Goal: Information Seeking & Learning: Learn about a topic

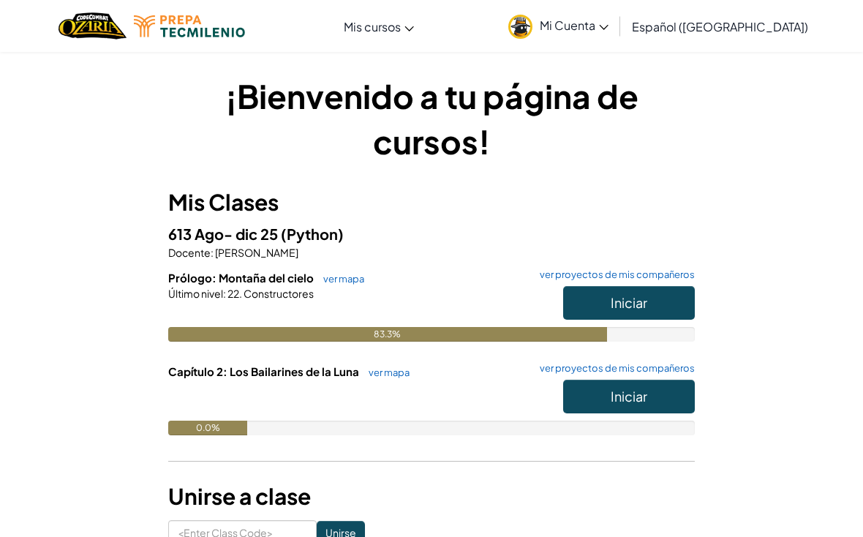
click at [651, 391] on button "Iniciar" at bounding box center [629, 397] width 132 height 34
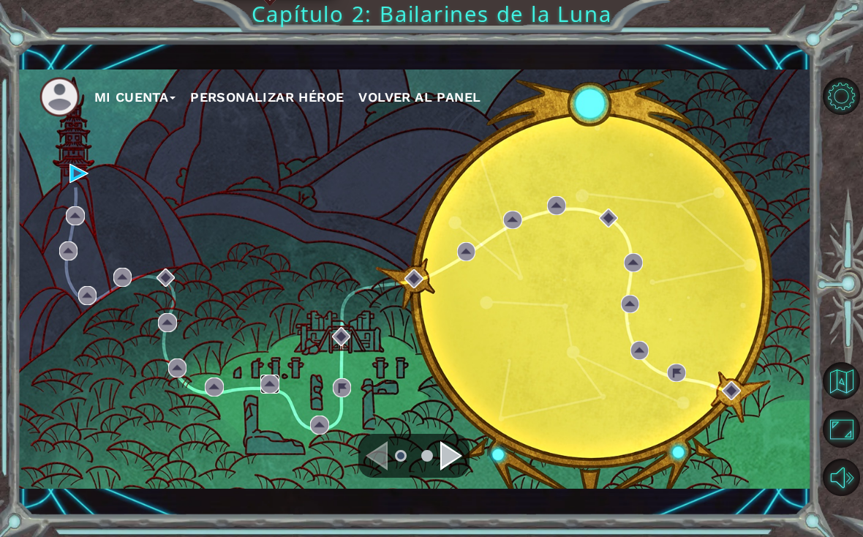
click at [274, 394] on img at bounding box center [269, 384] width 19 height 19
click at [165, 280] on img at bounding box center [166, 278] width 19 height 19
click at [70, 181] on img at bounding box center [79, 173] width 19 height 19
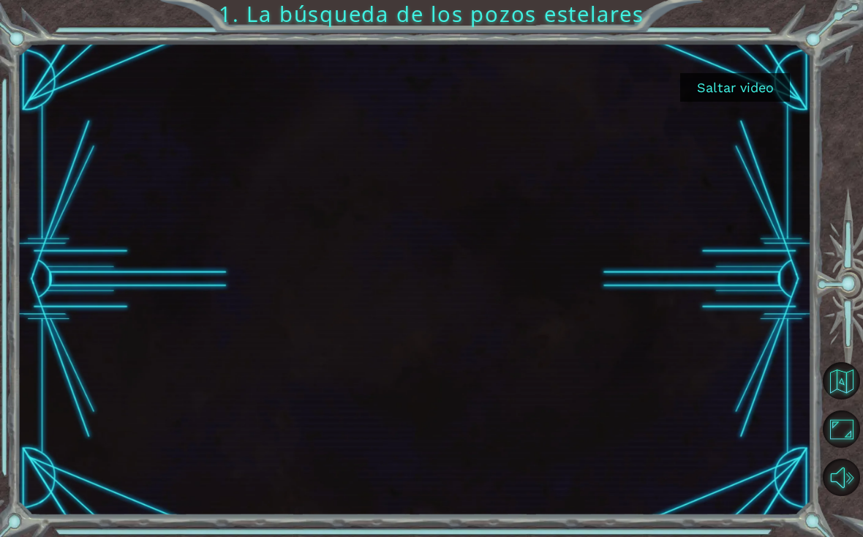
click at [744, 100] on button "Saltar video" at bounding box center [735, 87] width 110 height 29
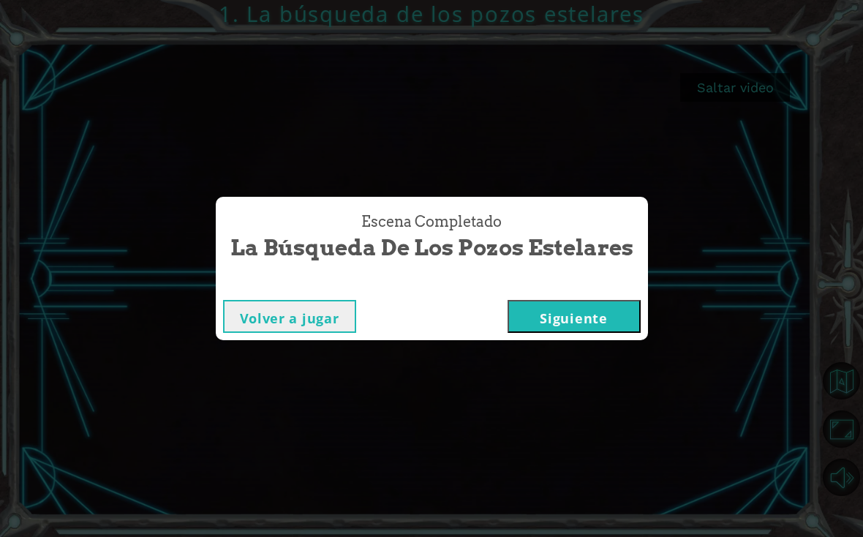
click at [574, 315] on button "Siguiente" at bounding box center [574, 316] width 133 height 33
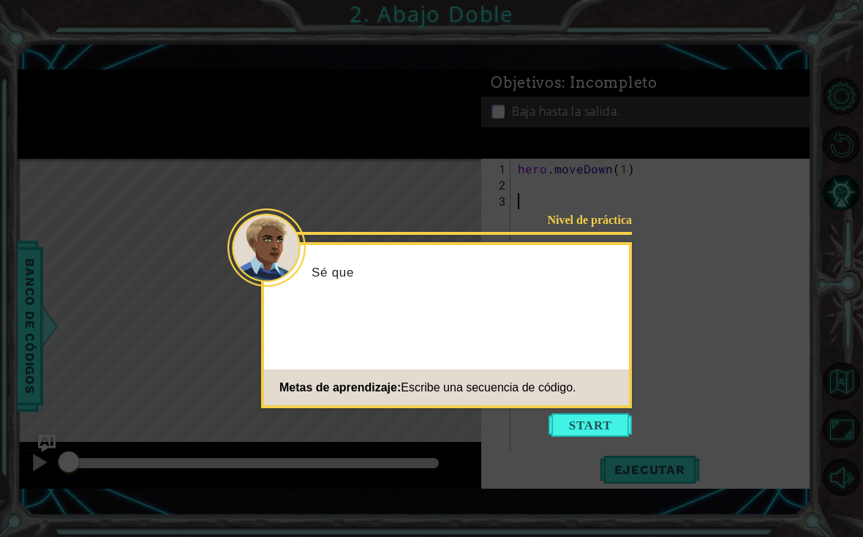
click at [595, 426] on button "Start" at bounding box center [590, 424] width 83 height 23
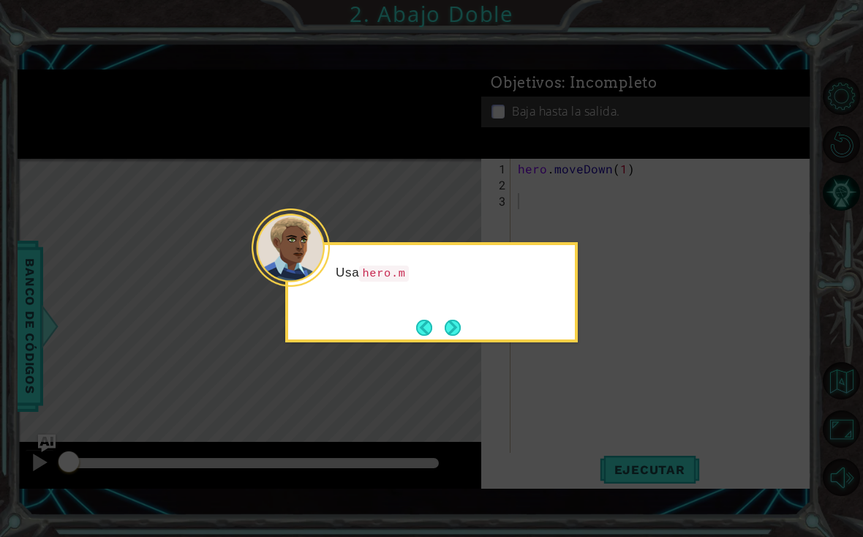
click at [461, 320] on button "Next" at bounding box center [453, 328] width 16 height 16
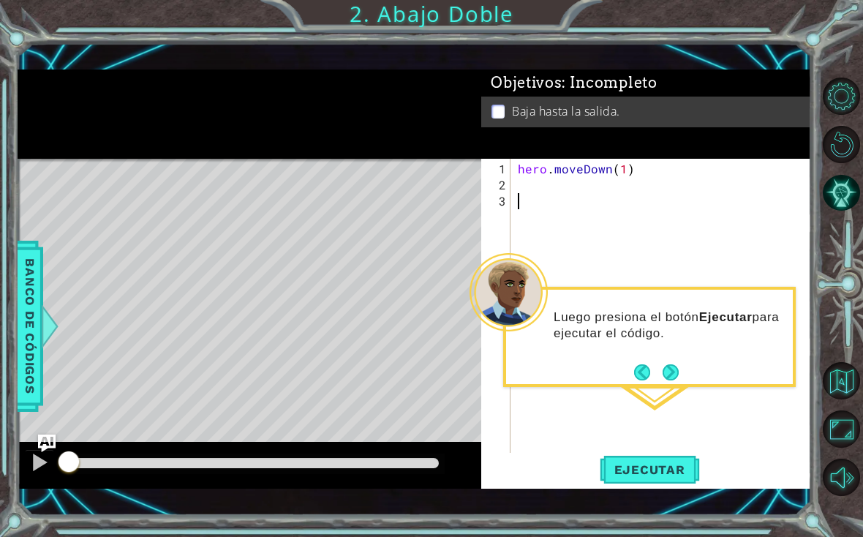
click at [655, 503] on div "1 ההההההההההההההההההההההההההההההההההההההההההההההההההההההההההההההההההההההההההההה…" at bounding box center [415, 279] width 795 height 473
click at [629, 498] on div "1 ההההההההההההההההההההההההההההההההההההההההההההההההההההההההההההההההההההההההההההה…" at bounding box center [415, 279] width 795 height 473
click at [664, 368] on button "Next" at bounding box center [671, 372] width 16 height 16
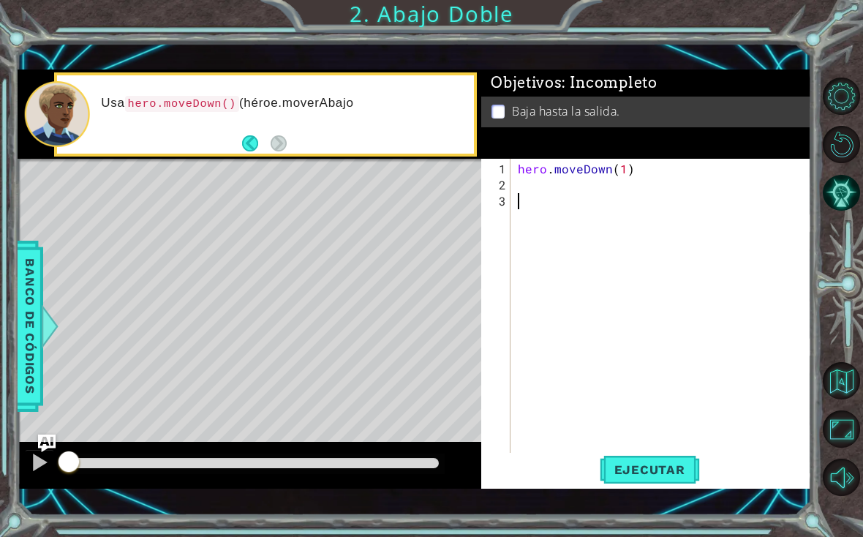
click at [614, 503] on div "1 ההההההההההההההההההההההההההההההההההההההההההההההההההההההההההההההההההההההההההההה…" at bounding box center [415, 279] width 795 height 473
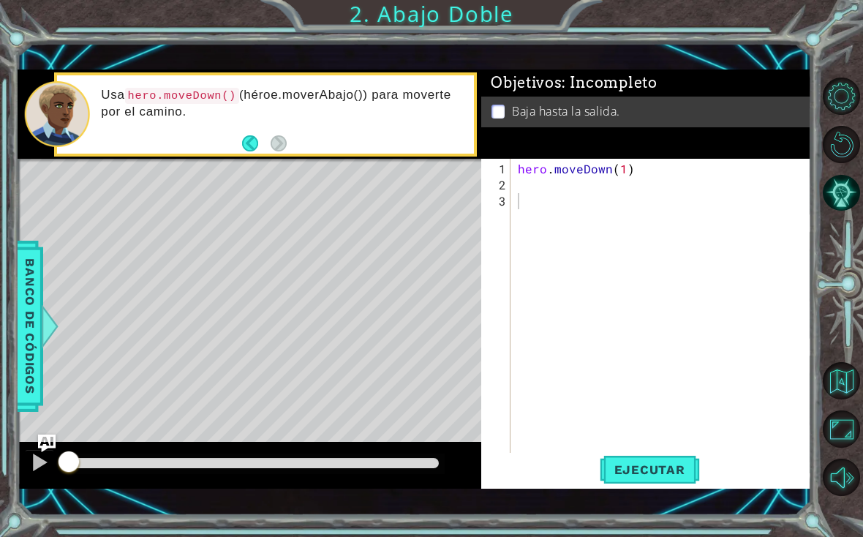
click at [284, 165] on div "Level Map" at bounding box center [356, 374] width 676 height 431
click at [354, 270] on div "Level Map" at bounding box center [356, 374] width 676 height 431
click at [278, 172] on div "Level Map" at bounding box center [356, 374] width 676 height 431
click at [655, 486] on button "Ejecutar" at bounding box center [650, 469] width 100 height 33
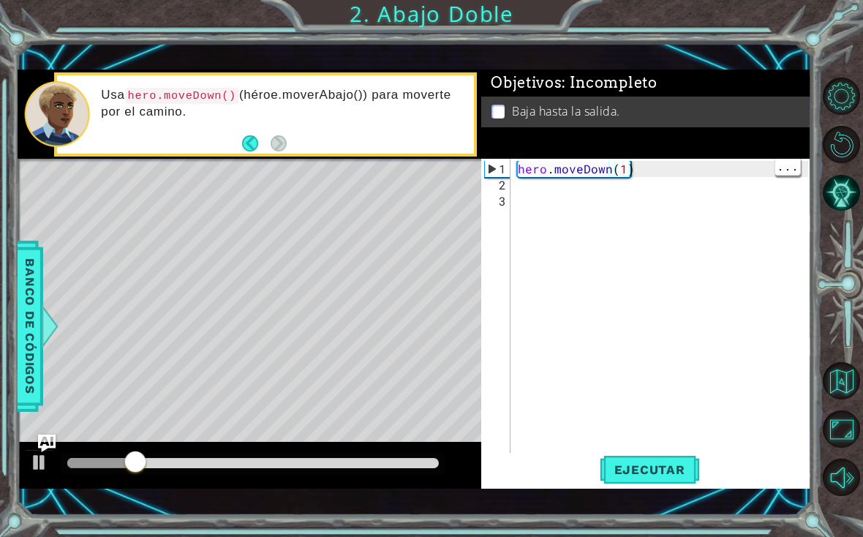
click at [657, 480] on button "Ejecutar" at bounding box center [650, 469] width 100 height 33
click at [617, 168] on div "hero . moveDown ( 1 )" at bounding box center [665, 330] width 301 height 338
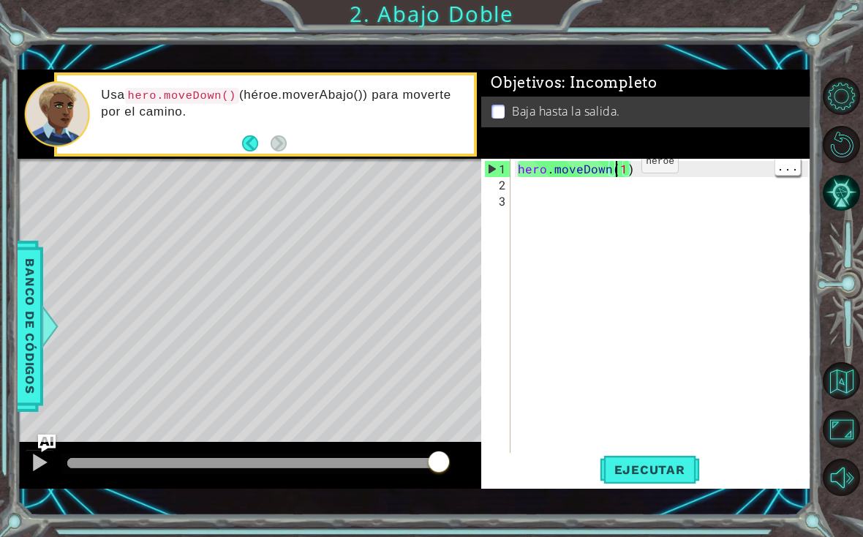
click at [617, 168] on div "hero . moveDown ( 1 )" at bounding box center [665, 330] width 301 height 338
click at [618, 166] on div "hero . moveDown ( 1 )" at bounding box center [665, 330] width 301 height 338
click at [626, 168] on div "hero . moveDown ( 1 )" at bounding box center [665, 330] width 301 height 338
type textarea "hero.moveDown(3)"
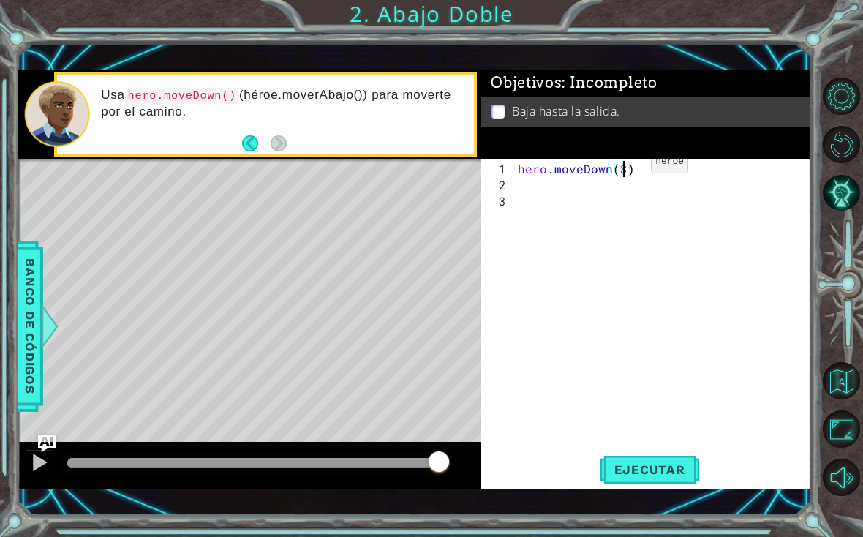
click at [503, 179] on div "2" at bounding box center [497, 185] width 26 height 16
click at [649, 463] on span "Ejecutar" at bounding box center [650, 469] width 100 height 15
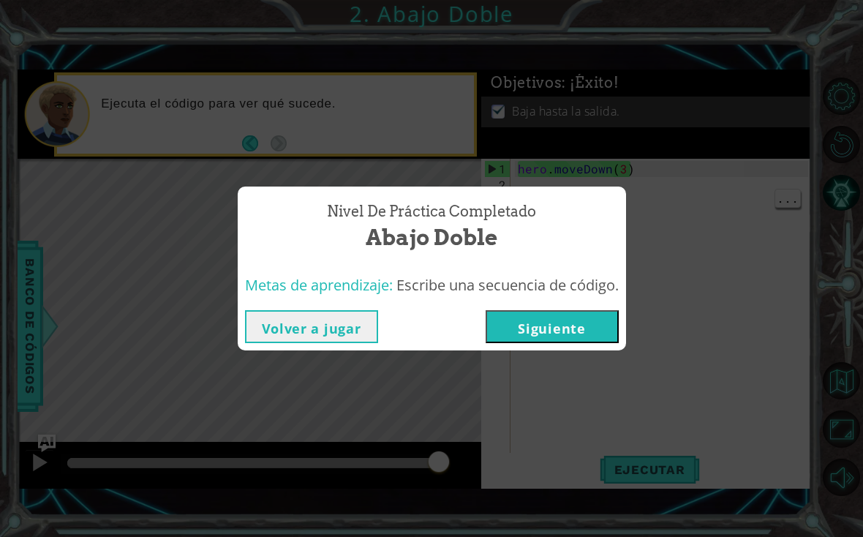
click at [585, 331] on button "Siguiente" at bounding box center [552, 326] width 133 height 33
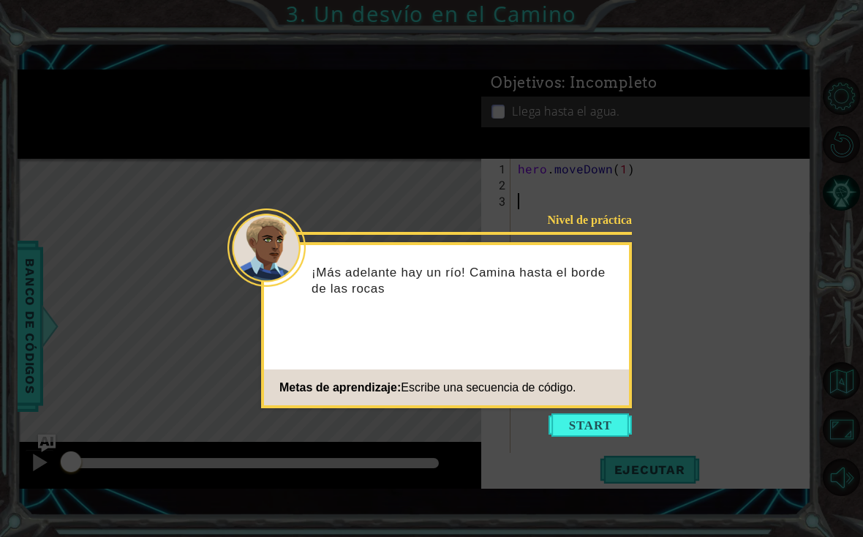
click at [590, 428] on button "Start" at bounding box center [590, 424] width 83 height 23
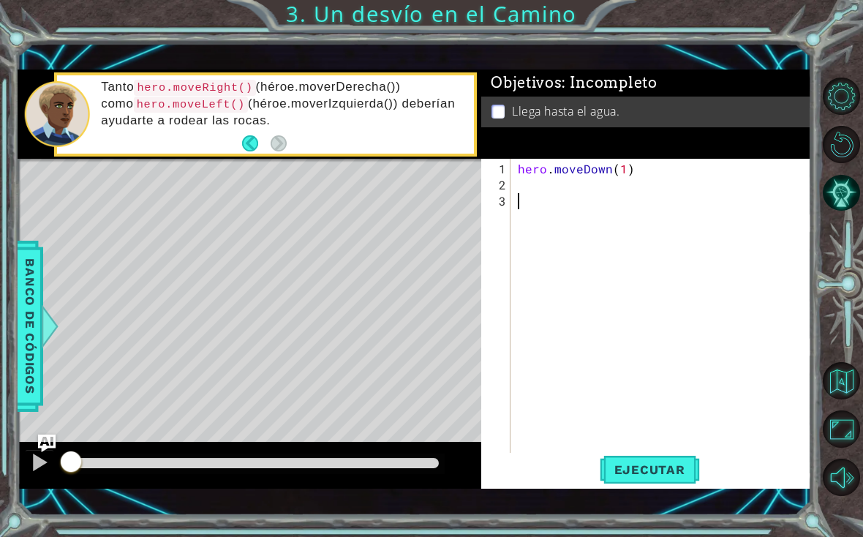
click at [680, 479] on button "Ejecutar" at bounding box center [650, 469] width 100 height 33
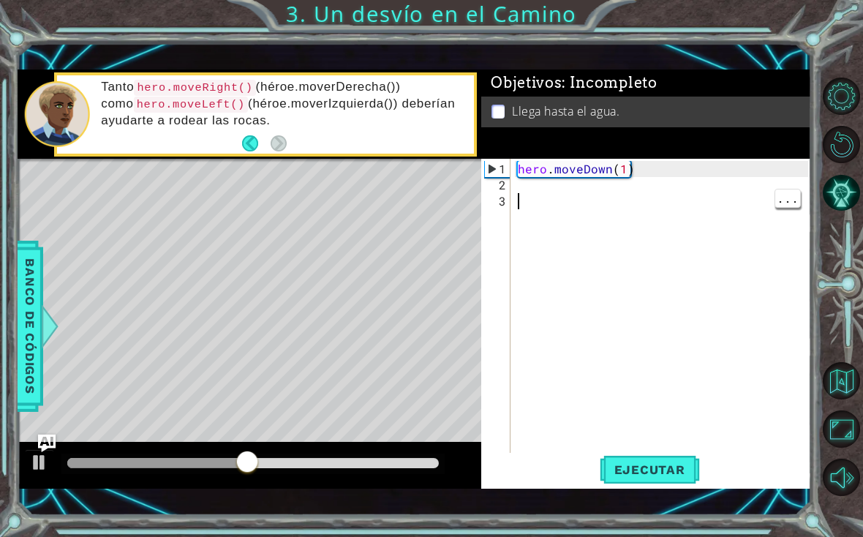
click at [549, 191] on div "hero . moveDown ( 1 )" at bounding box center [665, 330] width 301 height 338
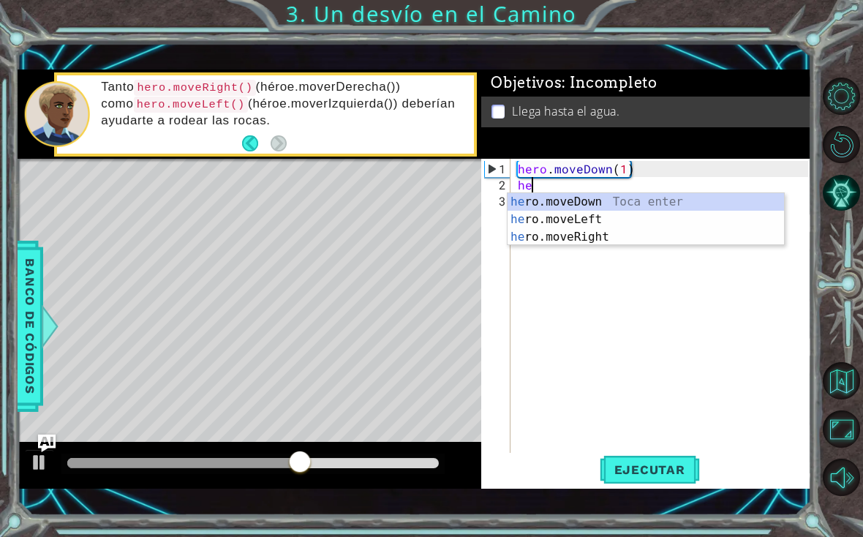
scroll to position [0, 1]
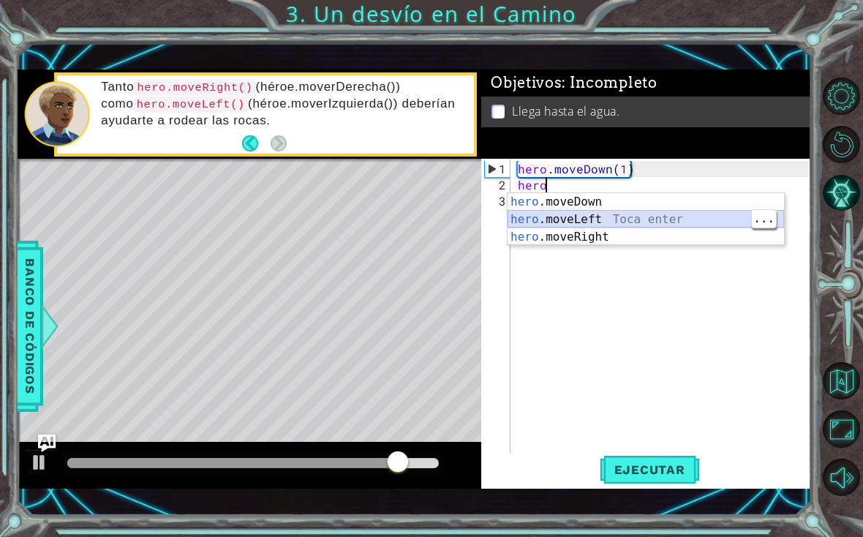
click at [650, 214] on div "hero .moveDown Toca enter hero .moveLeft Toca enter hero .moveRight Toca enter" at bounding box center [646, 237] width 277 height 88
type textarea "hero.moveLeft(1)"
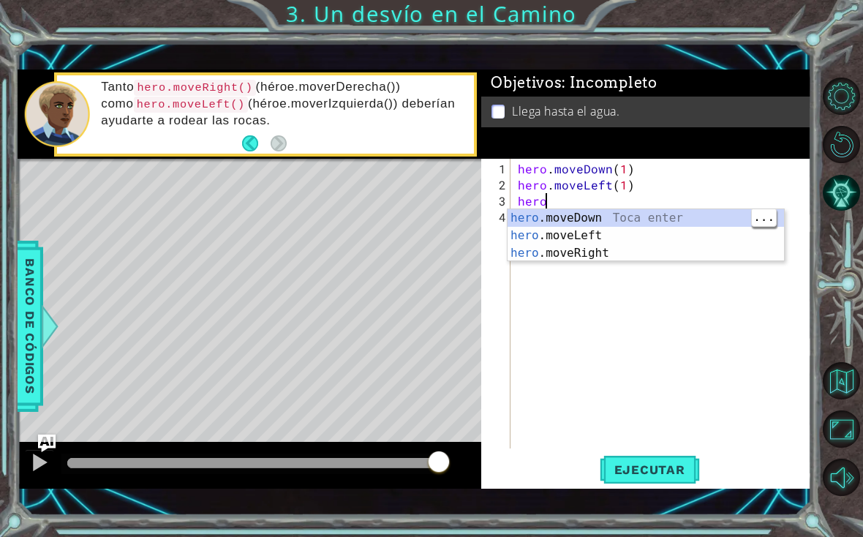
click at [675, 213] on div "hero .moveDown Toca enter hero .moveLeft Toca enter hero .moveRight Toca enter" at bounding box center [646, 253] width 277 height 88
type textarea "hero.moveDown(1)"
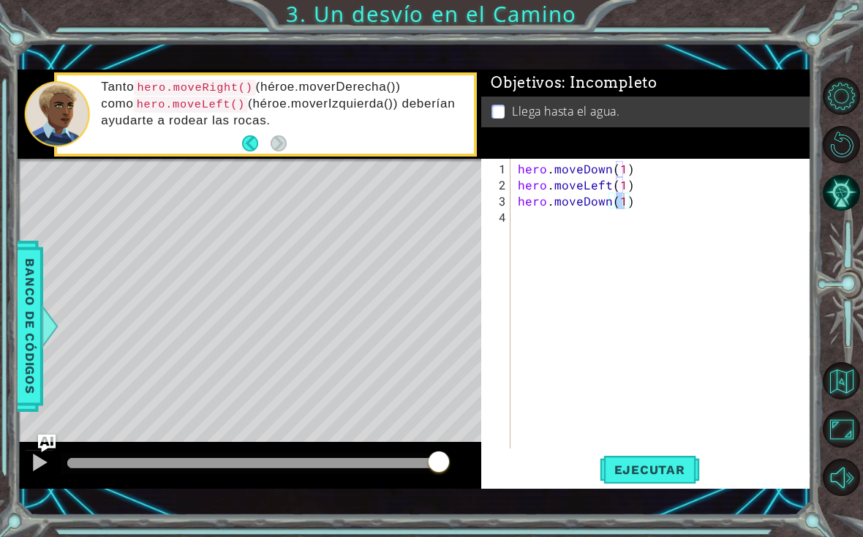
click at [672, 464] on span "Ejecutar" at bounding box center [650, 469] width 100 height 15
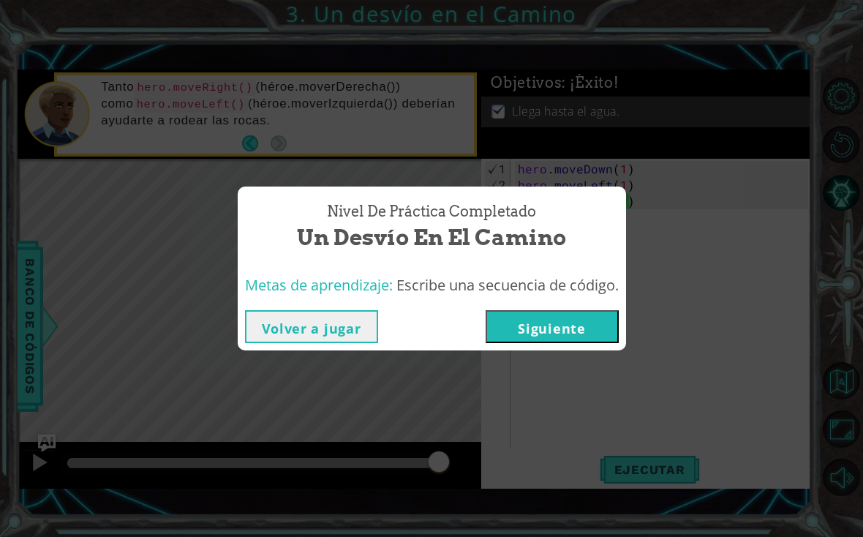
click at [577, 329] on button "Siguiente" at bounding box center [552, 326] width 133 height 33
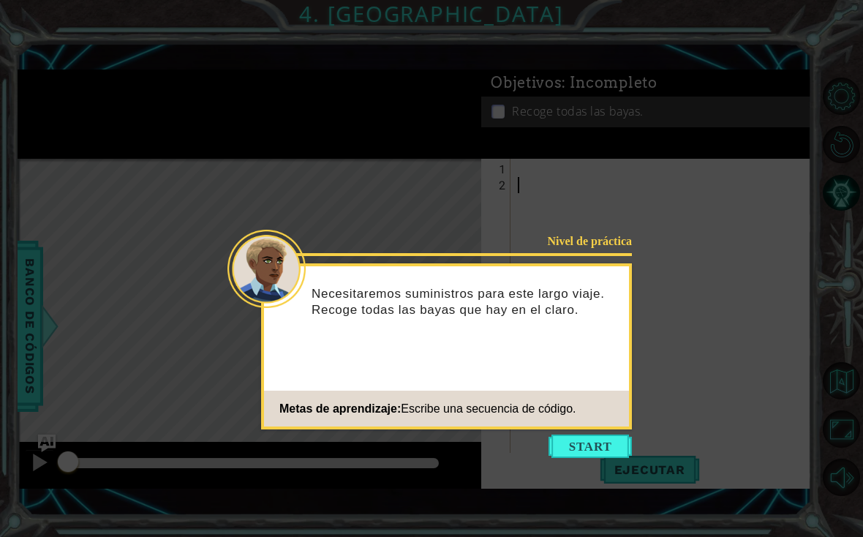
click at [605, 436] on button "Start" at bounding box center [590, 446] width 83 height 23
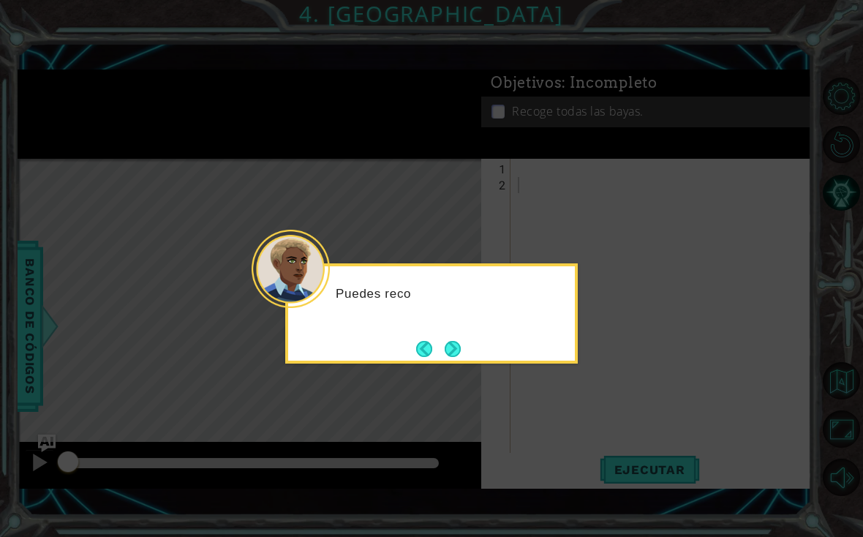
click at [461, 341] on button "Next" at bounding box center [453, 349] width 16 height 16
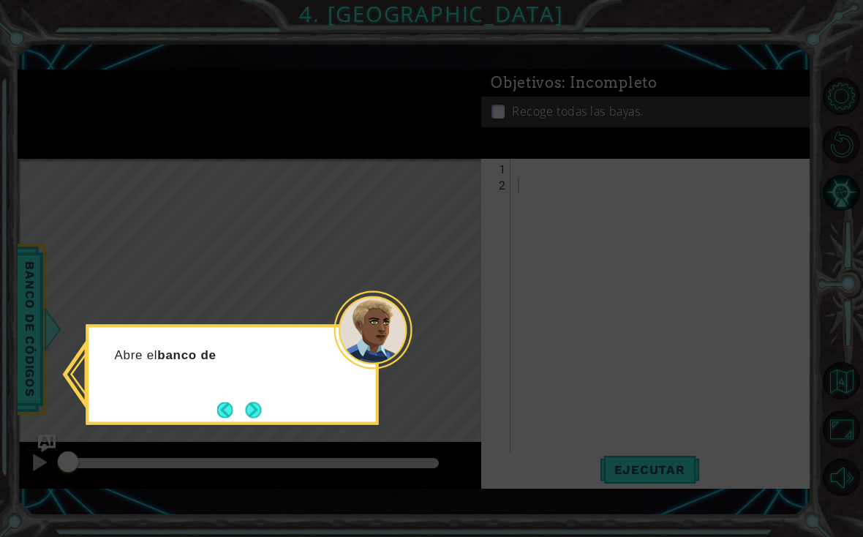
click at [260, 402] on button "Next" at bounding box center [254, 410] width 16 height 16
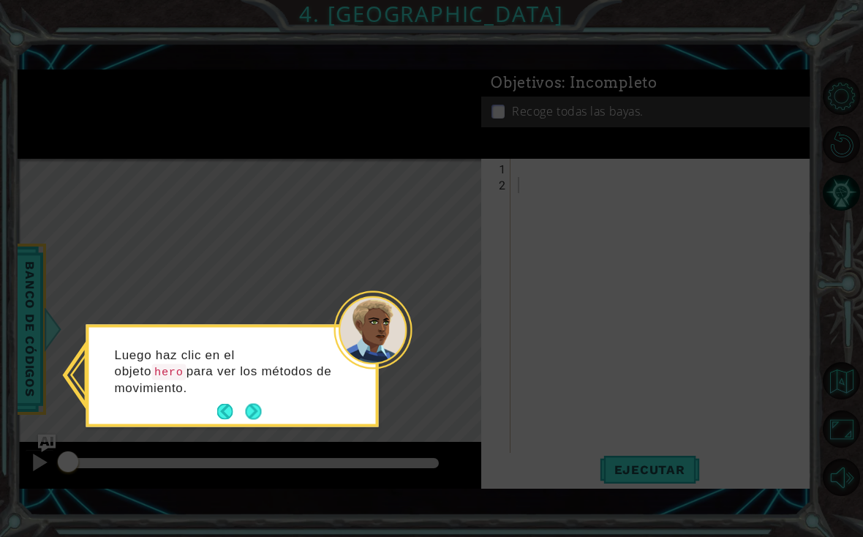
click at [260, 403] on button "Next" at bounding box center [253, 411] width 17 height 17
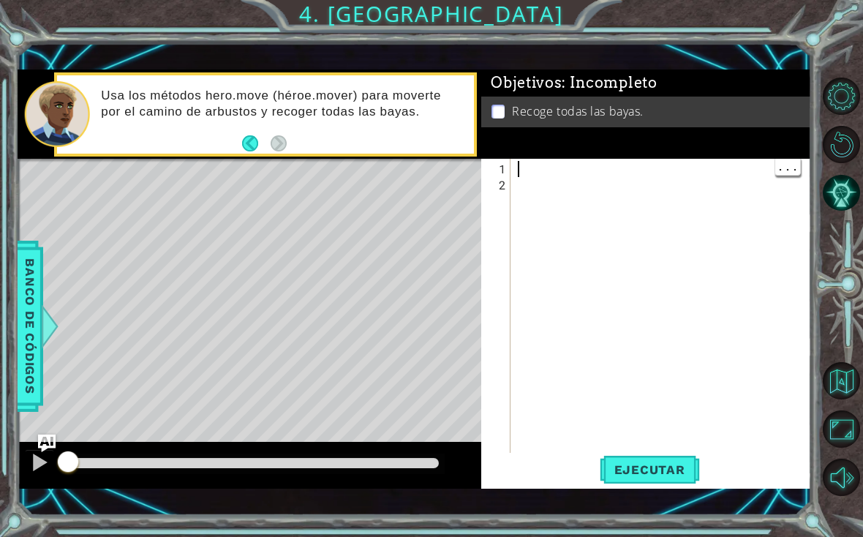
click at [608, 171] on div at bounding box center [665, 330] width 301 height 338
click at [703, 156] on div "Objetivos : Incompleto Recoge todas las bayas." at bounding box center [646, 114] width 330 height 89
click at [667, 174] on div "[PERSON_NAME] . mover" at bounding box center [665, 330] width 301 height 338
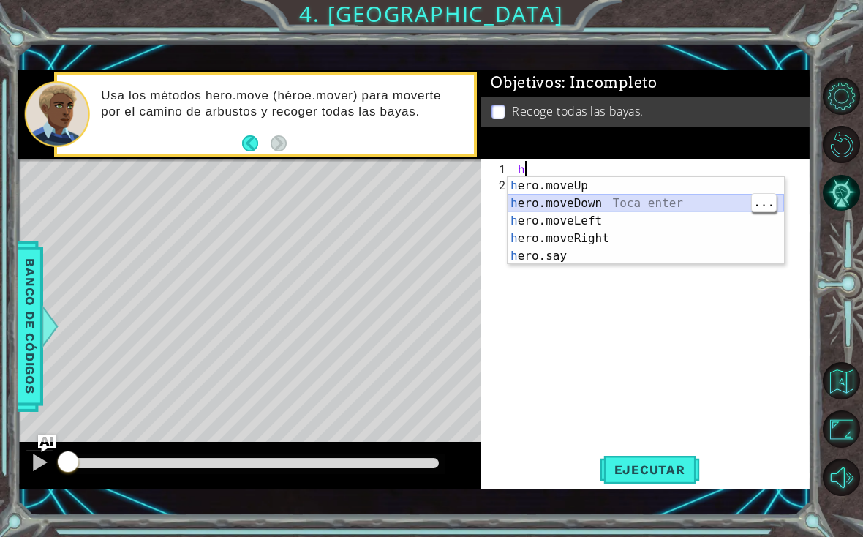
click at [654, 203] on div "h ero.moveUp Toca enter h ero.moveDown Toca enter h ero.moveLeft Toca enter h e…" at bounding box center [646, 238] width 277 height 123
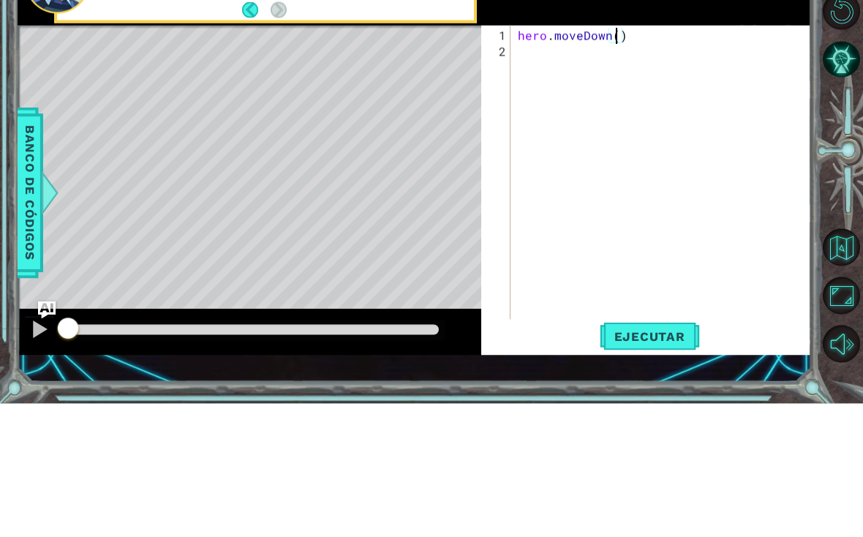
type textarea "hero.moveDown(2)"
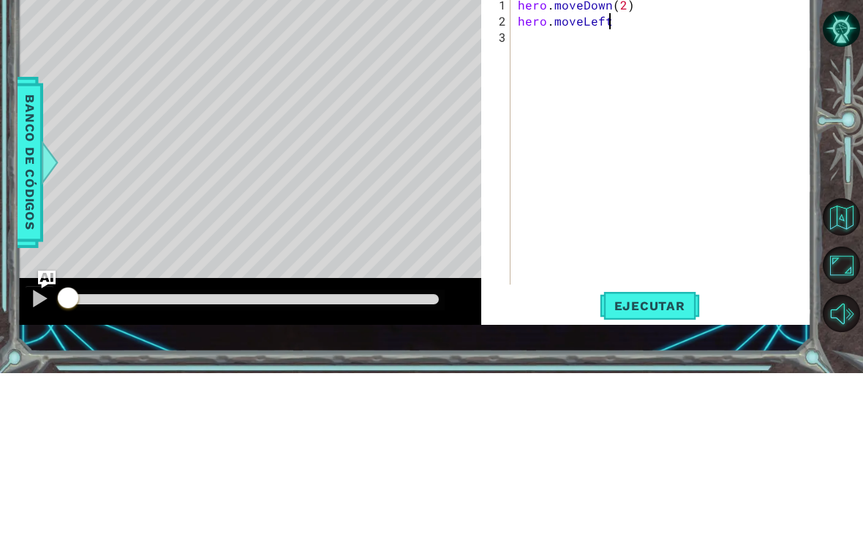
scroll to position [0, 5]
type textarea "hero.moveLeft(2)"
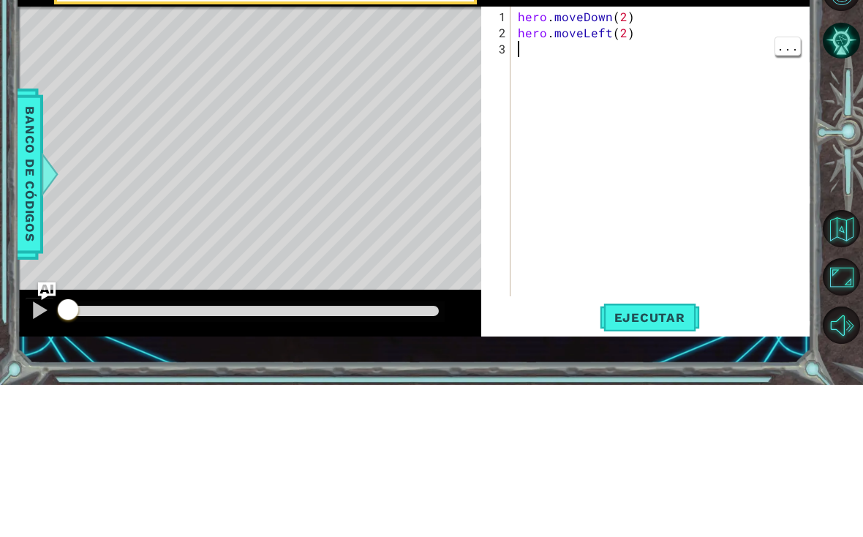
click at [718, 185] on div "hero . moveDown ( 2 ) hero . moveLeft ( 2 )" at bounding box center [665, 322] width 301 height 322
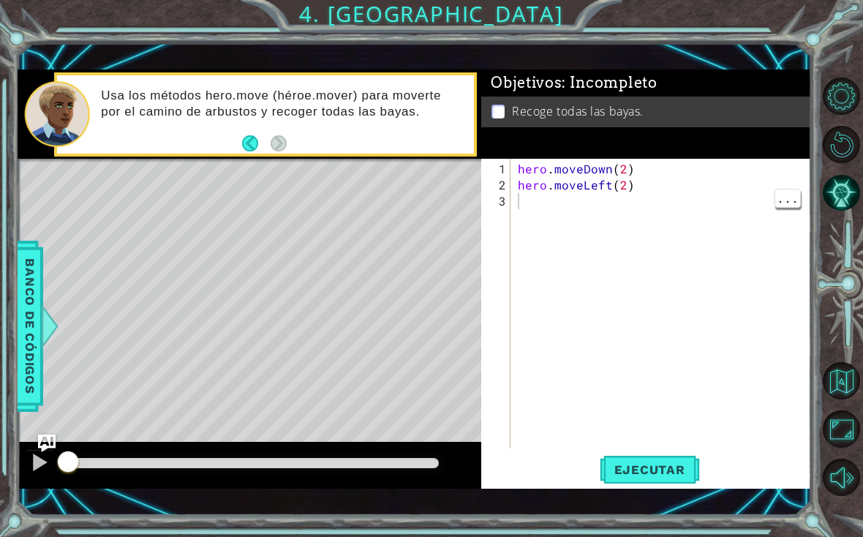
click at [632, 462] on span "Ejecutar" at bounding box center [650, 469] width 100 height 15
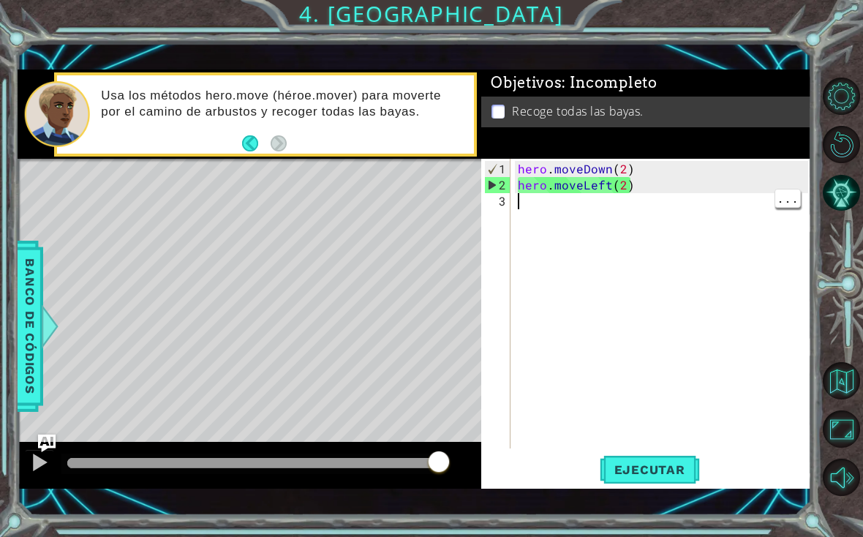
click at [558, 211] on div "hero . moveDown ( 2 ) hero . moveLeft ( 2 )" at bounding box center [665, 322] width 301 height 322
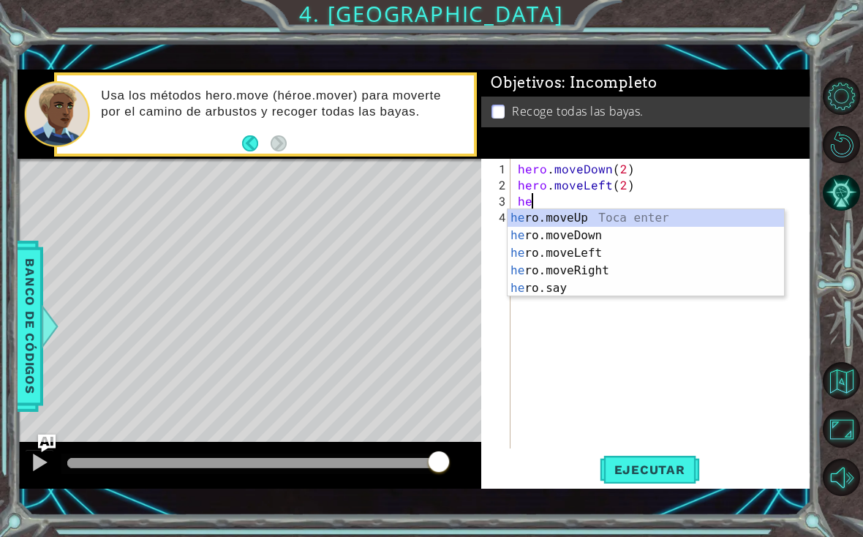
scroll to position [0, 1]
click at [625, 215] on div "hero .moveUp Toca enter hero .moveDown Toca enter hero .moveLeft Toca enter her…" at bounding box center [646, 270] width 277 height 123
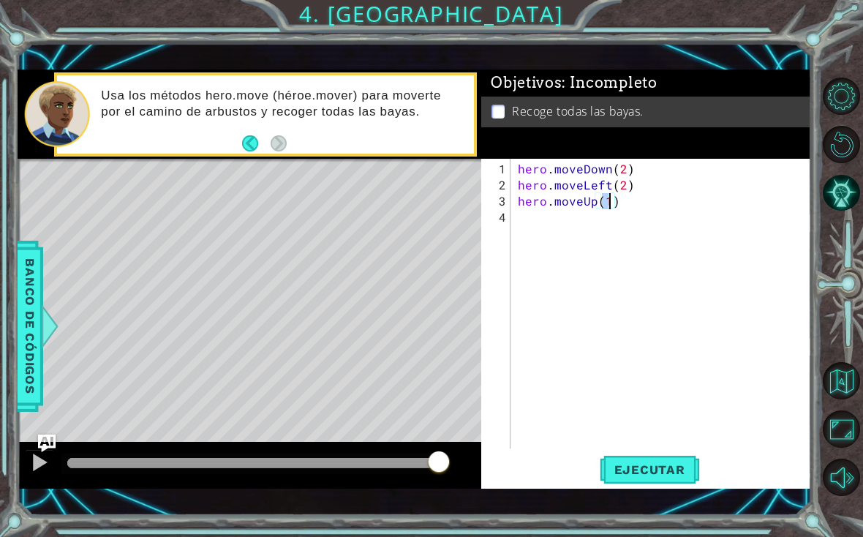
type textarea "hero.moveUp(2)"
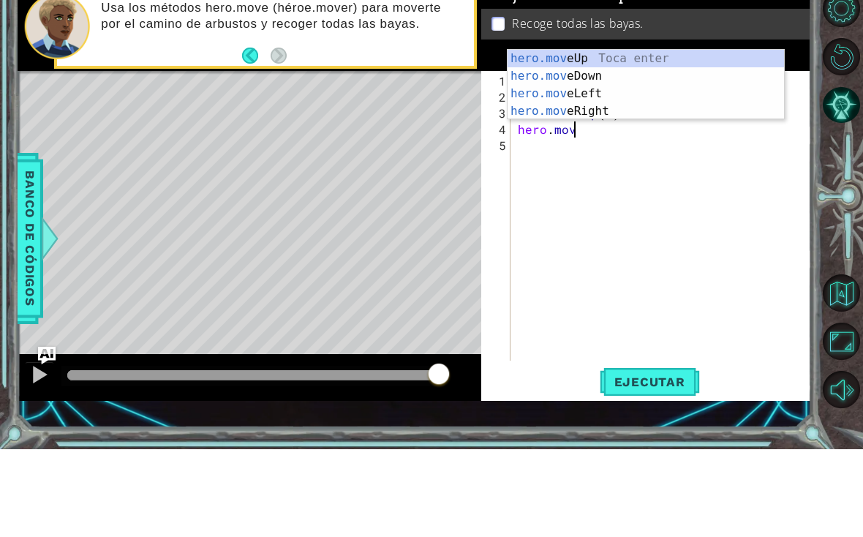
scroll to position [0, 3]
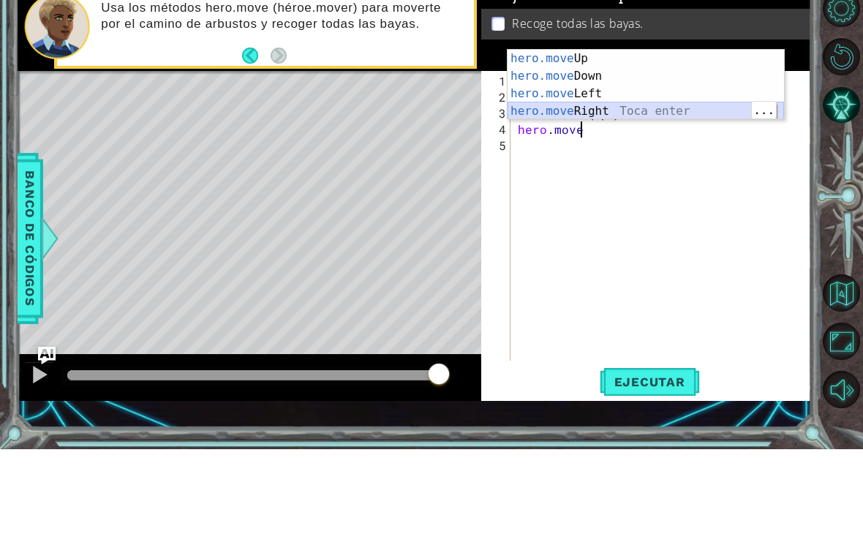
click at [650, 138] on div "hero.move Up Toca enter hero.move Down Toca enter hero.move Left Toca enter her…" at bounding box center [646, 190] width 277 height 105
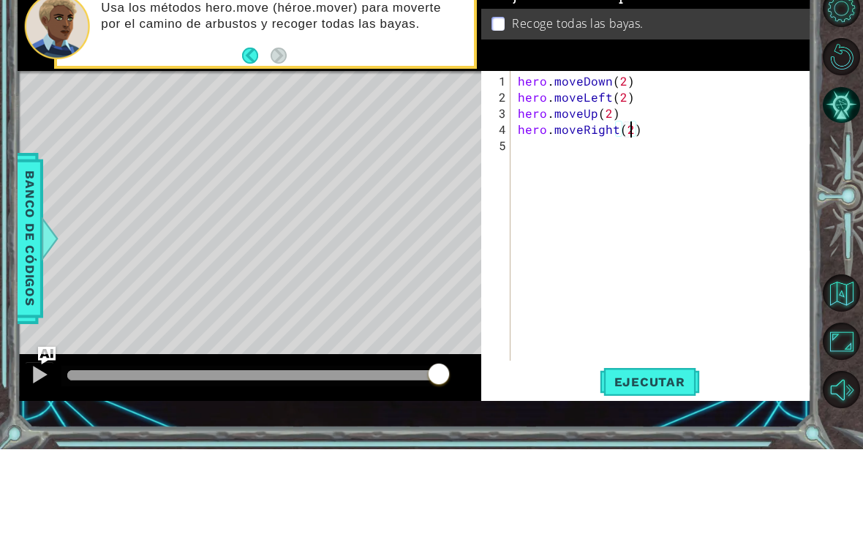
type textarea "hero.moveUp(2)"
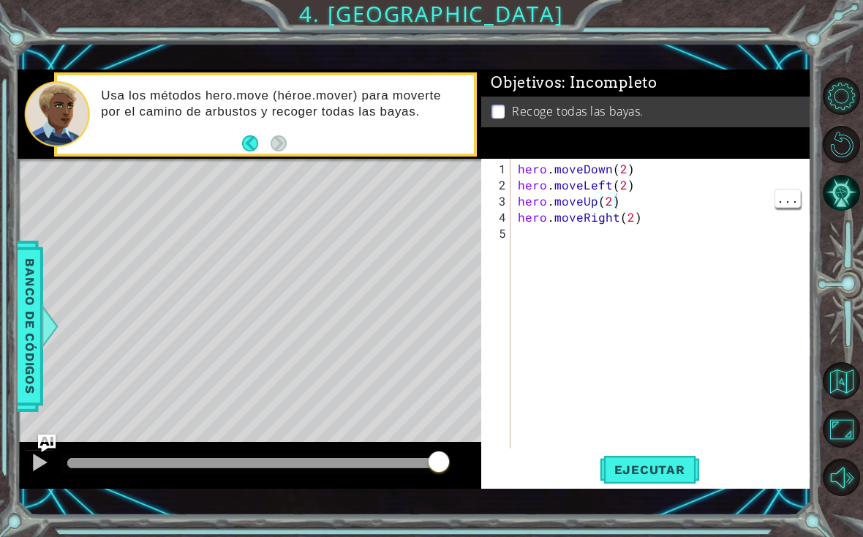
click at [673, 465] on span "Ejecutar" at bounding box center [650, 469] width 100 height 15
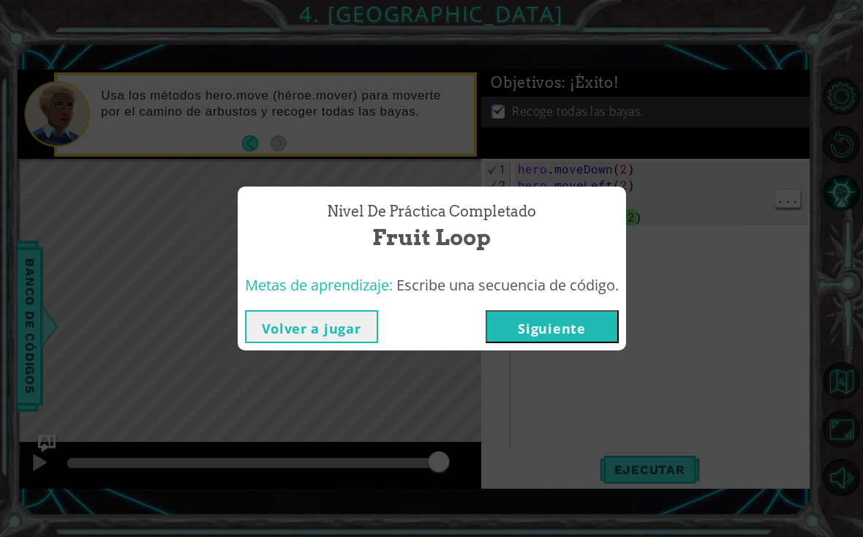
click at [566, 321] on button "Siguiente" at bounding box center [552, 326] width 133 height 33
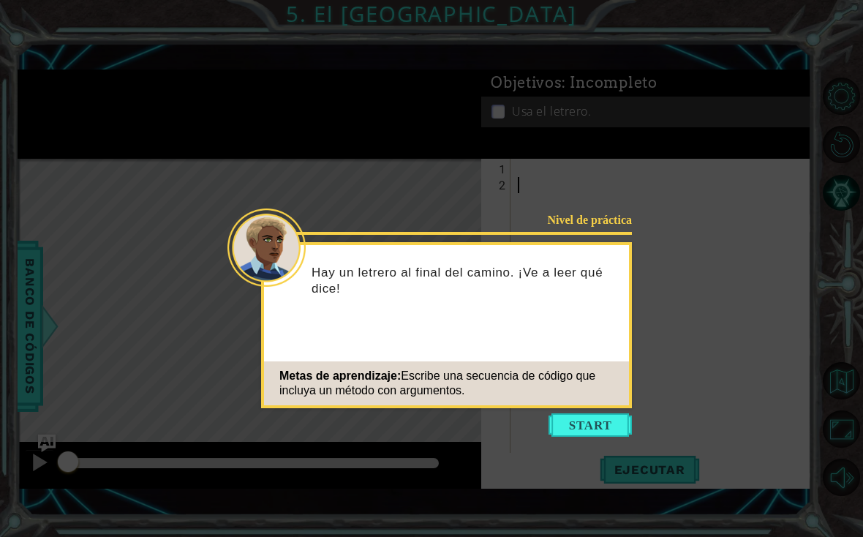
click at [605, 429] on button "Start" at bounding box center [590, 424] width 83 height 23
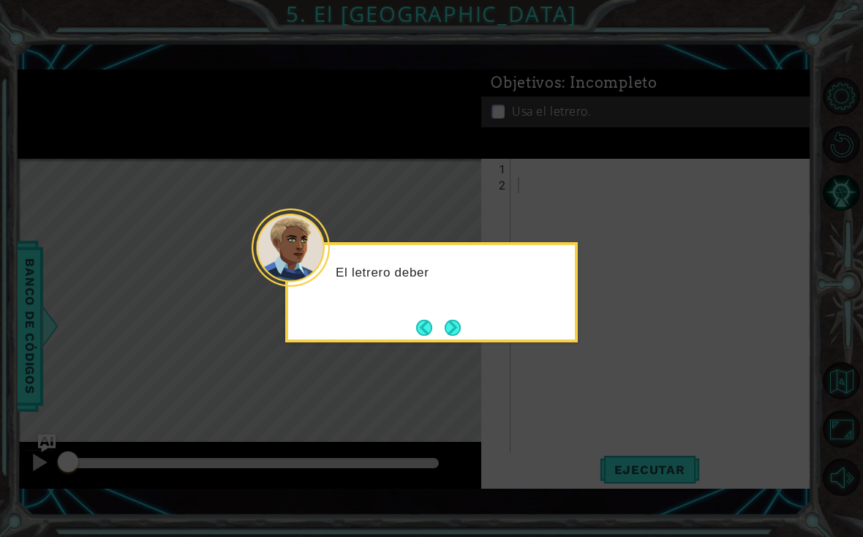
click at [456, 322] on button "Next" at bounding box center [453, 328] width 16 height 16
click at [457, 325] on button "Next" at bounding box center [453, 328] width 16 height 16
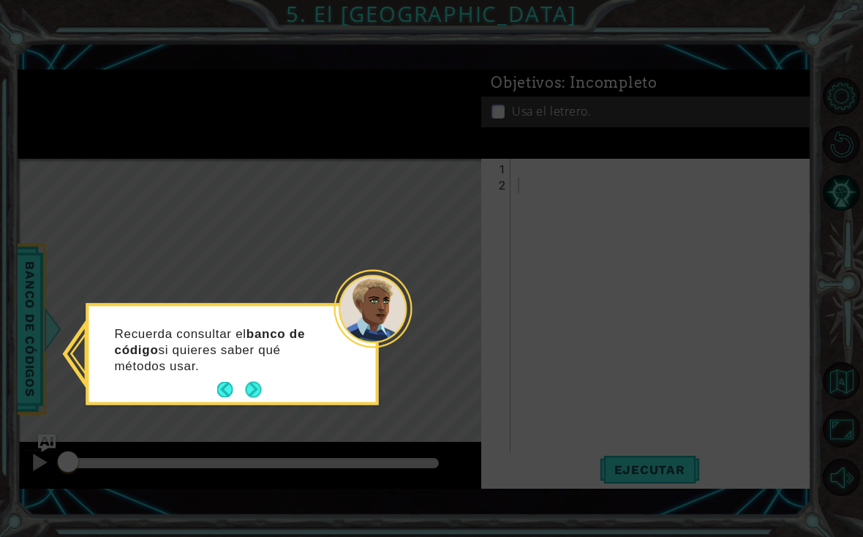
click at [258, 397] on button "Next" at bounding box center [253, 390] width 16 height 16
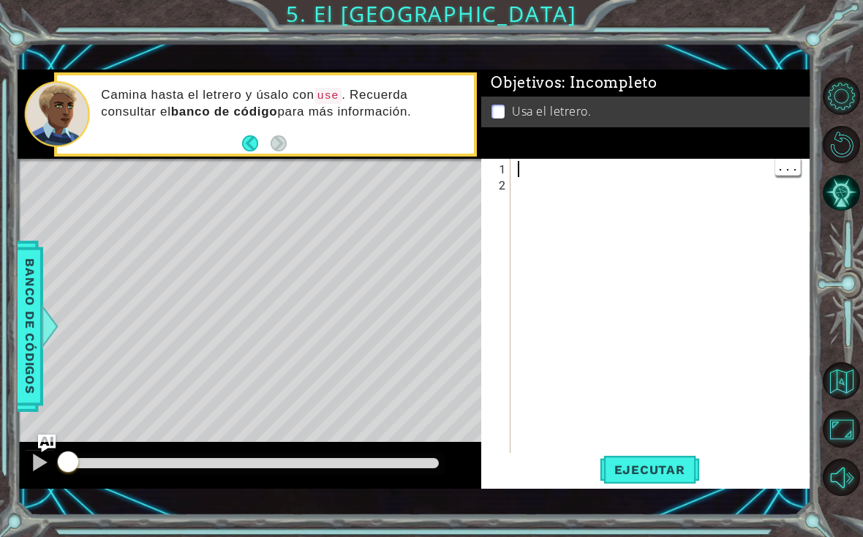
click at [584, 192] on div at bounding box center [665, 330] width 301 height 338
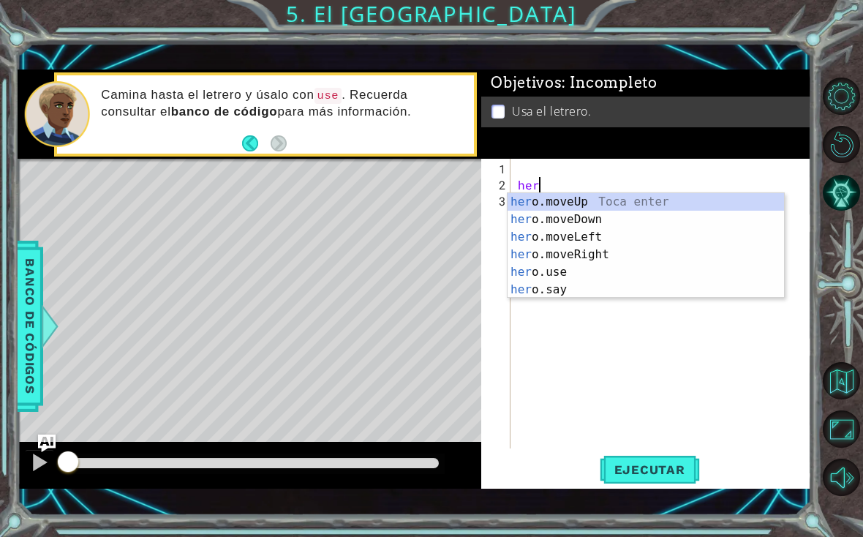
scroll to position [0, 1]
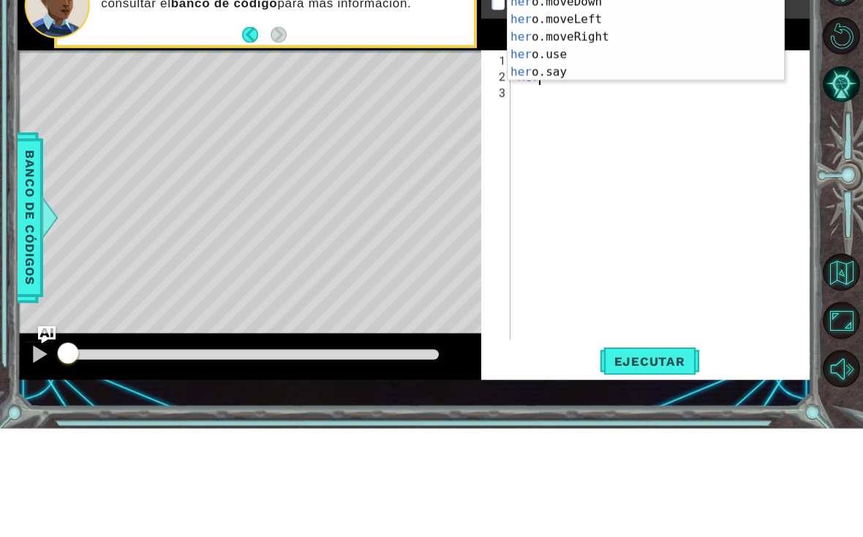
type textarea "h"
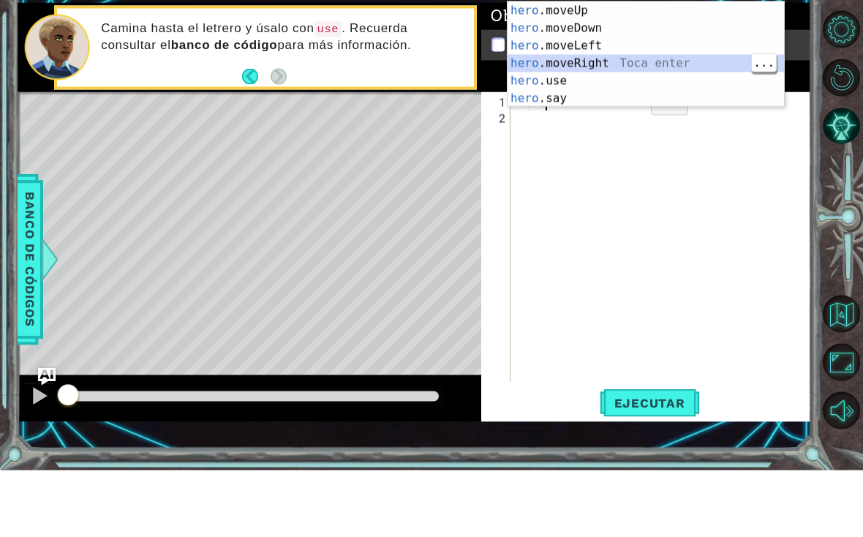
click at [690, 69] on div "hero .moveUp Toca enter hero .moveDown Toca enter hero .moveLeft Toca enter her…" at bounding box center [646, 139] width 277 height 140
type textarea "hero.moveRight(1)"
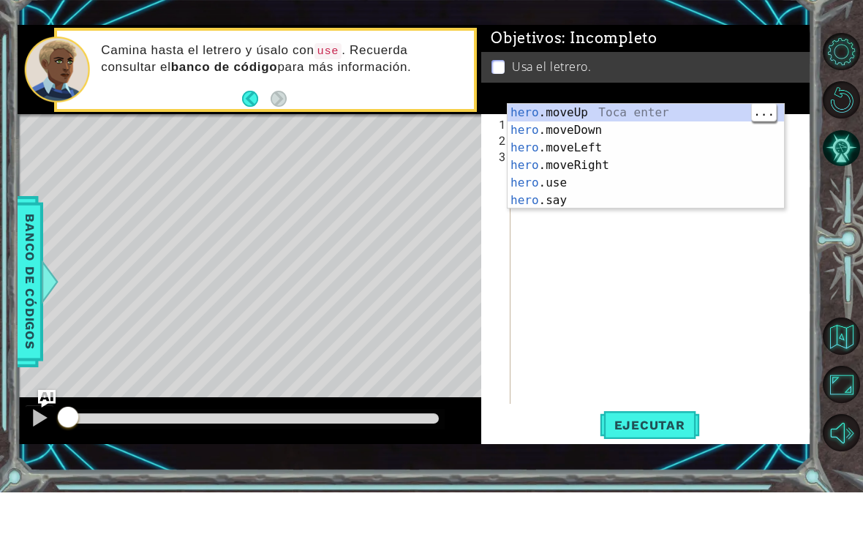
click at [626, 149] on div "hero .moveUp Toca enter hero .moveDown Toca enter hero .moveLeft Toca enter her…" at bounding box center [646, 219] width 277 height 140
type textarea "hero.moveUp(1)"
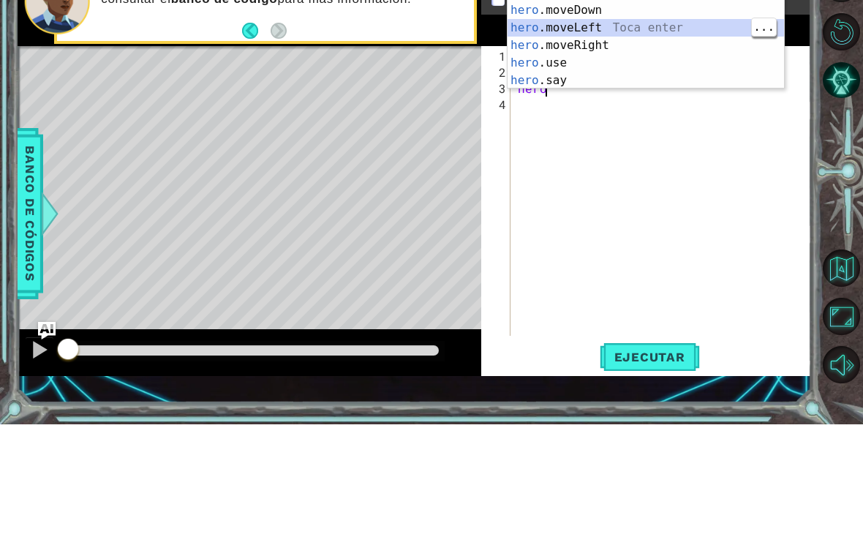
click at [697, 97] on div "hero .moveUp Toca enter hero .moveDown Toca enter hero .moveLeft Toca enter her…" at bounding box center [646, 167] width 277 height 140
type textarea "hero.moveLeft(1)"
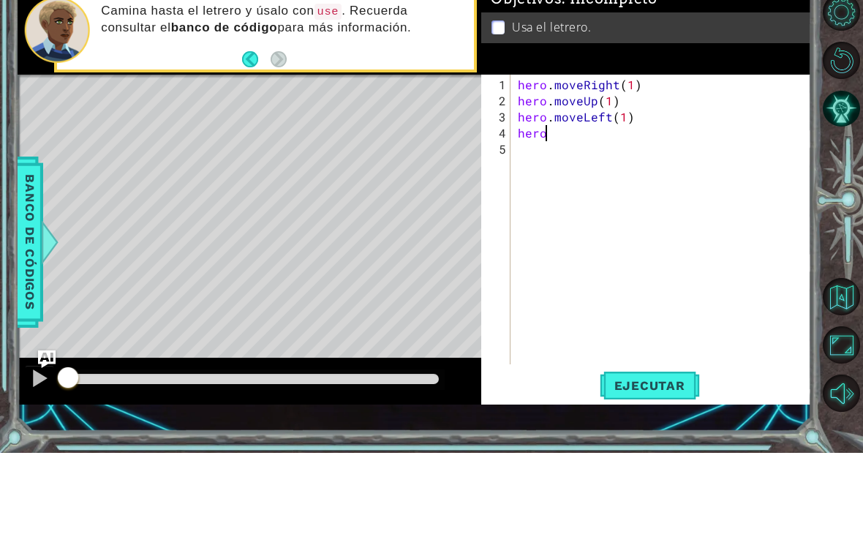
scroll to position [0, 1]
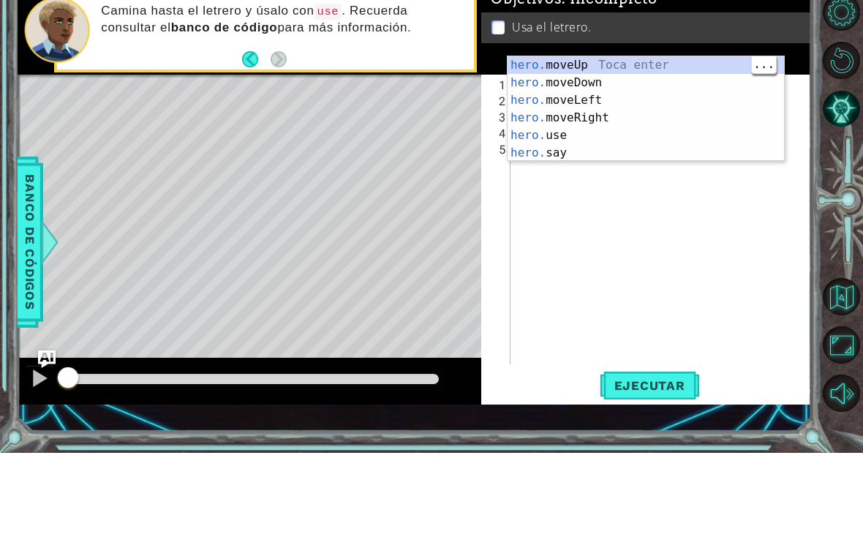
click at [692, 140] on div "hero. moveUp Toca enter hero. moveDown Toca enter hero. moveLeft Toca enter her…" at bounding box center [646, 210] width 277 height 140
type textarea "hero.moveUp(1)"
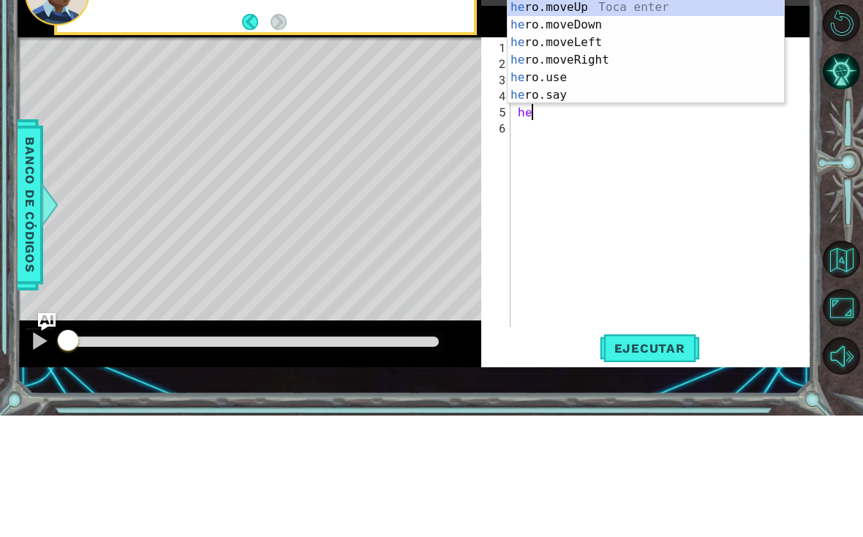
scroll to position [0, 1]
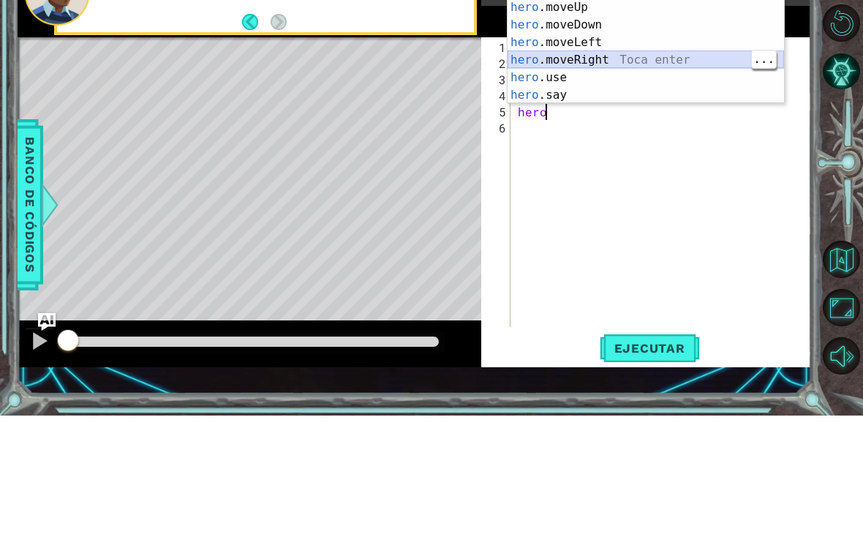
click at [661, 120] on div "hero .moveUp Toca enter hero .moveDown Toca enter hero .moveLeft Toca enter her…" at bounding box center [646, 190] width 277 height 140
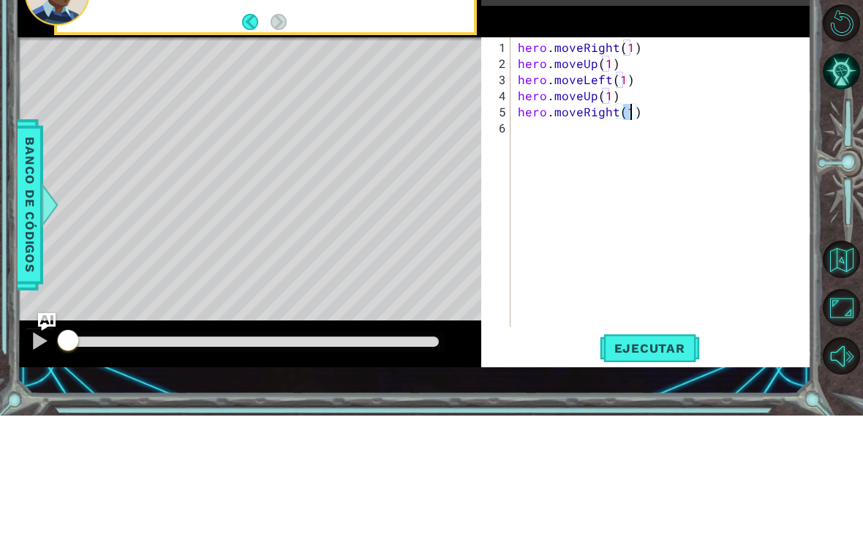
type textarea "hero.moveRight(2)"
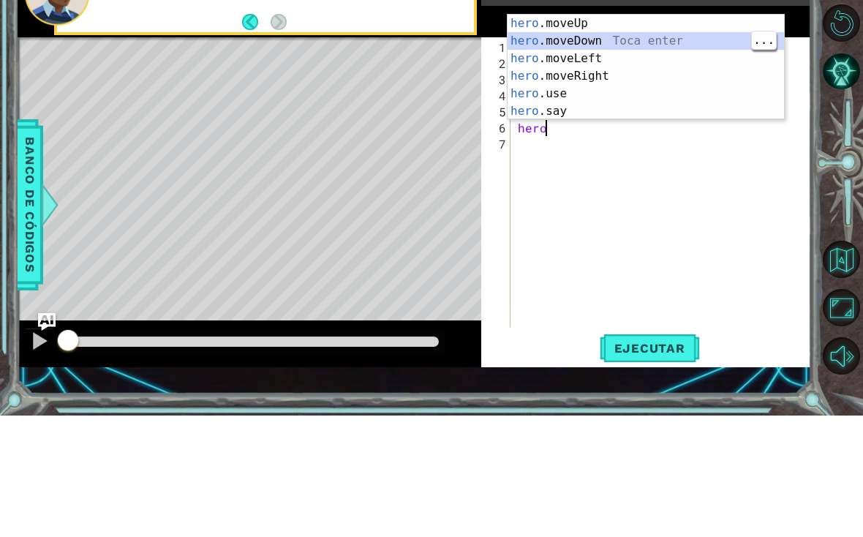
click at [683, 136] on div "hero .moveUp Toca enter hero .moveDown Toca enter hero .moveLeft Toca enter her…" at bounding box center [646, 206] width 277 height 140
type textarea "hero.moveDown(1)"
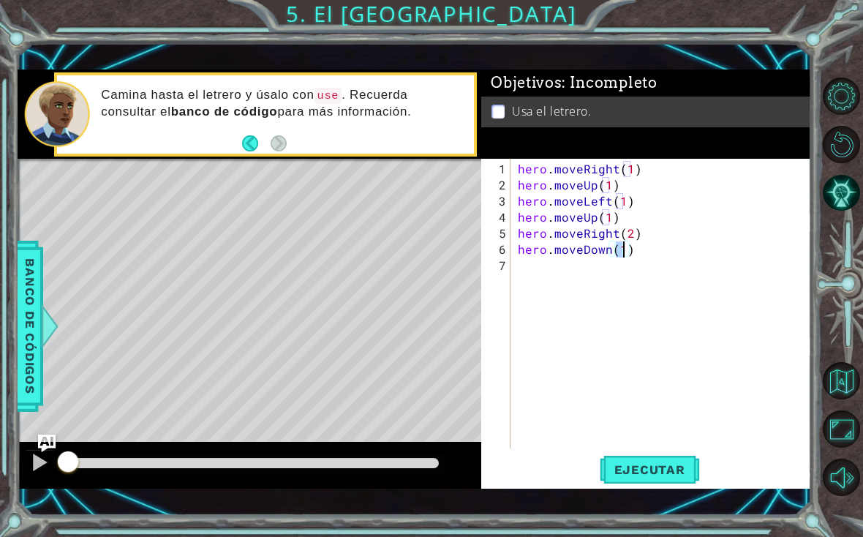
click at [660, 470] on span "Ejecutar" at bounding box center [650, 469] width 100 height 15
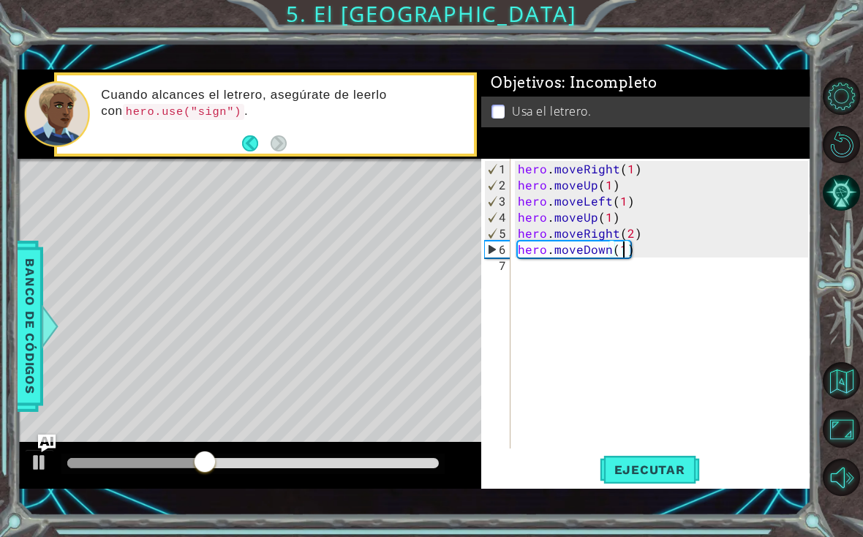
scroll to position [0, 0]
click at [607, 277] on div "hero . moveRight ( 1 ) hero . moveUp ( 1 ) hero . moveLeft ( 1 ) hero . moveUp …" at bounding box center [665, 322] width 301 height 322
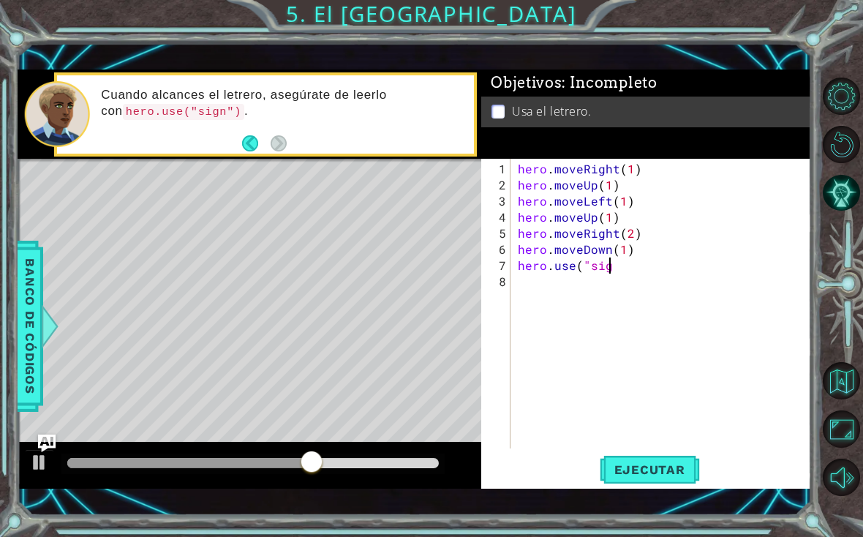
scroll to position [0, 5]
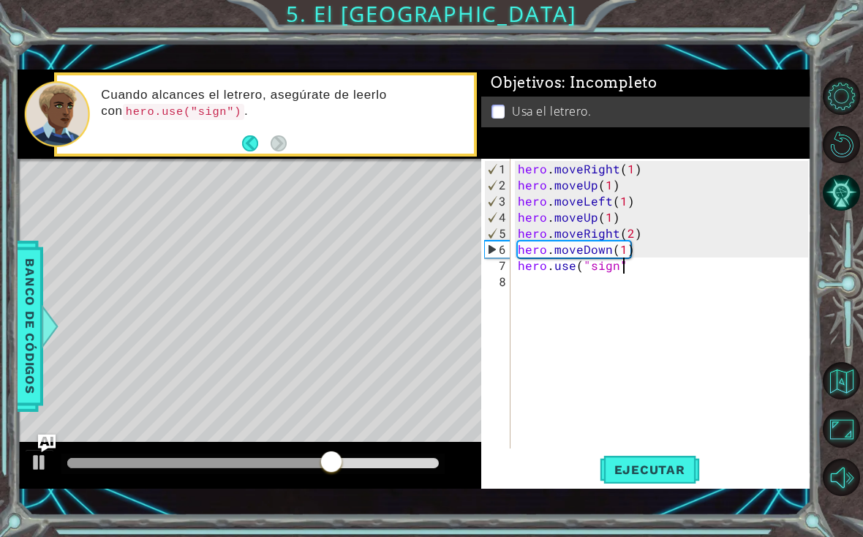
type textarea "hero.use("sign")"
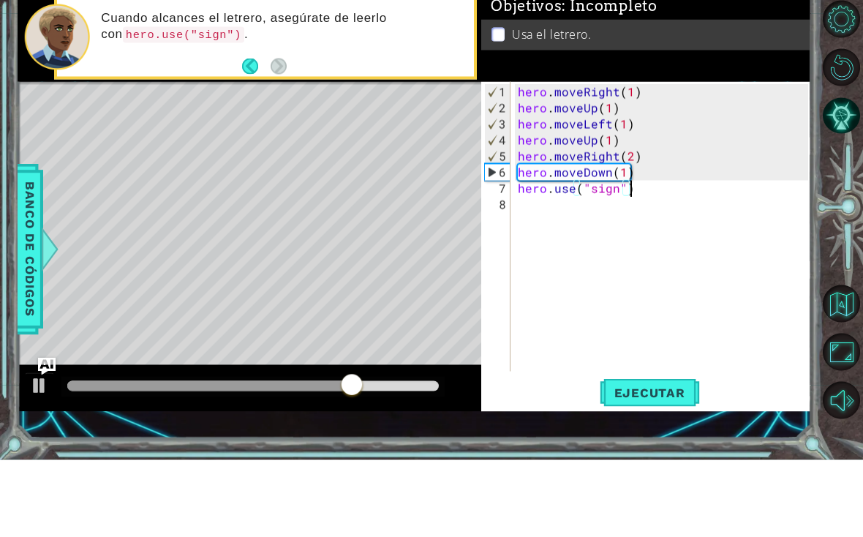
scroll to position [0, 0]
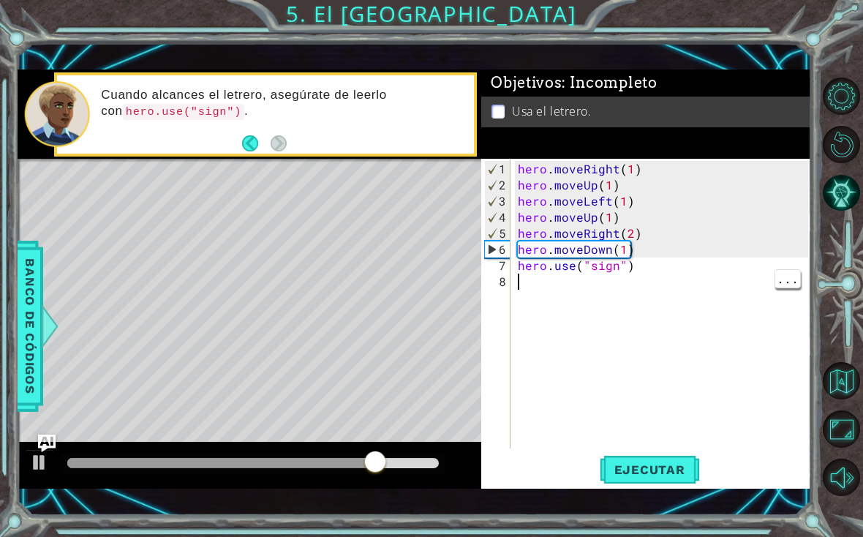
click at [675, 477] on span "Ejecutar" at bounding box center [650, 469] width 100 height 15
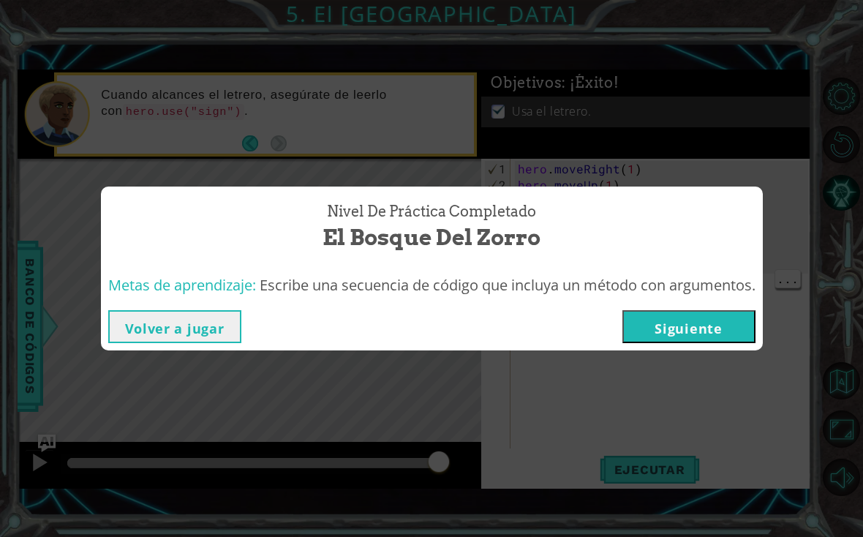
click at [667, 367] on div "Nivel de práctica Completado El Bosque del Zorro Metas de aprendizaje: Escribe …" at bounding box center [431, 268] width 863 height 537
click at [653, 338] on button "Siguiente" at bounding box center [689, 326] width 133 height 33
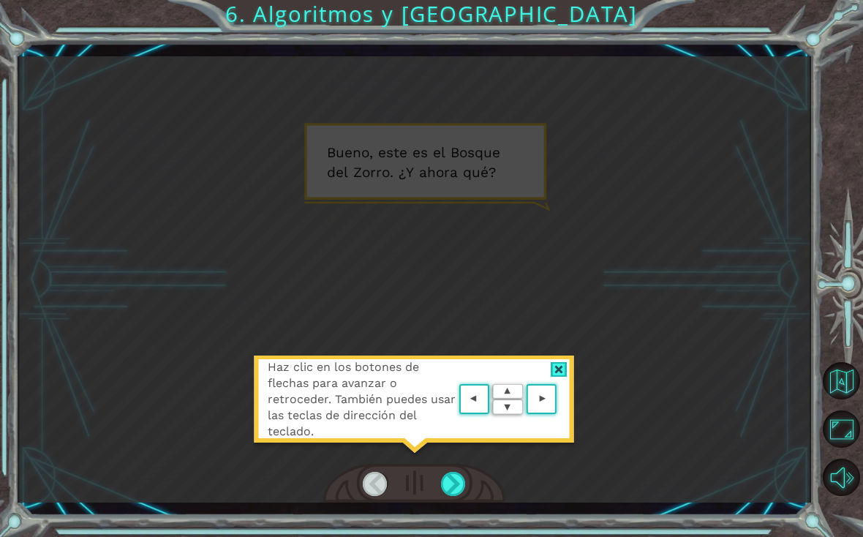
click at [560, 400] on area at bounding box center [560, 400] width 0 height 0
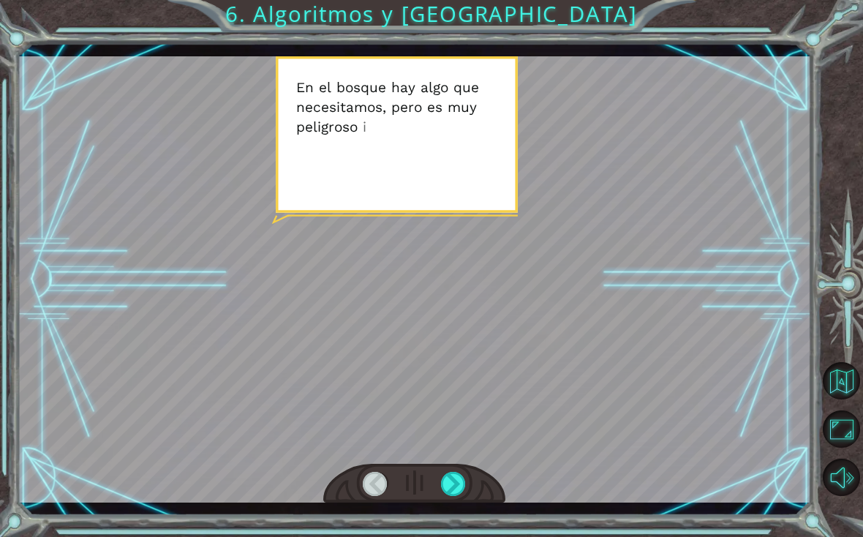
click at [457, 482] on div at bounding box center [453, 484] width 25 height 24
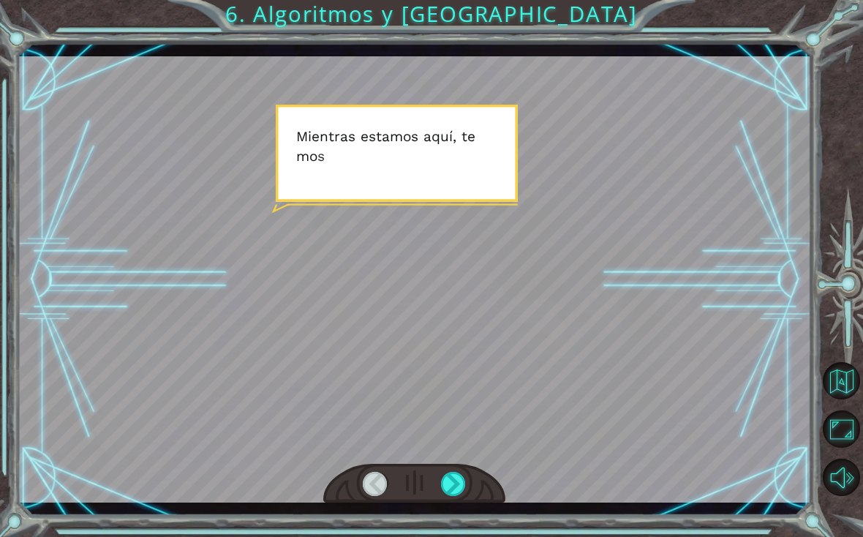
click at [460, 481] on div at bounding box center [453, 484] width 25 height 24
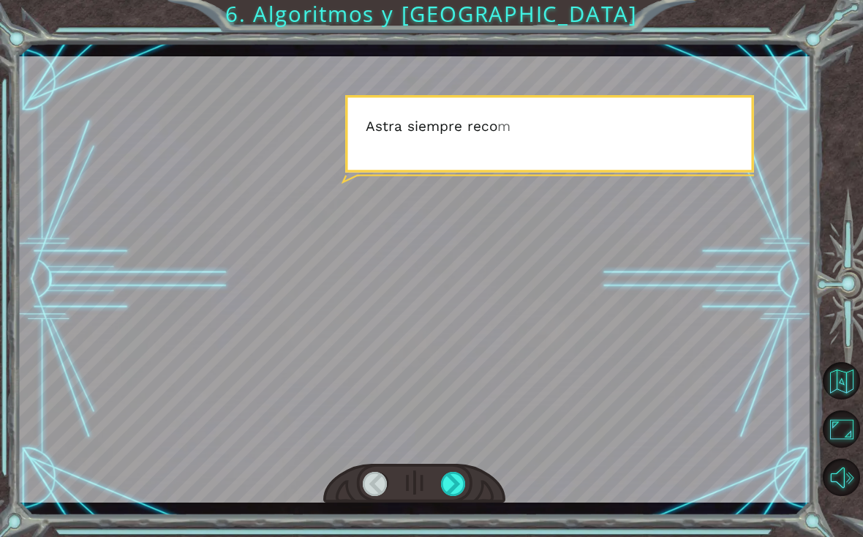
click at [455, 481] on div at bounding box center [453, 484] width 25 height 24
click at [452, 489] on div at bounding box center [453, 484] width 25 height 24
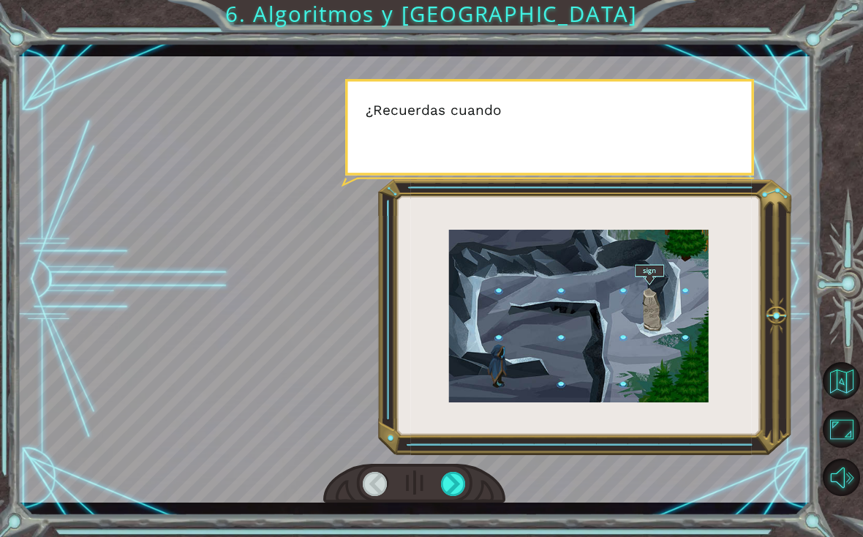
click at [457, 482] on div at bounding box center [453, 484] width 25 height 24
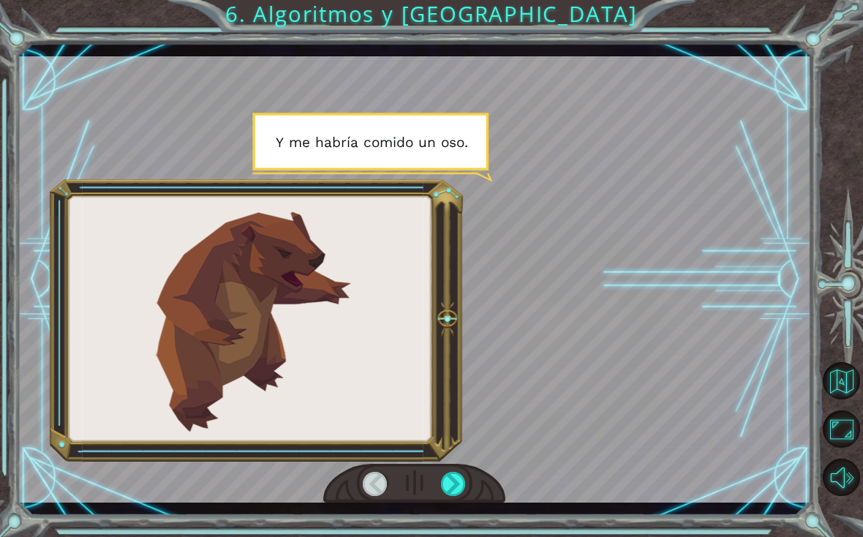
click at [454, 486] on div at bounding box center [453, 484] width 25 height 24
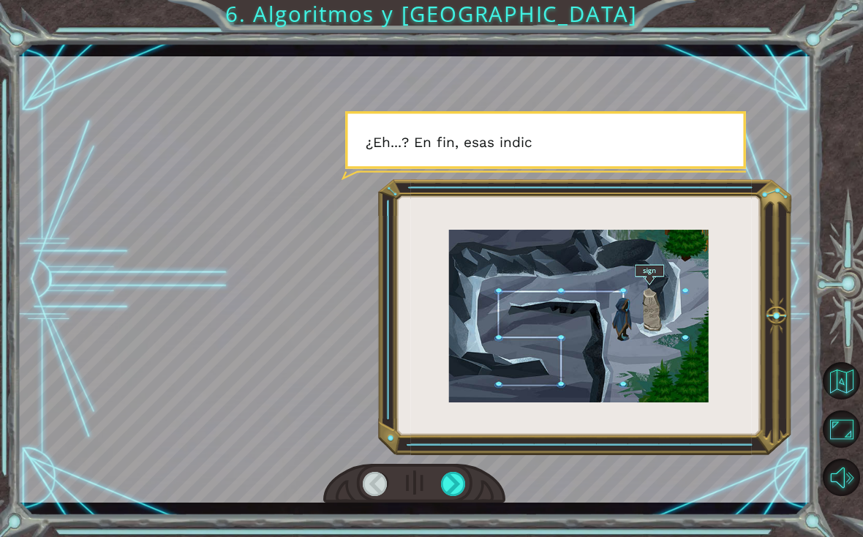
click at [456, 481] on div at bounding box center [453, 484] width 25 height 24
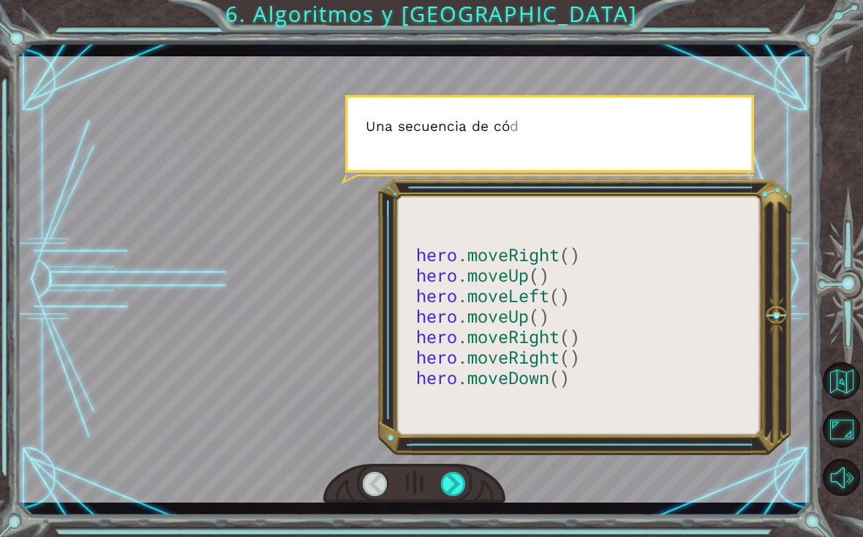
click at [458, 484] on div at bounding box center [453, 484] width 25 height 24
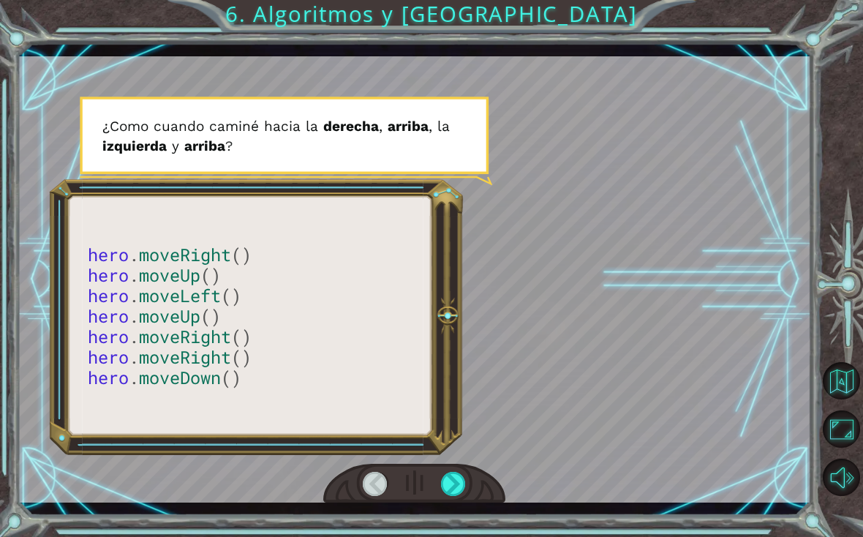
click at [453, 486] on div at bounding box center [453, 484] width 25 height 24
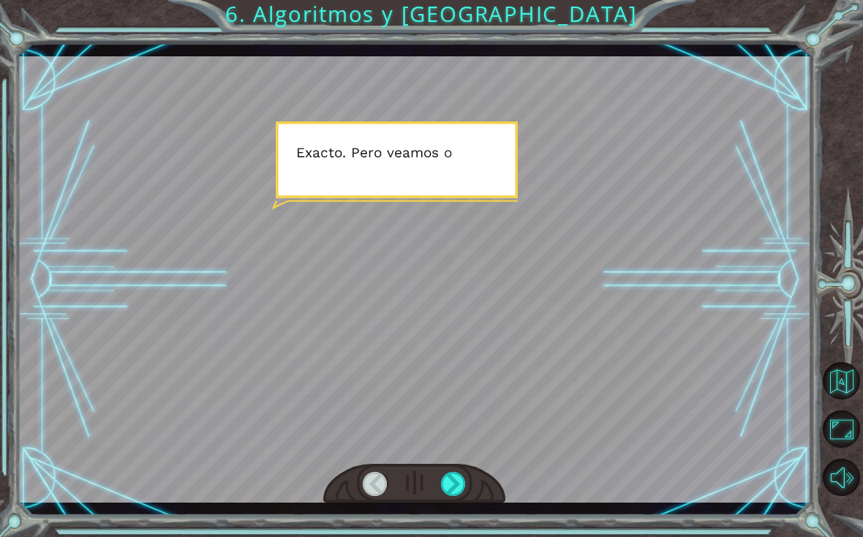
click at [461, 482] on div at bounding box center [453, 484] width 25 height 24
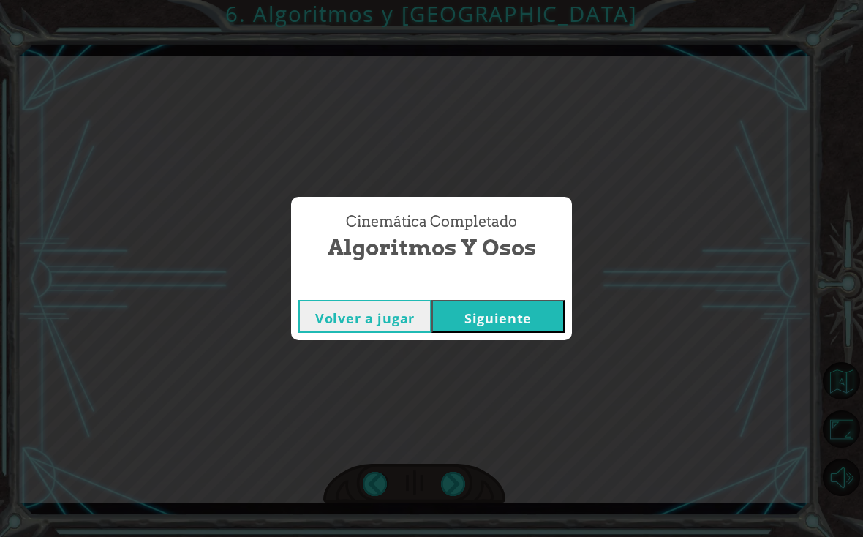
click at [533, 320] on button "Siguiente" at bounding box center [498, 316] width 133 height 33
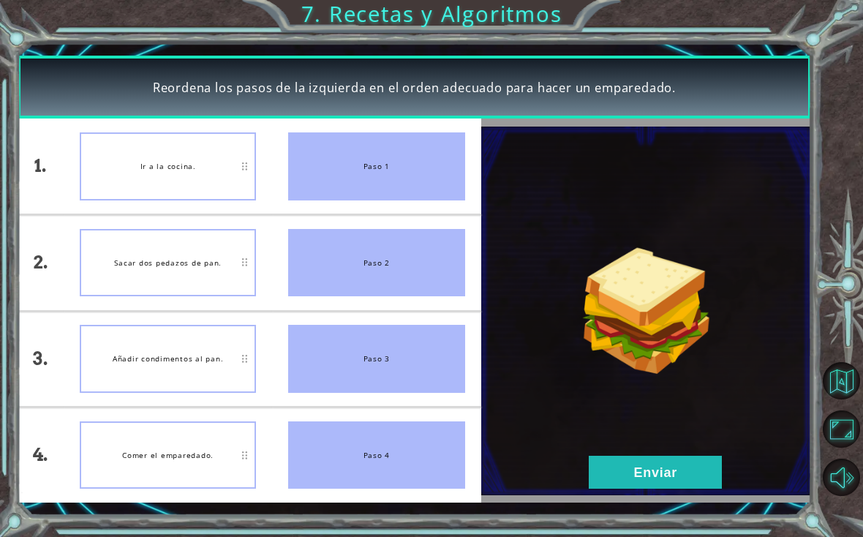
click at [642, 474] on button "Enviar" at bounding box center [655, 472] width 133 height 33
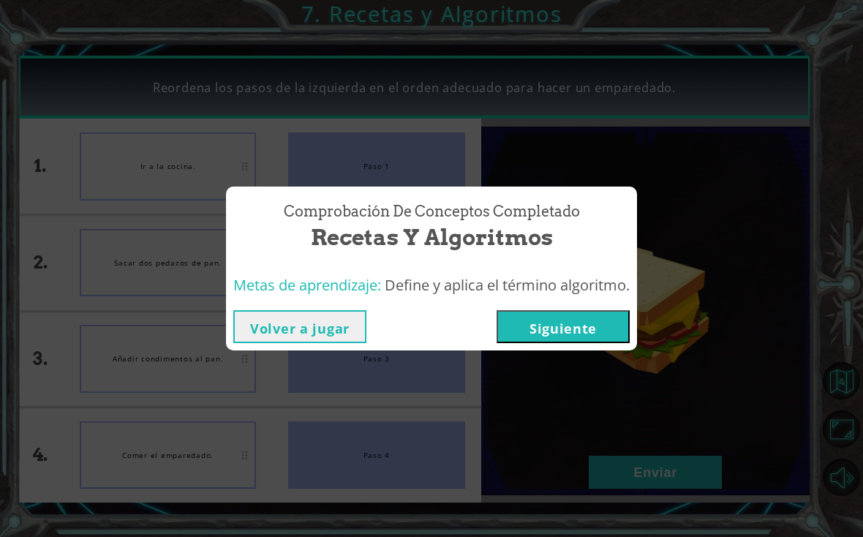
click at [569, 342] on button "Siguiente" at bounding box center [563, 326] width 133 height 33
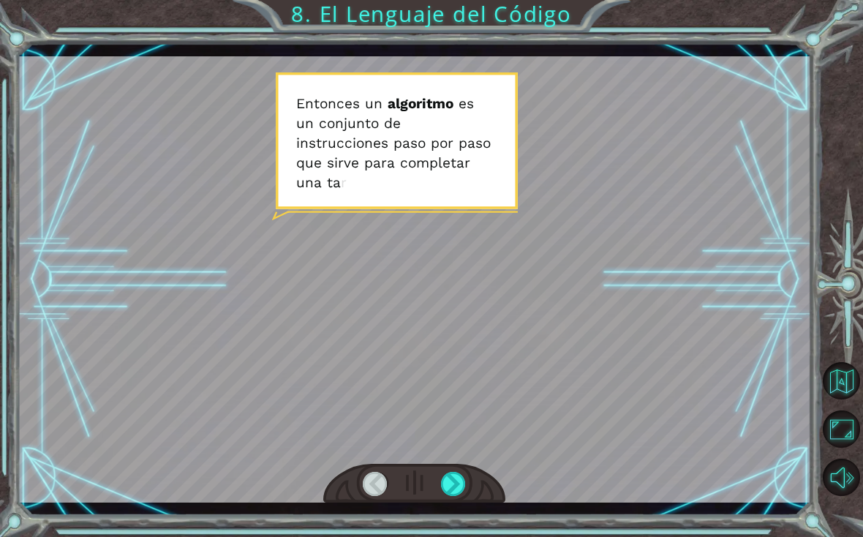
click at [452, 496] on div at bounding box center [453, 484] width 25 height 24
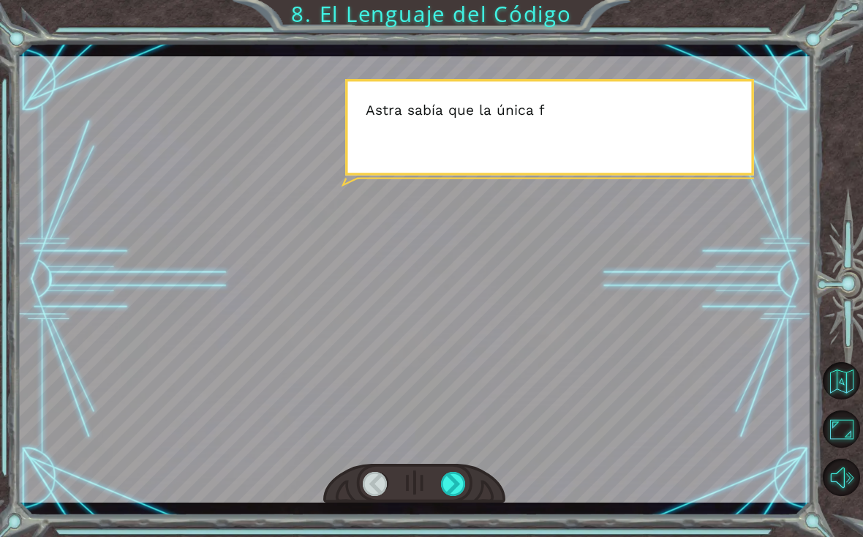
click at [453, 491] on div at bounding box center [453, 484] width 25 height 24
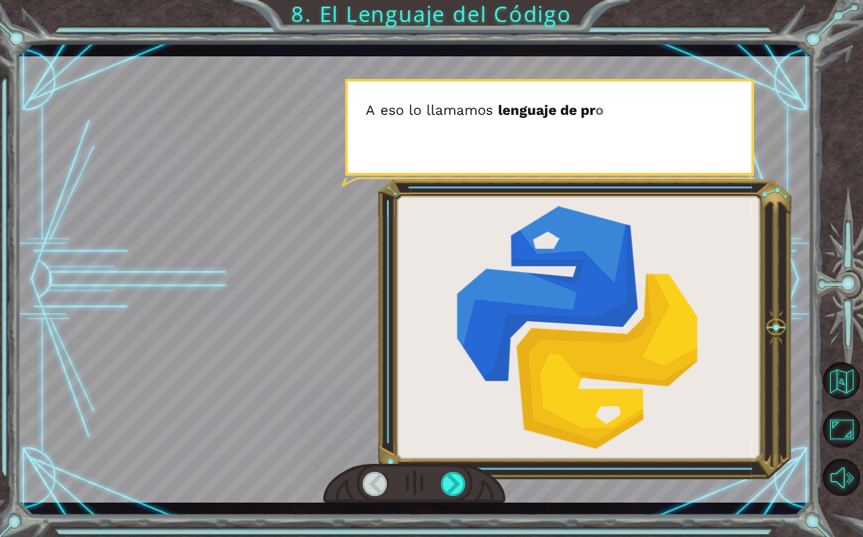
click at [454, 488] on div at bounding box center [453, 484] width 25 height 24
click at [451, 490] on div at bounding box center [453, 484] width 25 height 24
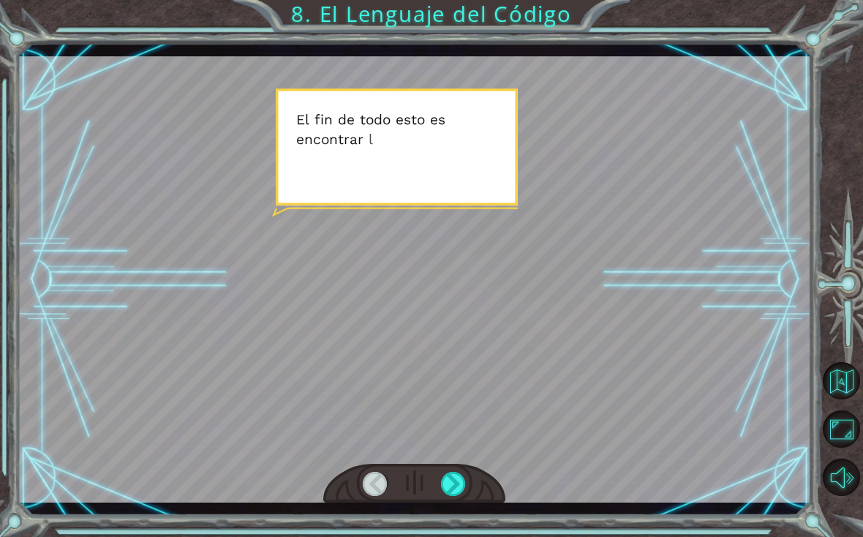
click at [452, 490] on div at bounding box center [453, 484] width 25 height 24
click at [455, 481] on div at bounding box center [453, 484] width 25 height 24
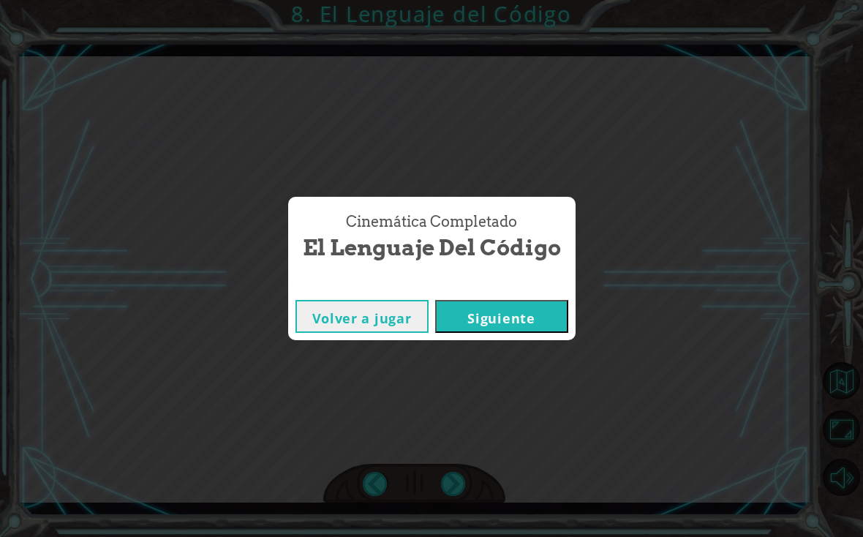
click at [552, 322] on button "Siguiente" at bounding box center [501, 316] width 133 height 33
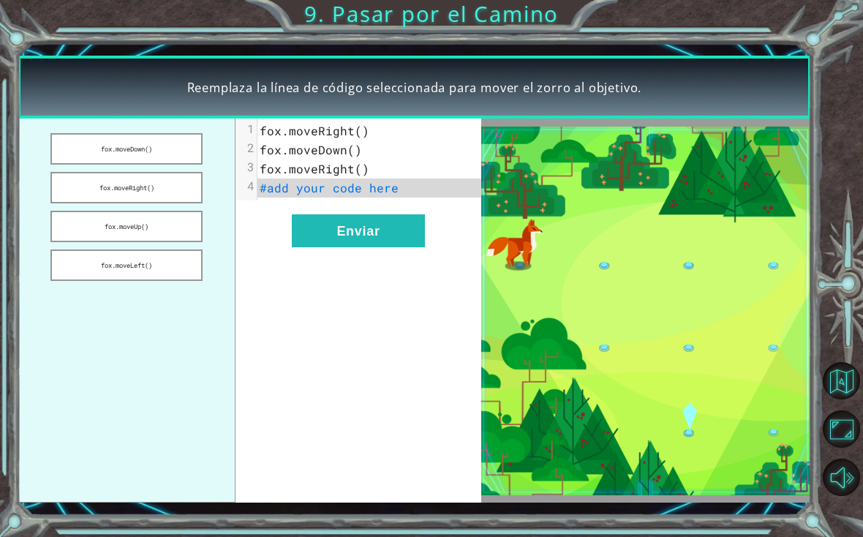
click at [169, 146] on button "fox.moveDown()" at bounding box center [126, 148] width 152 height 31
click at [350, 244] on button "Enviar" at bounding box center [358, 230] width 133 height 33
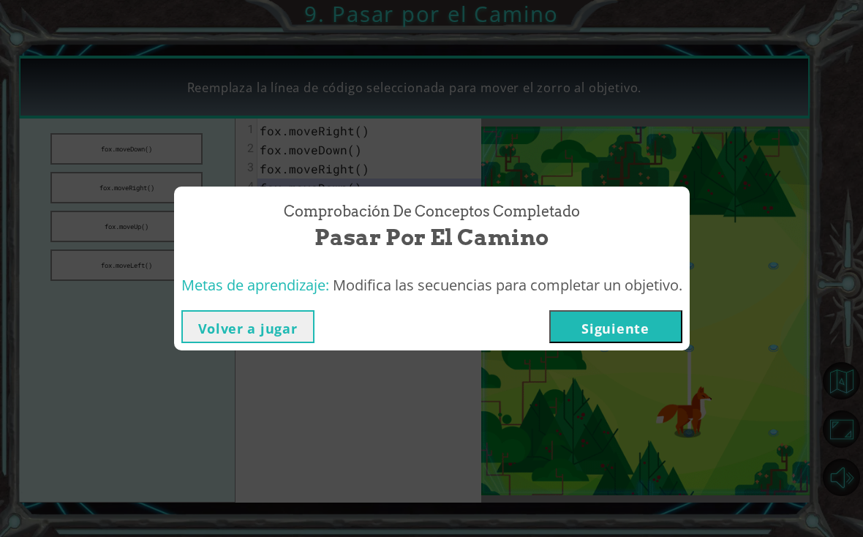
click at [639, 333] on button "Siguiente" at bounding box center [616, 326] width 133 height 33
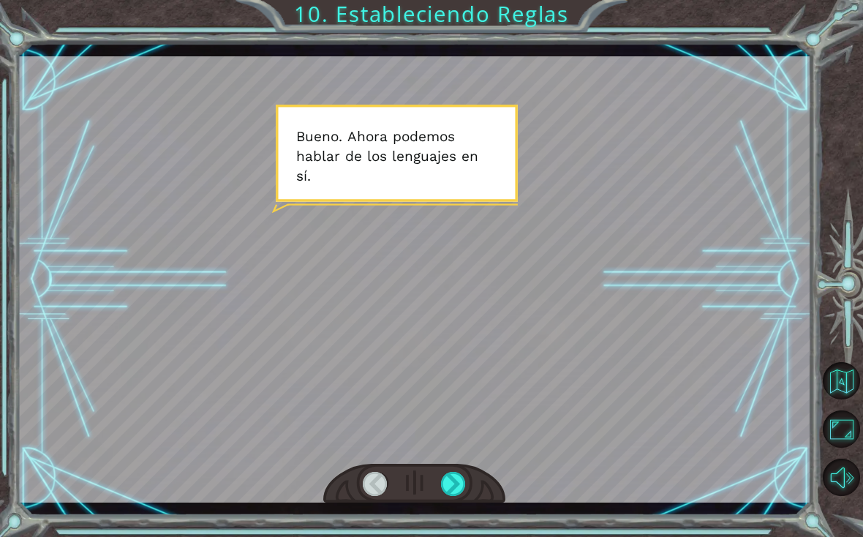
click at [451, 476] on div at bounding box center [453, 484] width 25 height 24
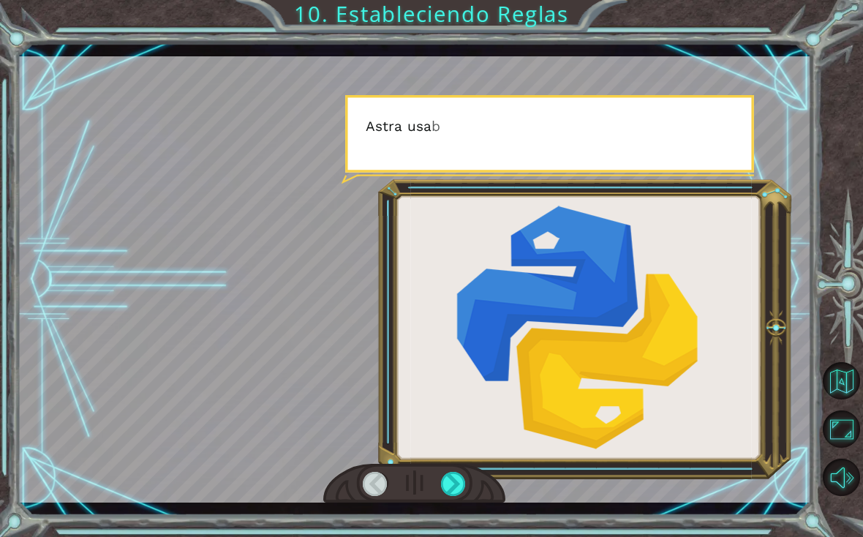
click at [456, 482] on div at bounding box center [453, 484] width 25 height 24
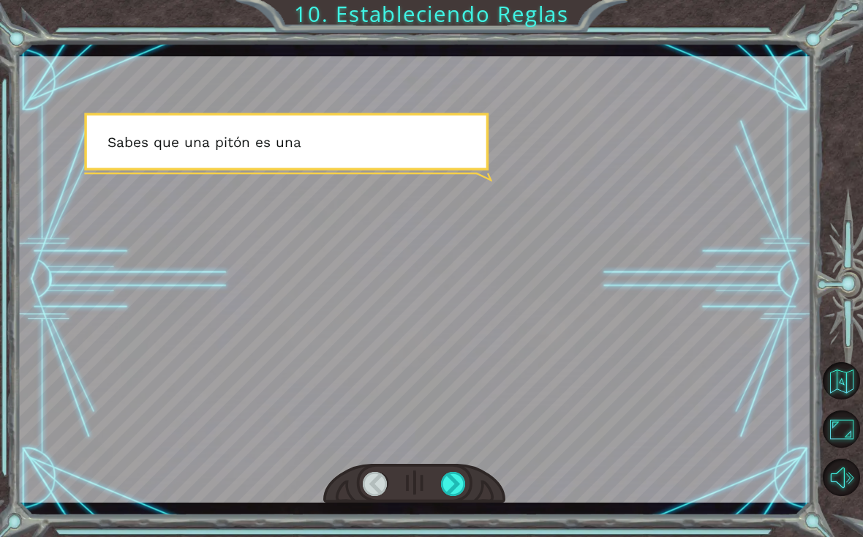
click at [449, 481] on div at bounding box center [453, 484] width 25 height 24
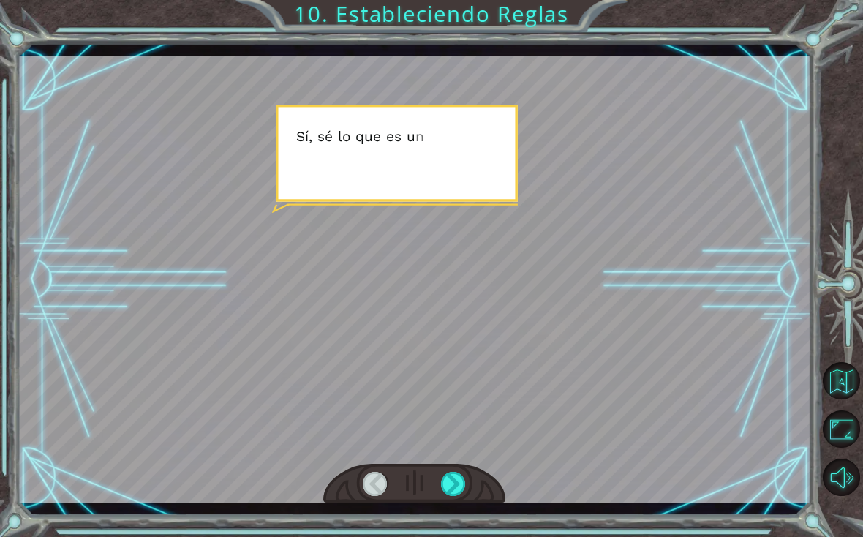
click at [449, 485] on div at bounding box center [453, 484] width 25 height 24
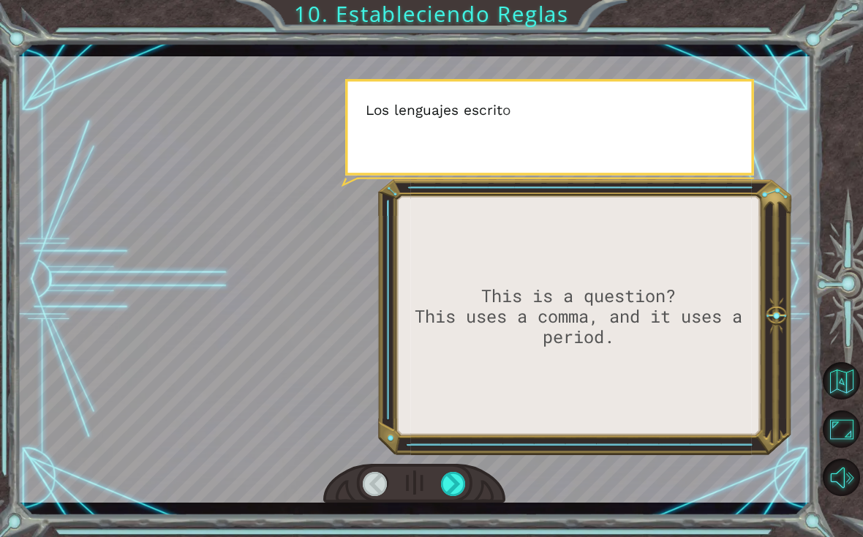
click at [442, 487] on div at bounding box center [453, 484] width 25 height 24
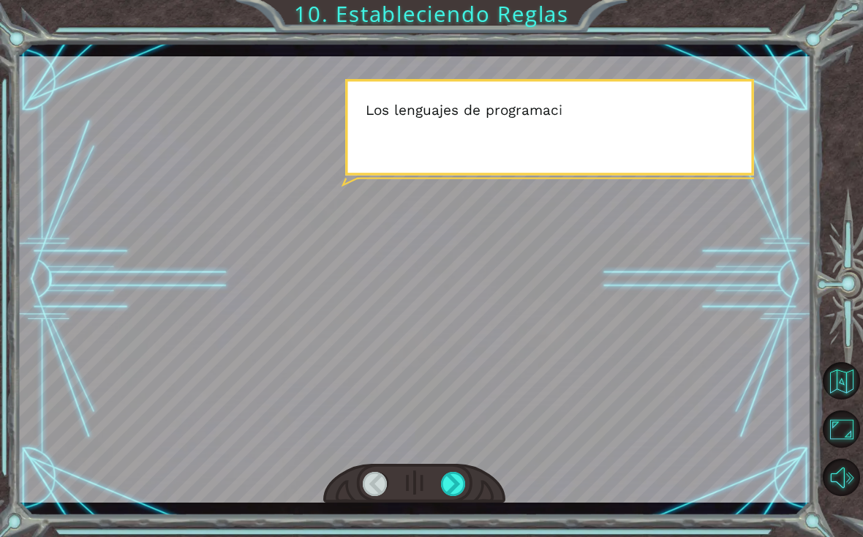
click at [443, 489] on div at bounding box center [453, 484] width 25 height 24
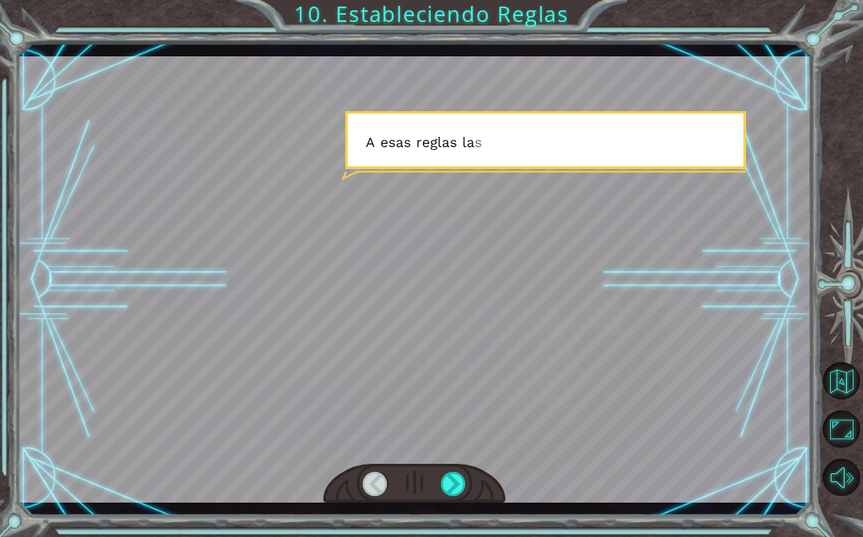
click at [452, 482] on div at bounding box center [453, 484] width 25 height 24
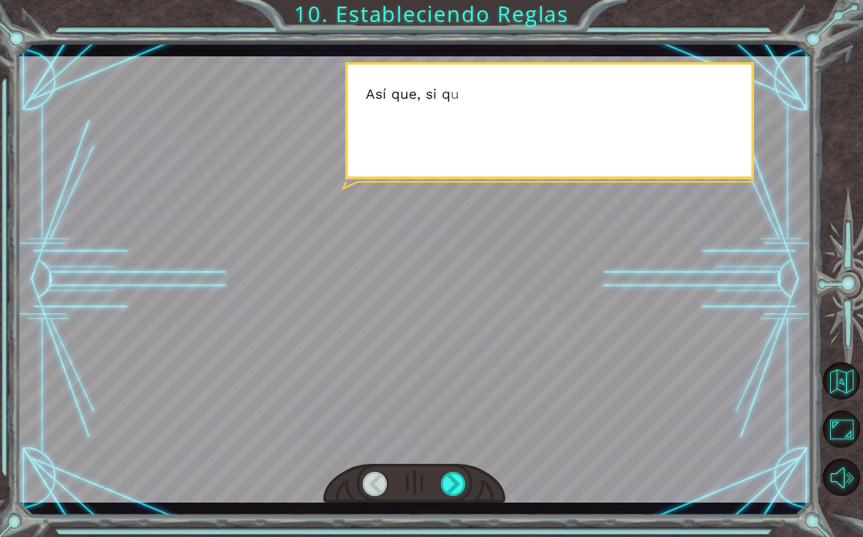
click at [451, 486] on div at bounding box center [453, 484] width 25 height 24
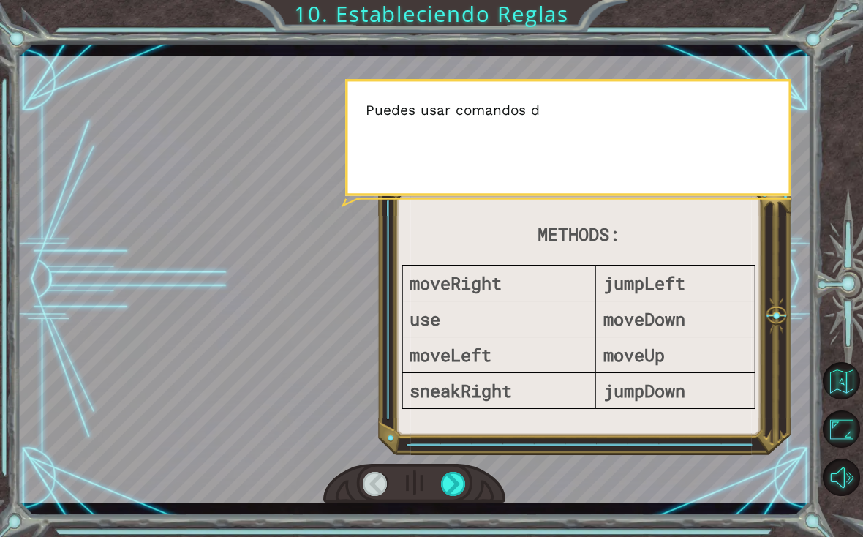
click at [451, 484] on div at bounding box center [453, 484] width 25 height 24
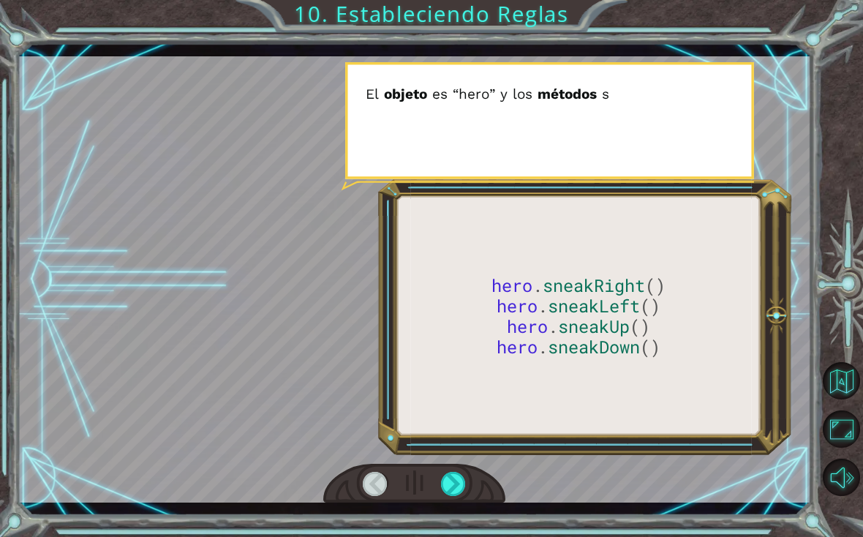
click at [446, 486] on div at bounding box center [453, 484] width 25 height 24
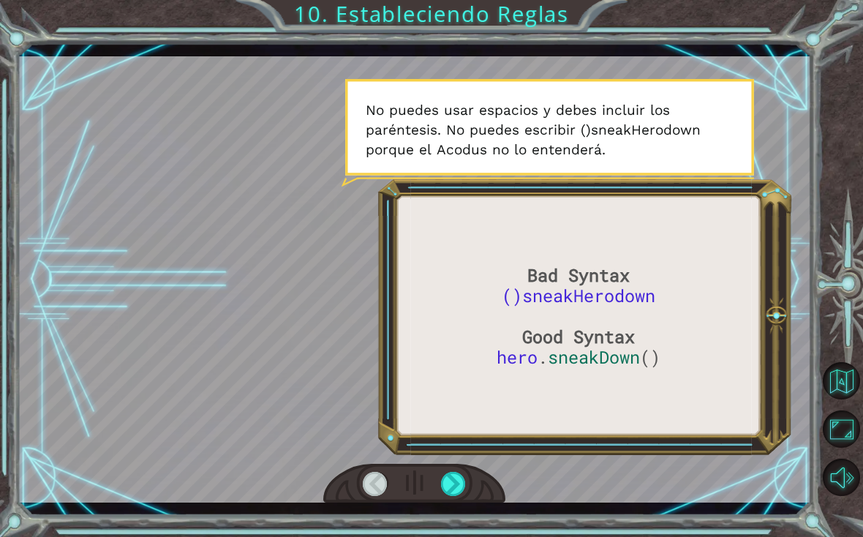
click at [454, 481] on div at bounding box center [453, 484] width 25 height 24
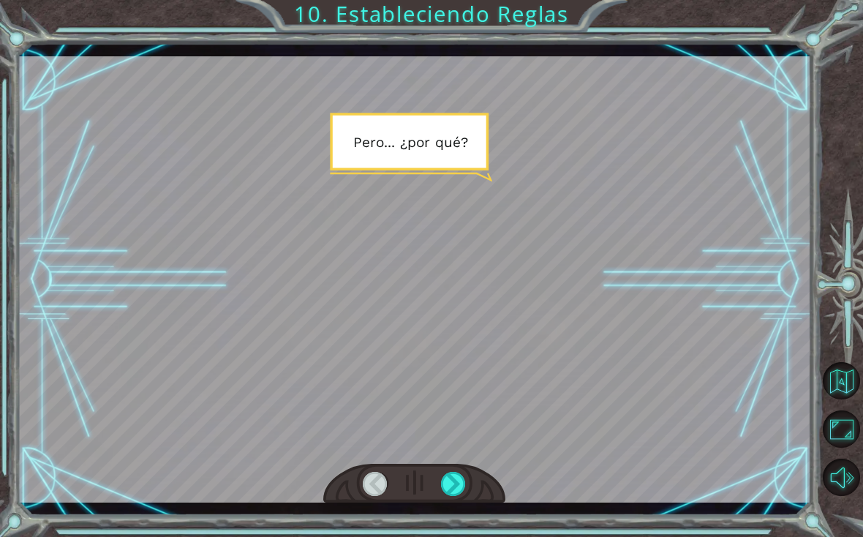
click at [446, 475] on div at bounding box center [453, 484] width 25 height 24
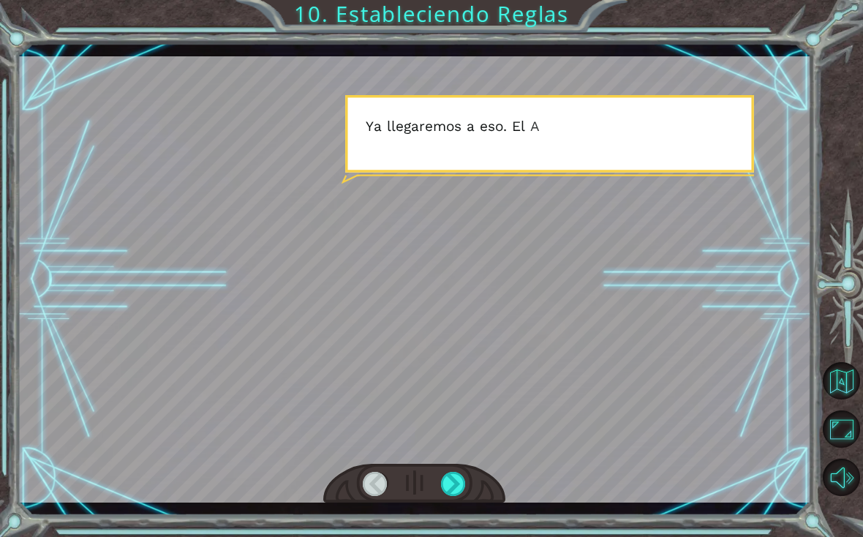
click at [449, 482] on div at bounding box center [453, 484] width 25 height 24
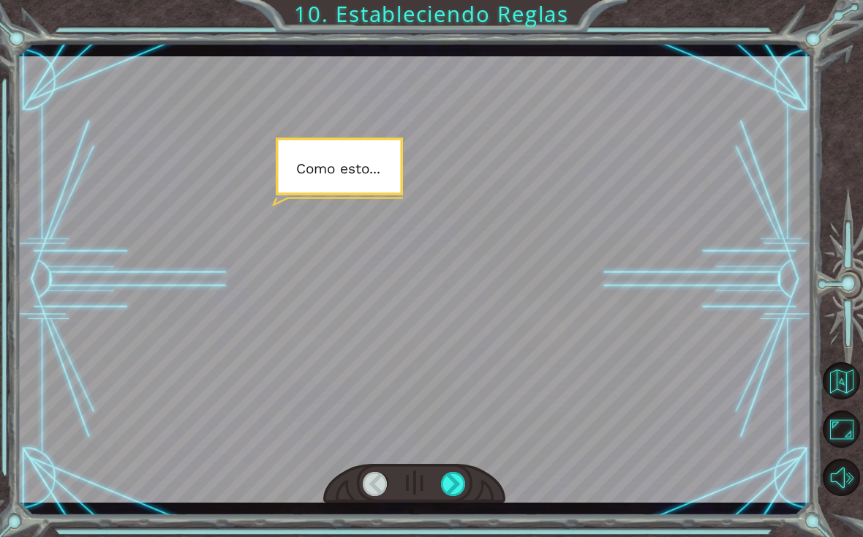
click at [444, 474] on div at bounding box center [453, 484] width 25 height 24
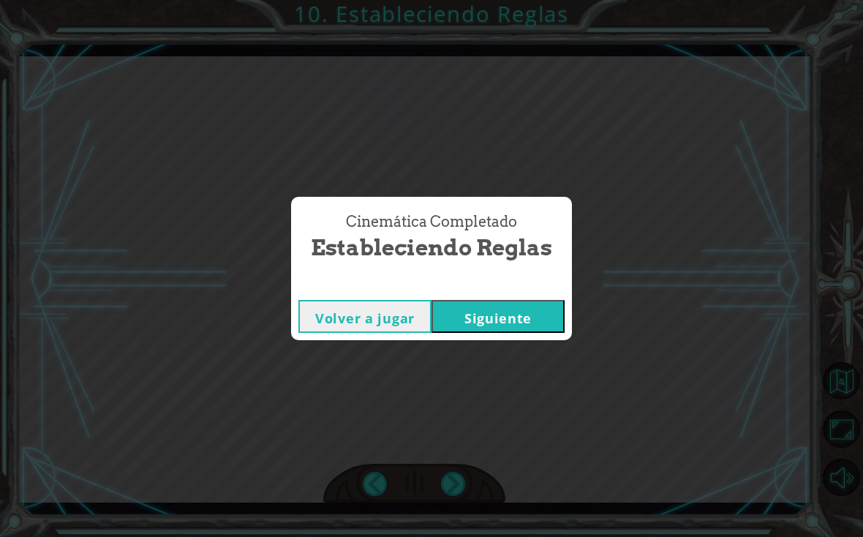
click at [518, 325] on button "Siguiente" at bounding box center [498, 316] width 133 height 33
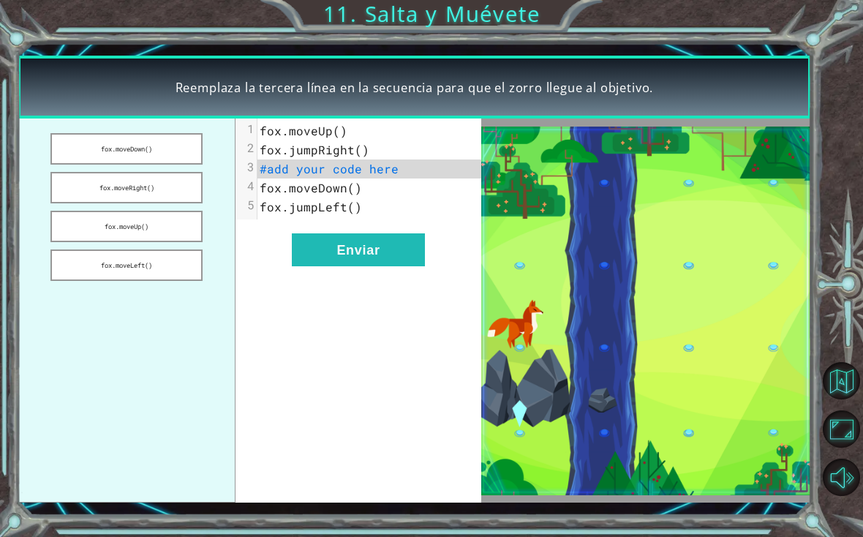
click at [168, 184] on button "fox.moveRight()" at bounding box center [126, 187] width 152 height 31
click at [374, 261] on button "Enviar" at bounding box center [358, 249] width 133 height 33
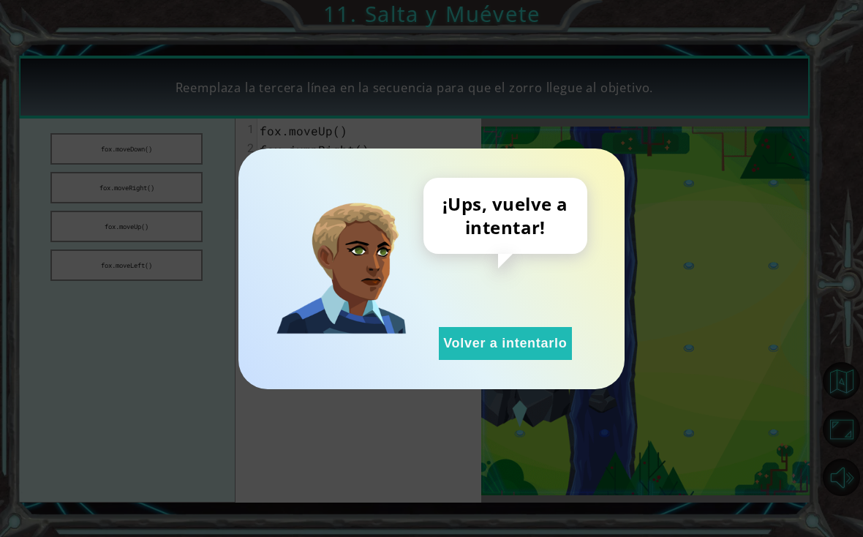
click at [484, 348] on button "Volver a intentarlo" at bounding box center [505, 343] width 133 height 33
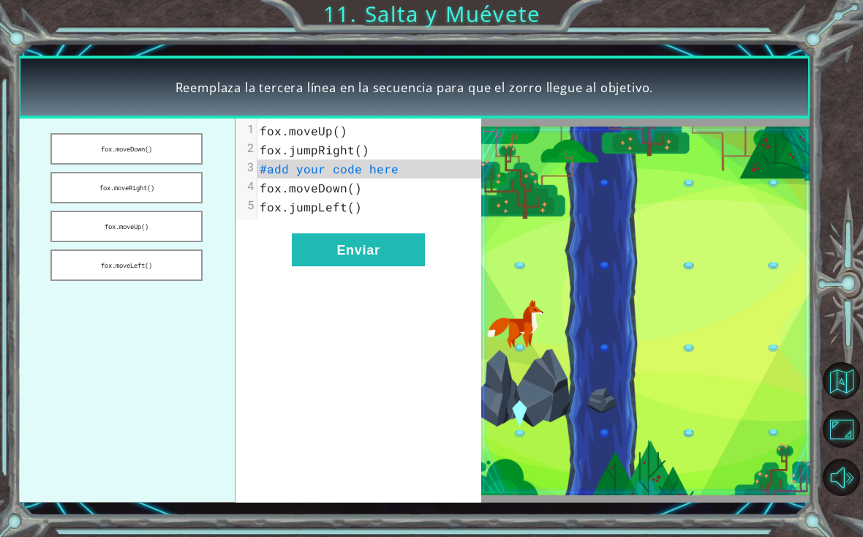
click at [356, 250] on button "Enviar" at bounding box center [358, 249] width 133 height 33
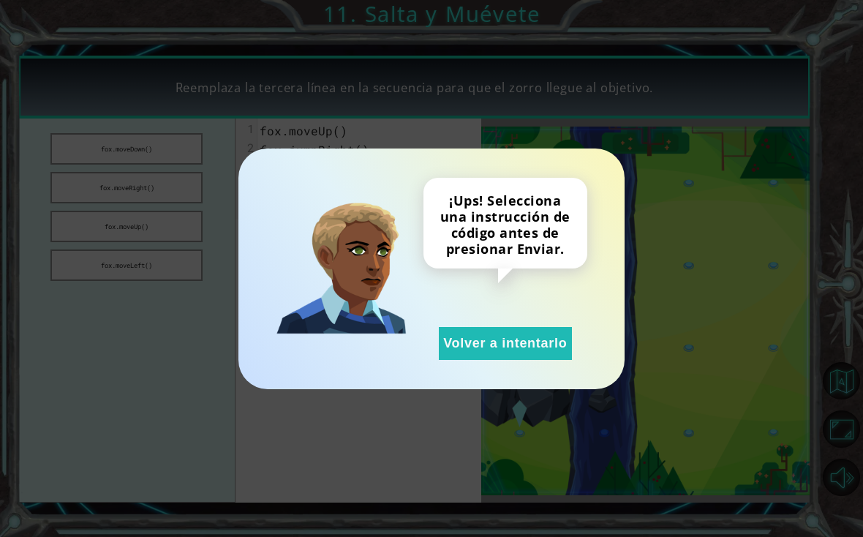
click at [481, 337] on button "Volver a intentarlo" at bounding box center [505, 343] width 133 height 33
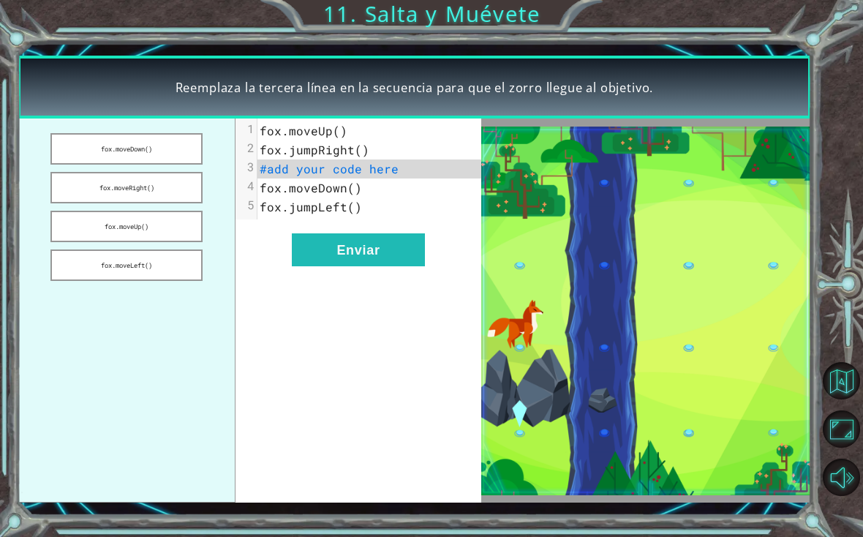
click at [159, 271] on button "fox.moveLeft()" at bounding box center [126, 265] width 152 height 31
click at [353, 258] on button "Enviar" at bounding box center [358, 249] width 133 height 33
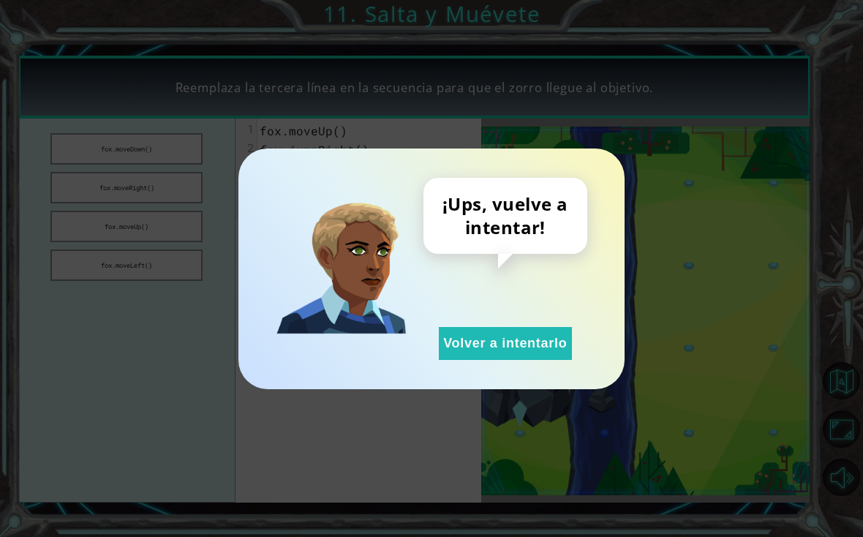
click at [433, 342] on div "¡Ups, vuelve a intentar! Volver a intentarlo" at bounding box center [506, 269] width 164 height 182
click at [473, 337] on button "Volver a intentarlo" at bounding box center [505, 343] width 133 height 33
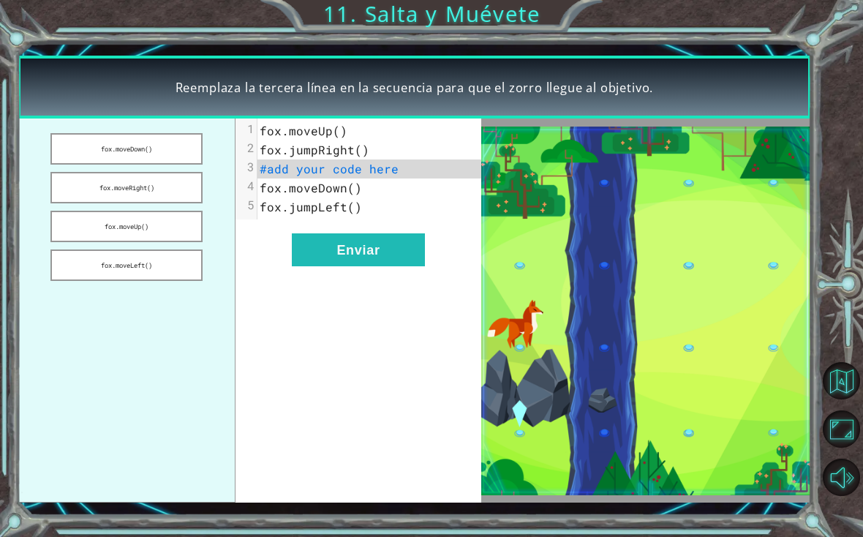
click at [180, 152] on button "fox.moveDown()" at bounding box center [126, 148] width 152 height 31
click at [370, 252] on button "Enviar" at bounding box center [358, 249] width 133 height 33
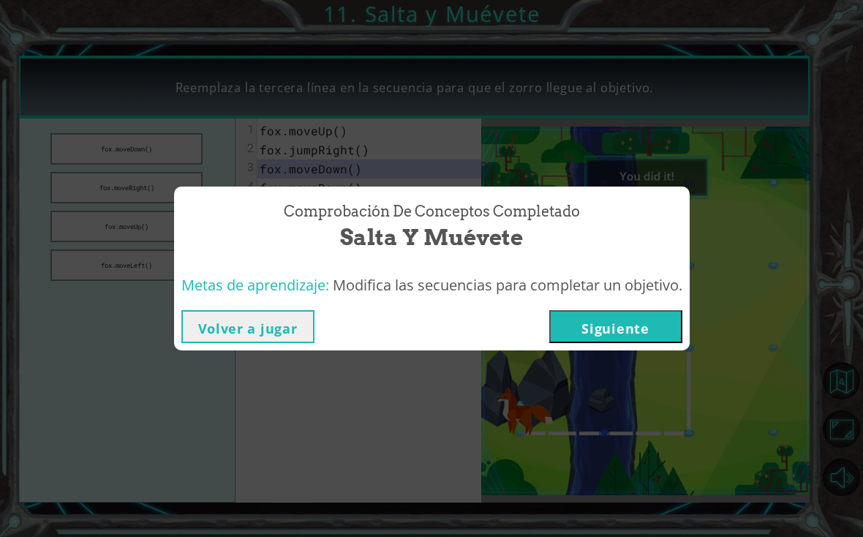
click at [614, 326] on button "Siguiente" at bounding box center [616, 326] width 133 height 33
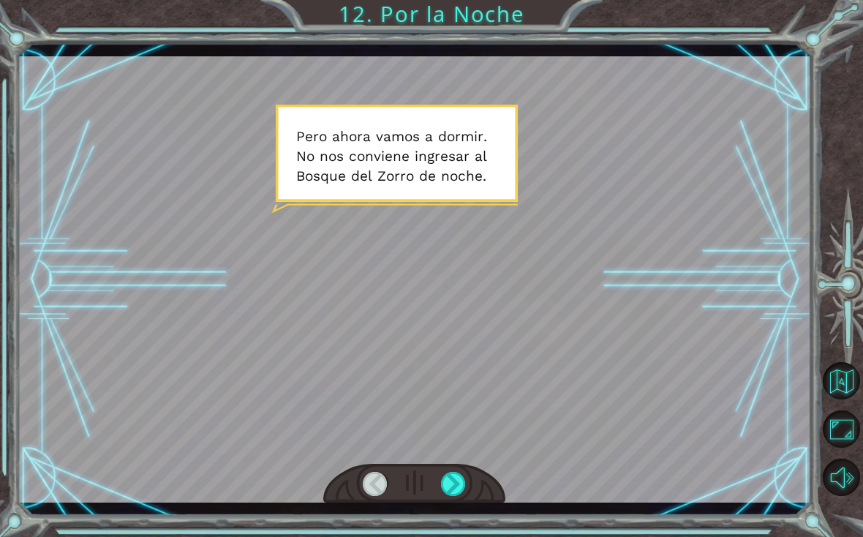
click at [456, 492] on div at bounding box center [453, 484] width 25 height 24
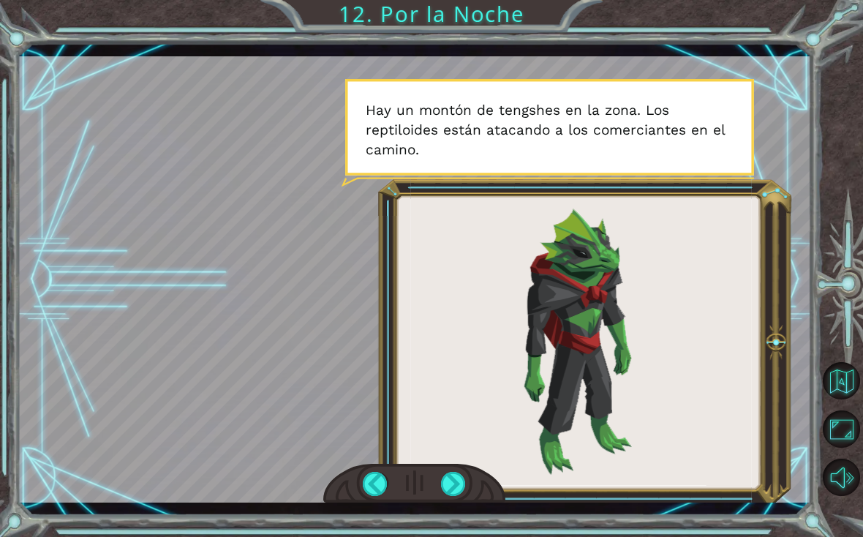
click at [446, 491] on div at bounding box center [453, 484] width 25 height 24
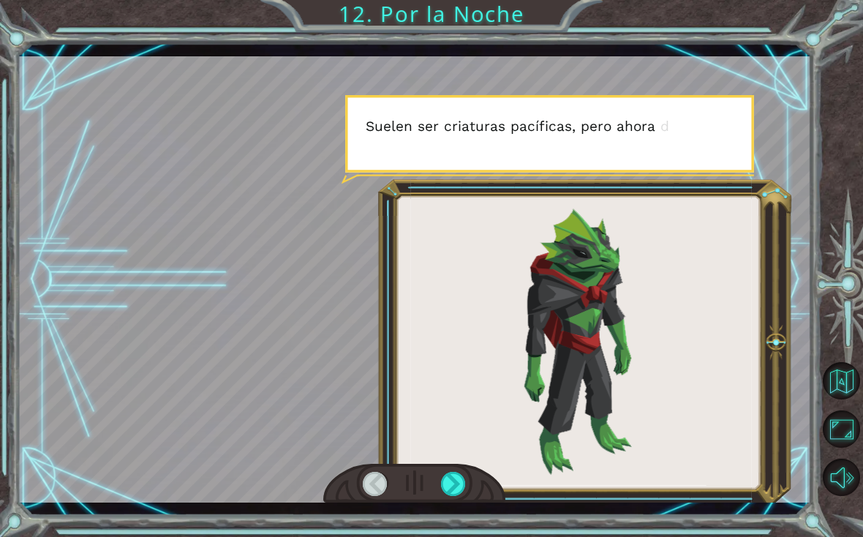
click at [460, 495] on div at bounding box center [453, 484] width 25 height 24
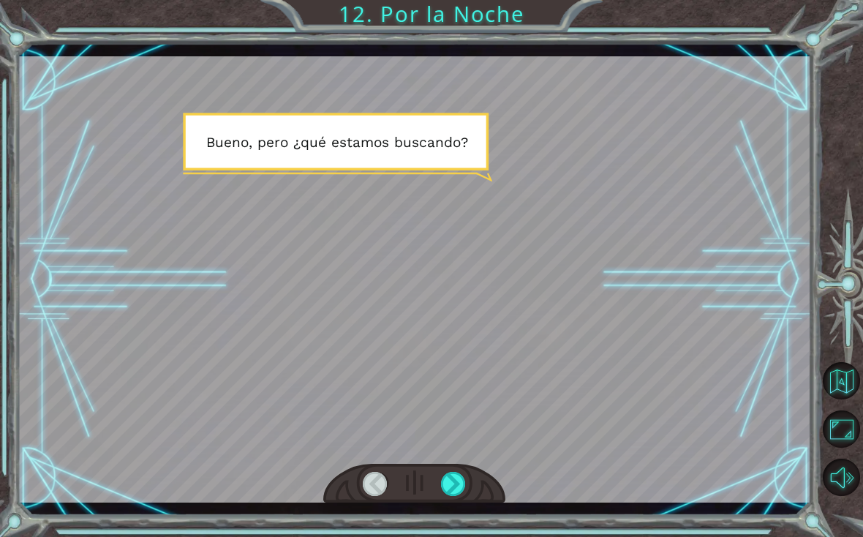
click at [450, 491] on div at bounding box center [453, 484] width 25 height 24
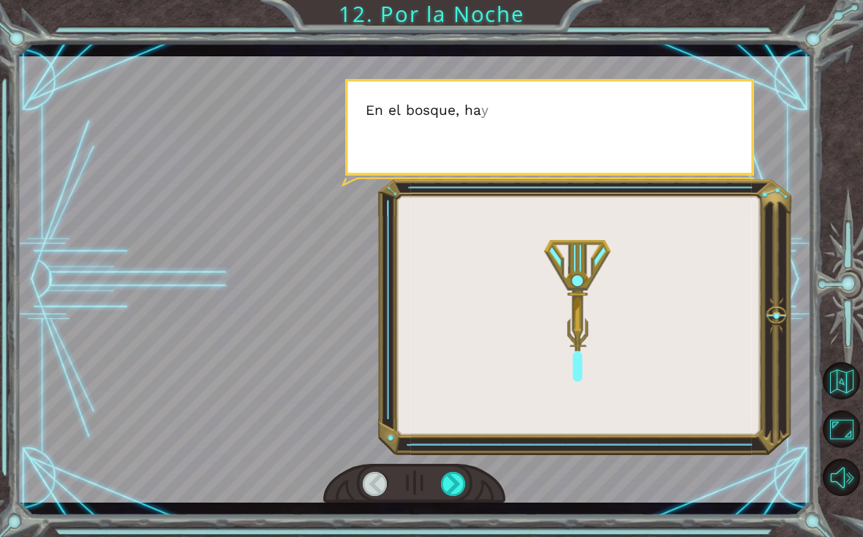
click at [453, 487] on div at bounding box center [453, 484] width 25 height 24
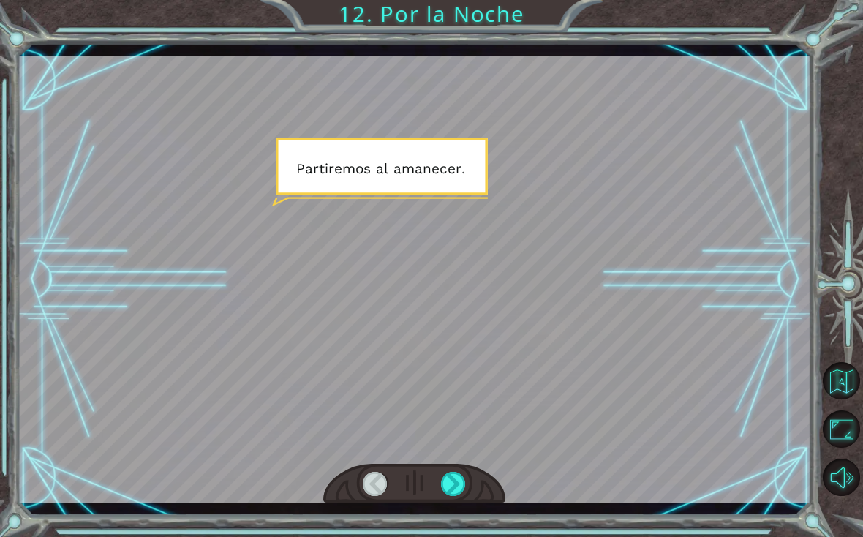
click at [455, 480] on div at bounding box center [453, 484] width 25 height 24
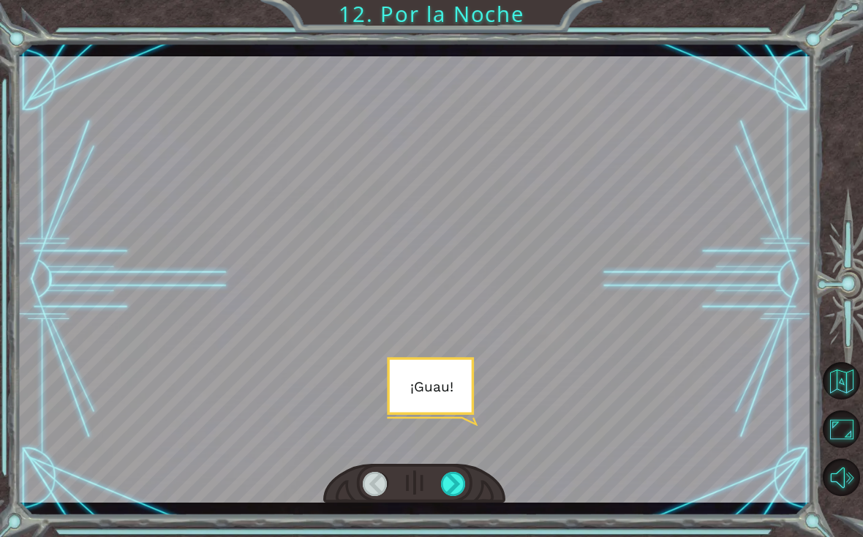
click at [454, 490] on div at bounding box center [453, 484] width 25 height 24
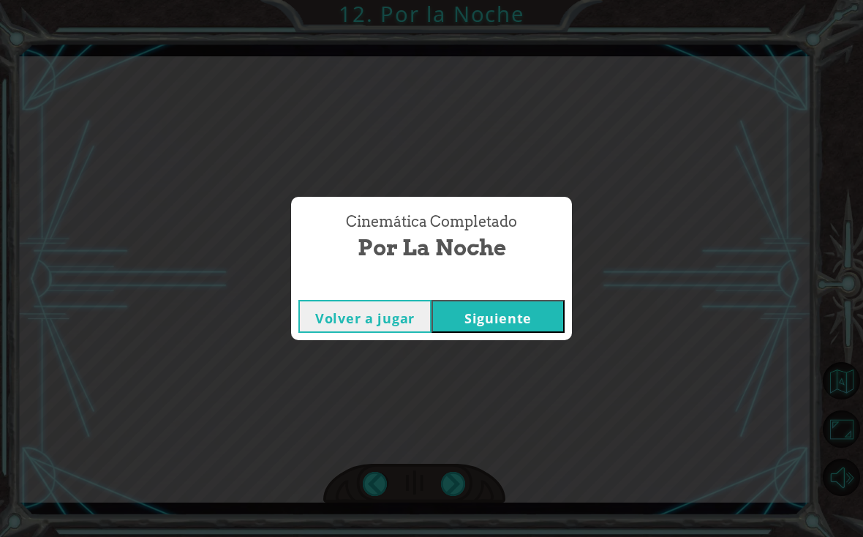
click at [538, 330] on button "Siguiente" at bounding box center [498, 316] width 133 height 33
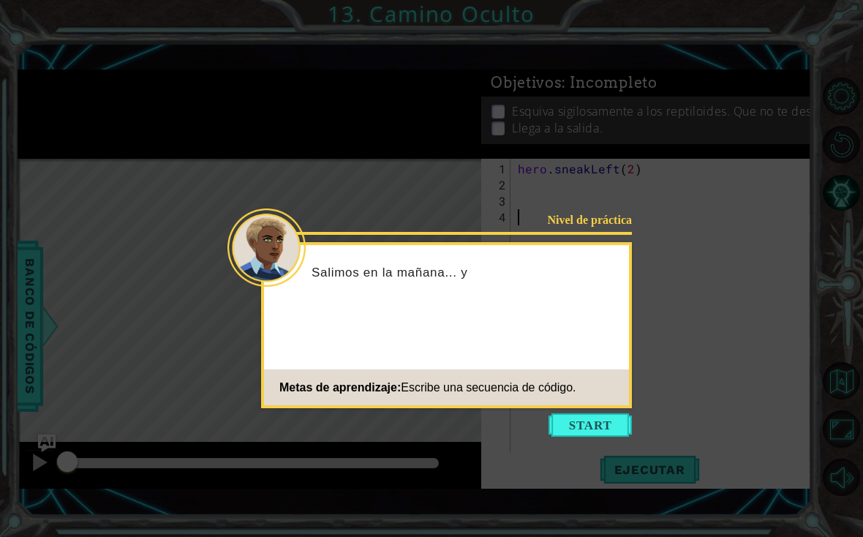
click at [577, 415] on button "Start" at bounding box center [590, 424] width 83 height 23
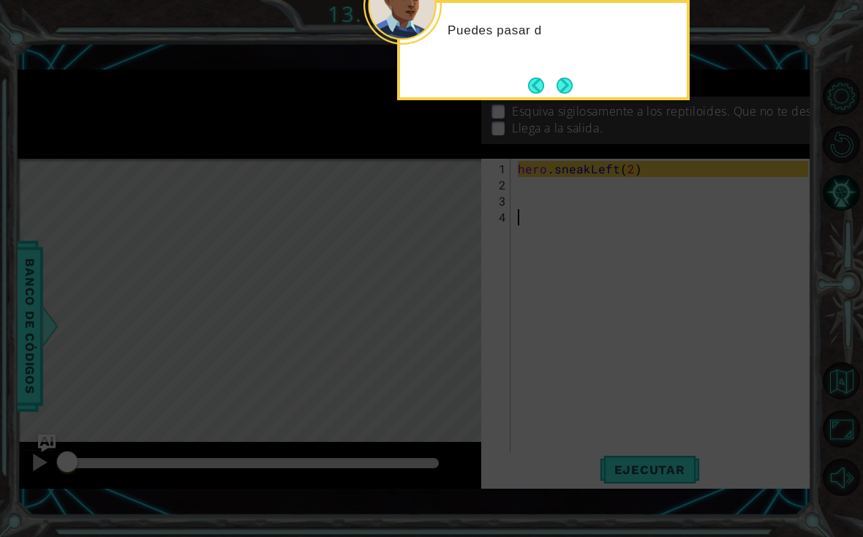
click at [558, 94] on button "Next" at bounding box center [565, 86] width 16 height 16
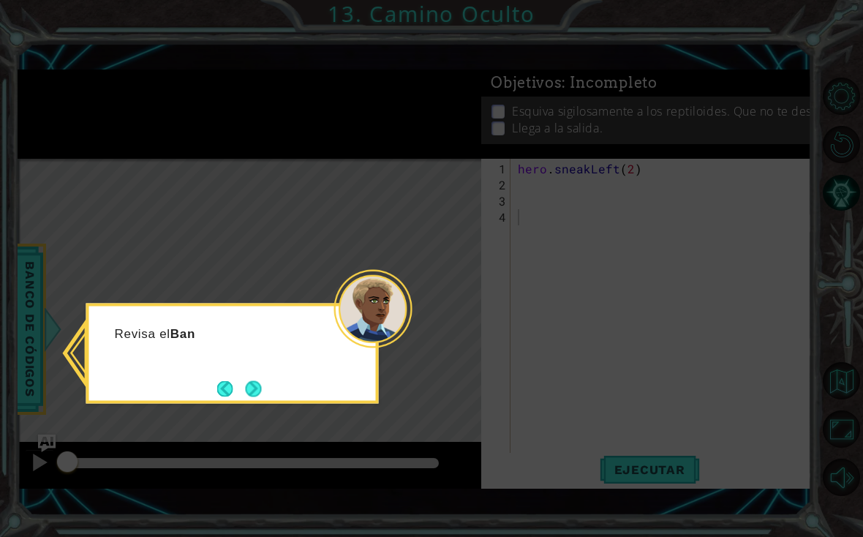
click at [284, 386] on div "Revisa el Ban" at bounding box center [232, 354] width 293 height 100
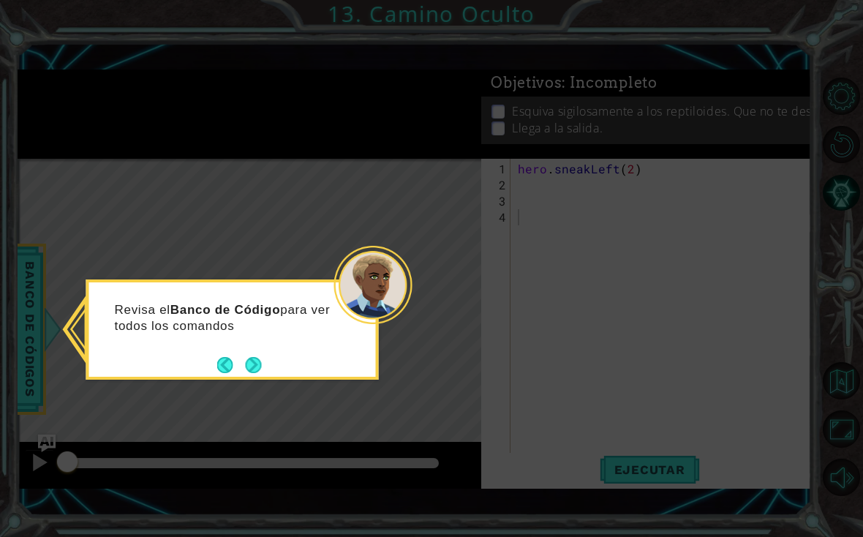
click at [251, 370] on button "Next" at bounding box center [254, 365] width 16 height 16
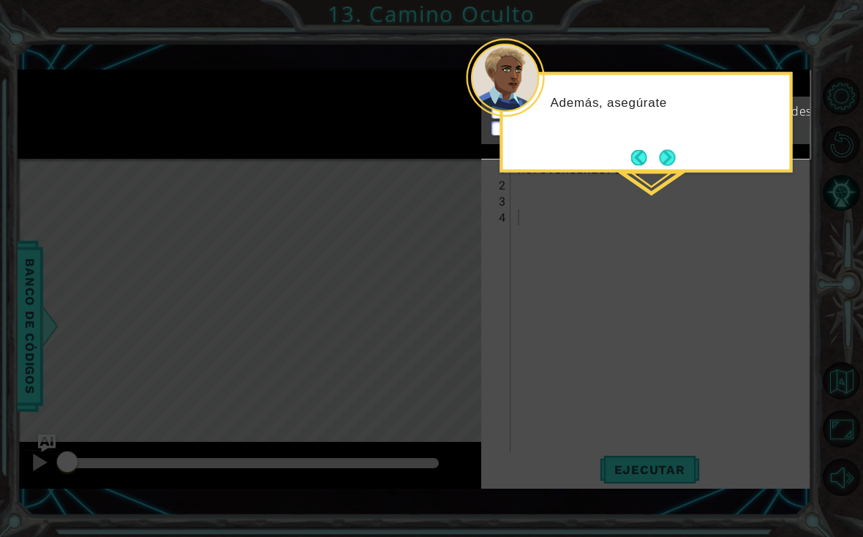
click at [669, 153] on button "Next" at bounding box center [668, 157] width 16 height 16
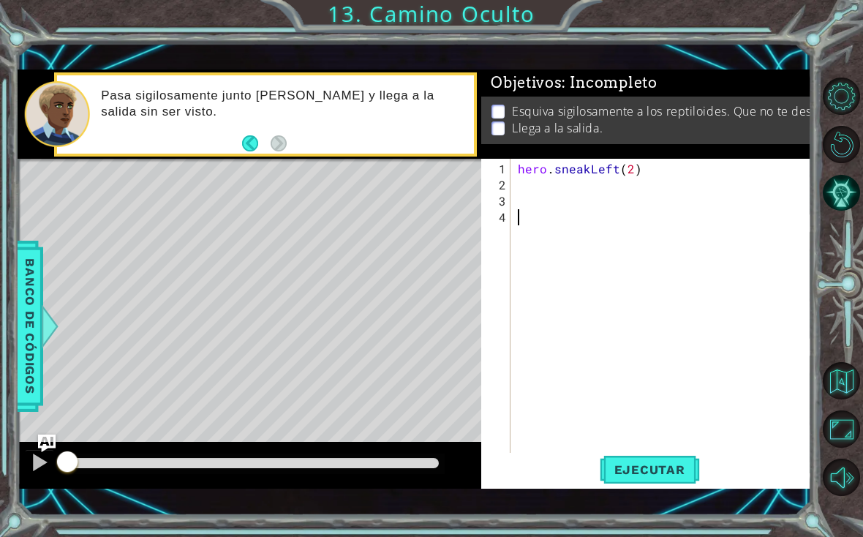
click at [658, 500] on div "1 ההההההההההההההההההההההההההההההההההההההההההההההההההההההההההההההההההההההההההההה…" at bounding box center [415, 279] width 795 height 473
click at [640, 479] on button "Ejecutar" at bounding box center [650, 469] width 100 height 33
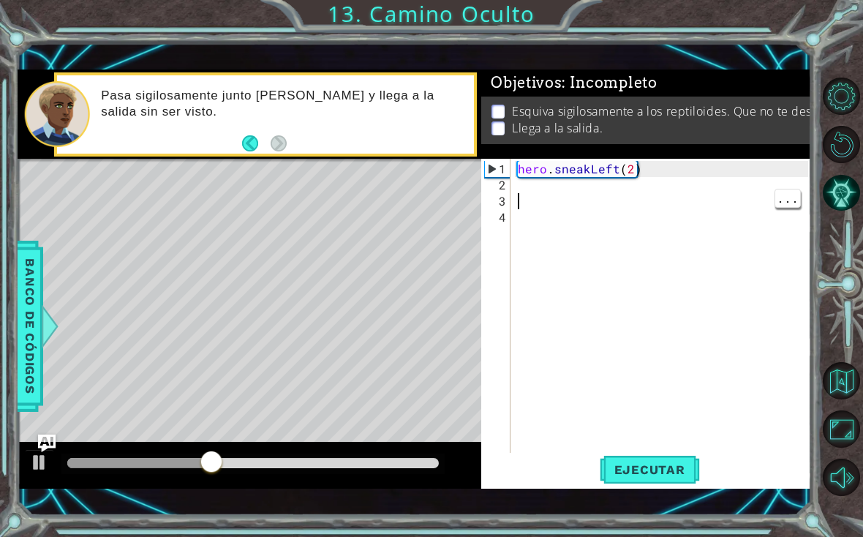
click at [601, 198] on div "hero . sneakLeft ( 2 )" at bounding box center [665, 330] width 301 height 338
click at [533, 186] on div "hero . sneakLeft ( 2 )" at bounding box center [665, 330] width 301 height 338
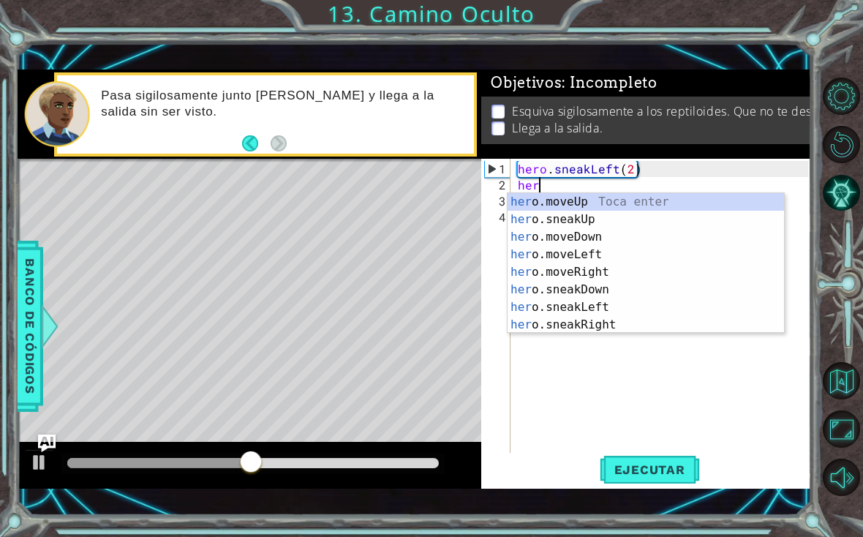
scroll to position [0, 1]
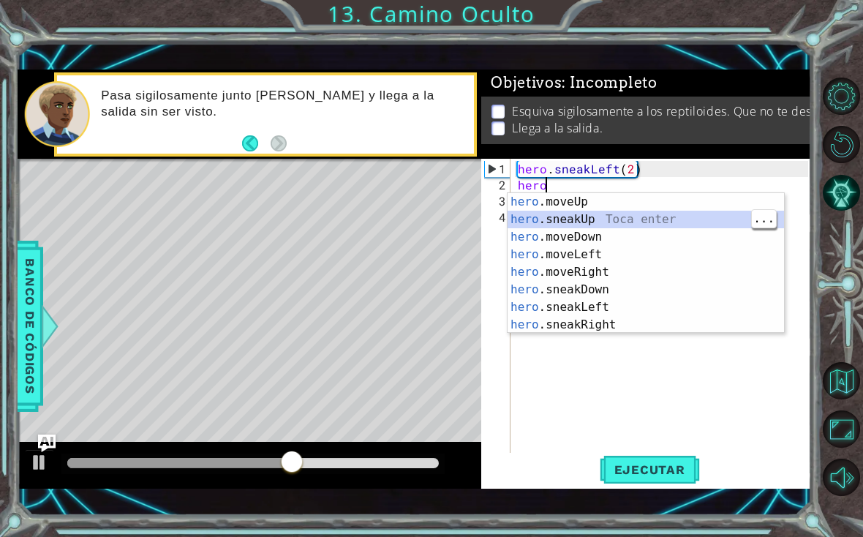
click at [615, 220] on div "hero .moveUp Toca enter hero .sneakUp Toca enter hero .moveDown Toca enter hero…" at bounding box center [646, 281] width 277 height 176
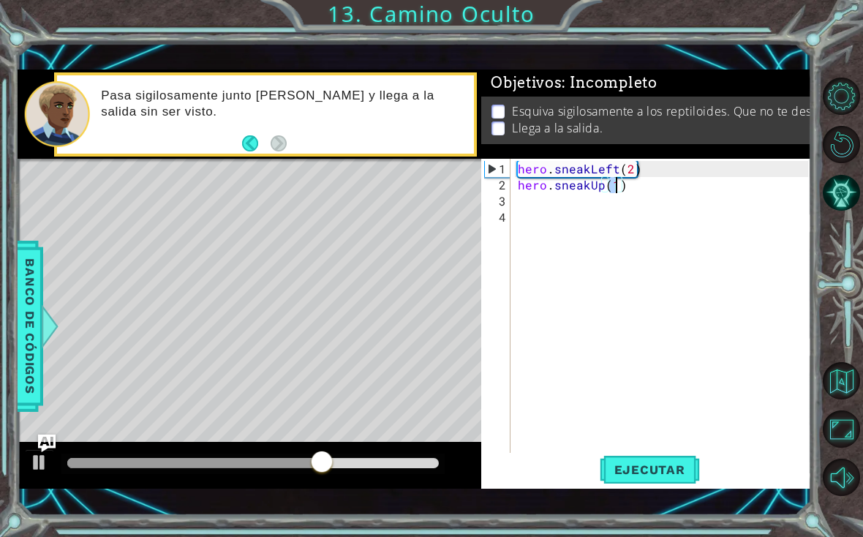
type textarea "hero.sneakUp(2)"
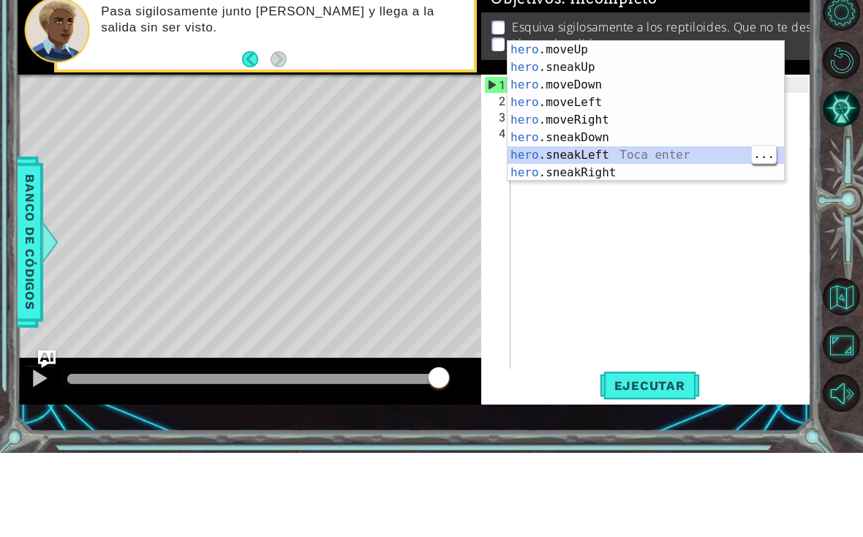
click at [614, 154] on div "hero .moveUp Toca enter hero .sneakUp Toca enter hero .moveDown Toca enter hero…" at bounding box center [646, 213] width 277 height 176
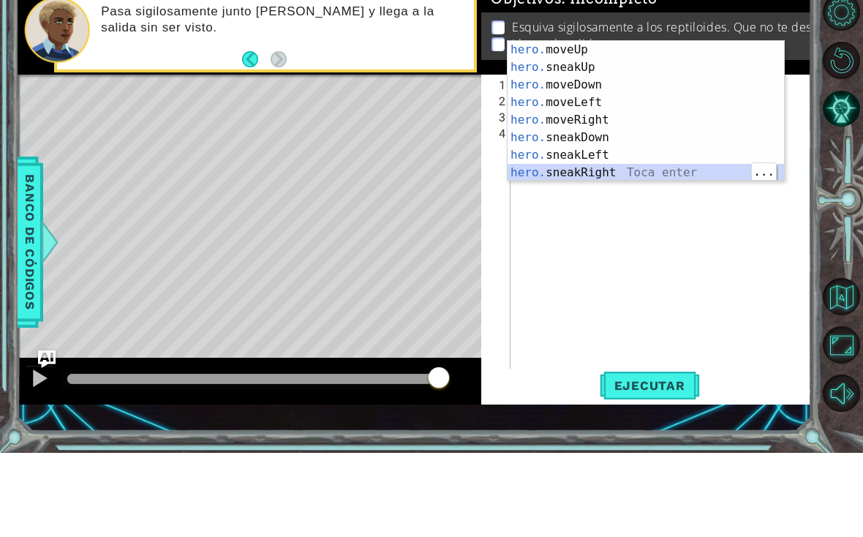
click at [653, 168] on div "hero. moveUp Toca enter hero. sneakUp Toca enter hero. moveDown Toca enter hero…" at bounding box center [646, 213] width 277 height 176
type textarea "hero.sneakRight(1)(1)"
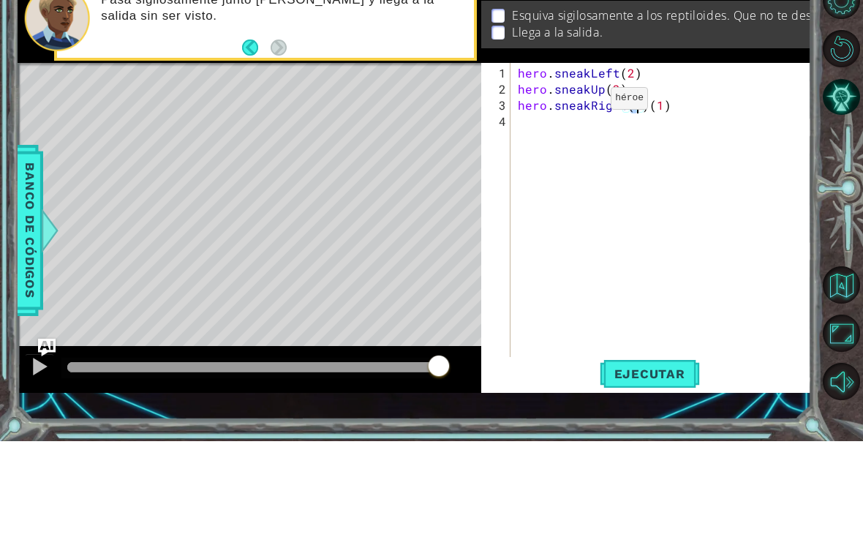
scroll to position [0, 0]
click at [696, 161] on div "hero . sneakLeft ( 2 ) hero . sneakUp ( 2 ) hero . sneakRight ( 1 ) ( 1 )" at bounding box center [665, 330] width 301 height 338
type textarea "hero.sneakRight(1)"
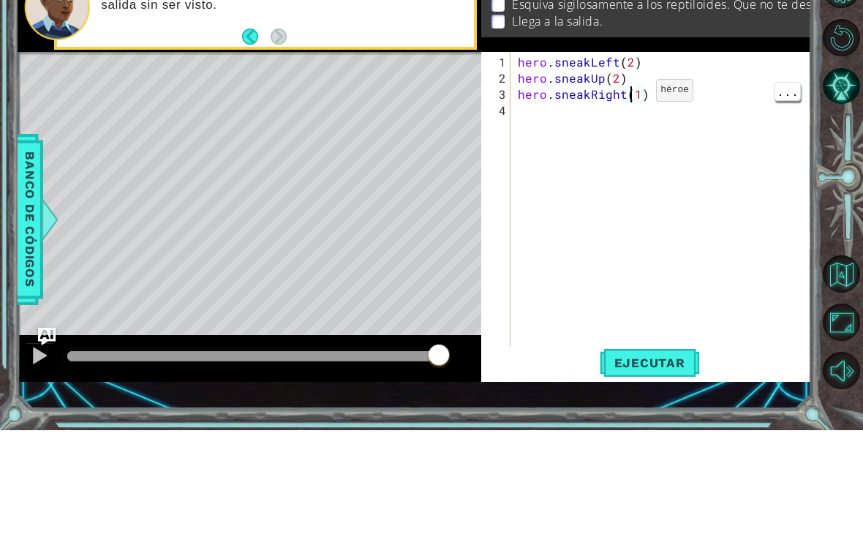
click at [631, 161] on div "hero . sneakLeft ( 2 ) hero . sneakUp ( 2 ) hero . sneakRight ( 1 )" at bounding box center [665, 330] width 301 height 338
click at [635, 161] on div "hero . sneakLeft ( 2 ) hero . sneakUp ( 2 ) hero . sneakRight ( 1 )" at bounding box center [665, 330] width 301 height 338
type textarea "hero.sneakUp(2)"
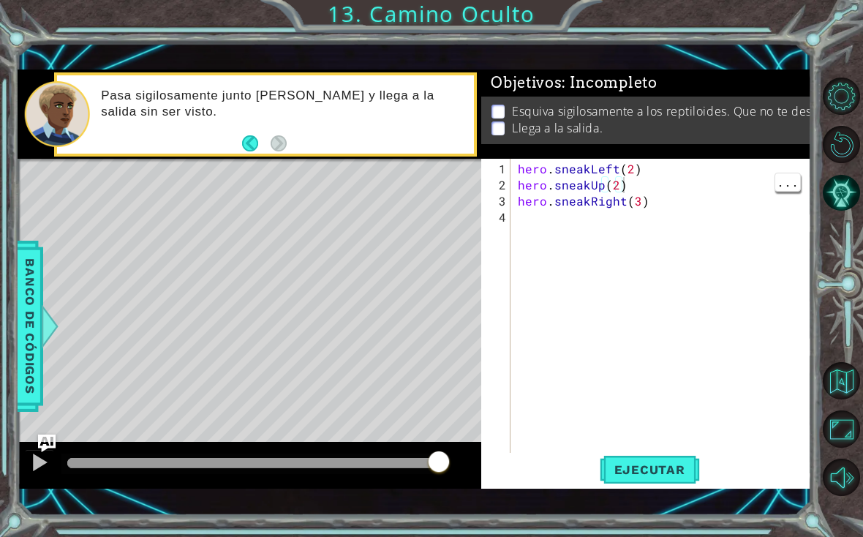
click at [660, 470] on span "Ejecutar" at bounding box center [650, 469] width 100 height 15
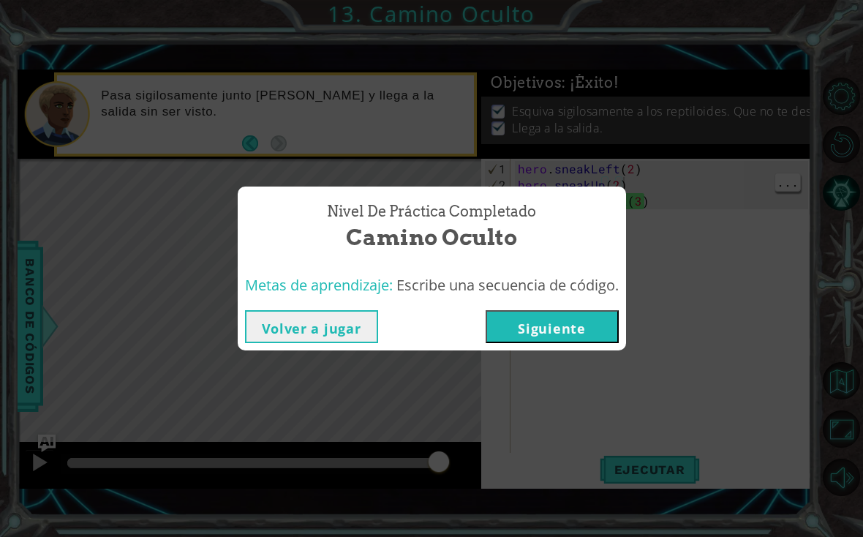
click at [575, 326] on button "Siguiente" at bounding box center [552, 326] width 133 height 33
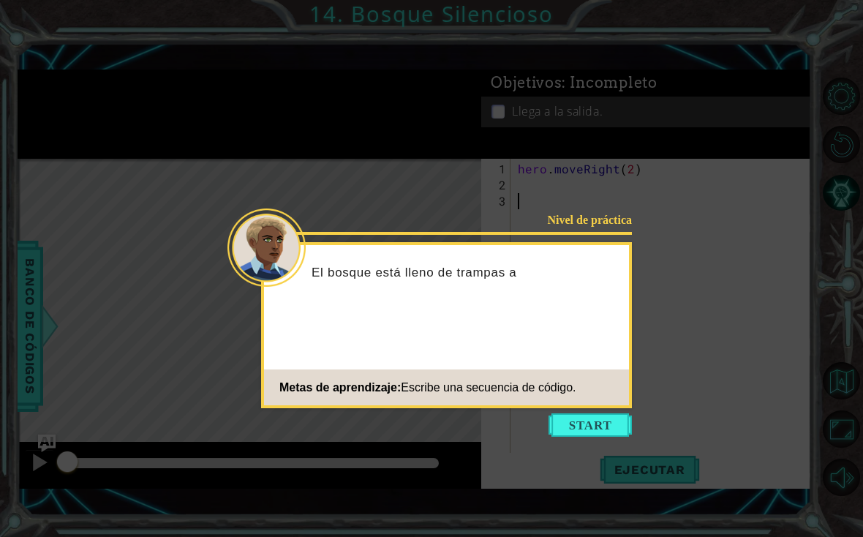
click at [620, 427] on button "Start" at bounding box center [590, 424] width 83 height 23
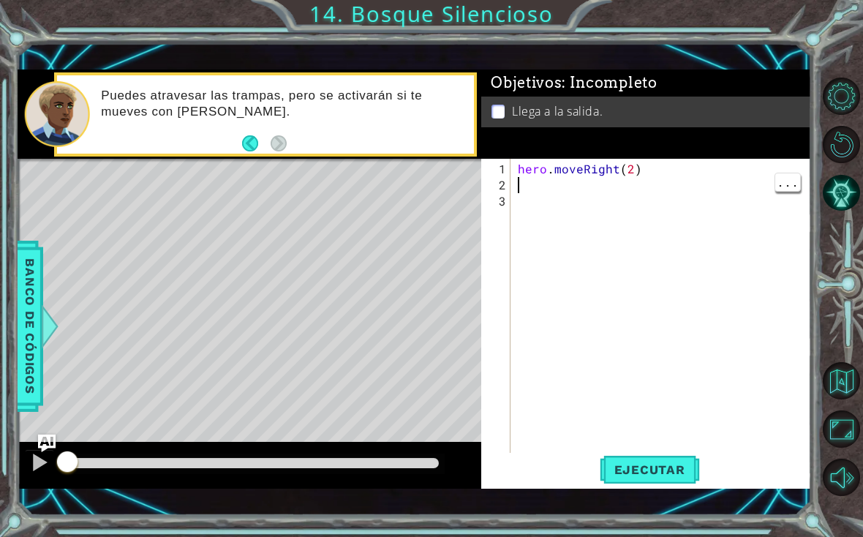
click at [547, 205] on div "hero . moveRight ( 2 )" at bounding box center [665, 330] width 301 height 338
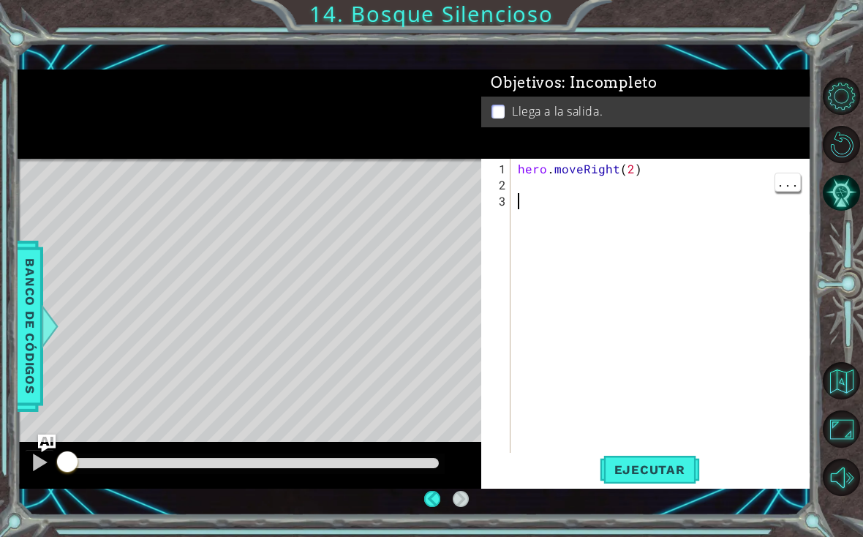
scroll to position [21, 0]
click at [541, 186] on div "hero . moveRight ( 2 )" at bounding box center [665, 330] width 301 height 338
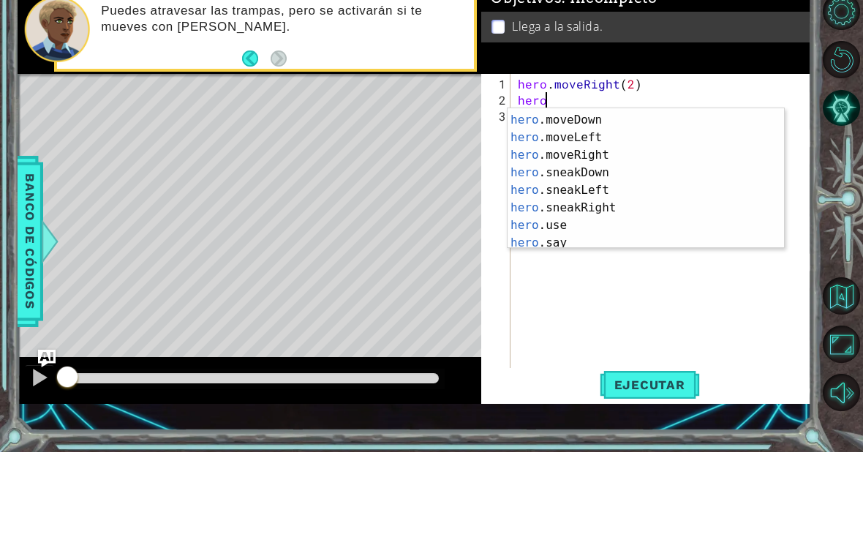
scroll to position [35, 0]
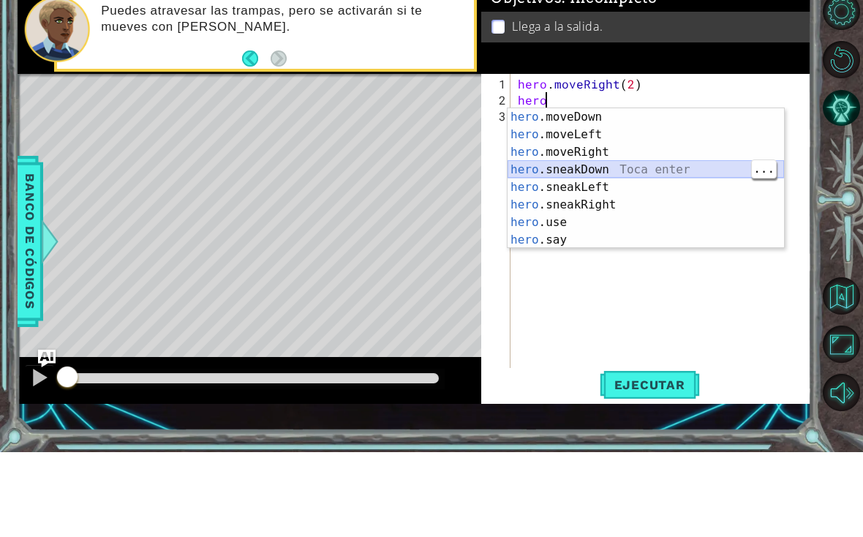
click at [642, 193] on div "hero .moveDown Toca enter hero .moveLeft Toca enter hero .moveRight Toca enter …" at bounding box center [646, 281] width 277 height 176
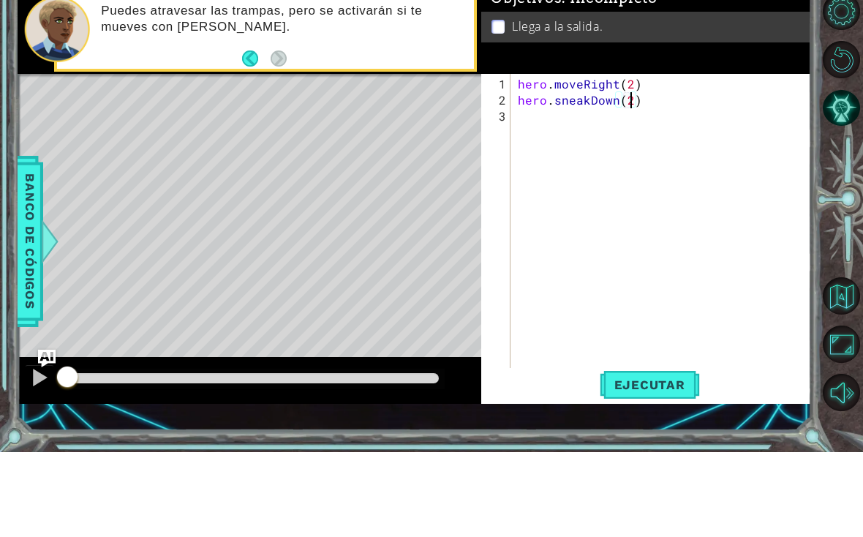
scroll to position [0, 7]
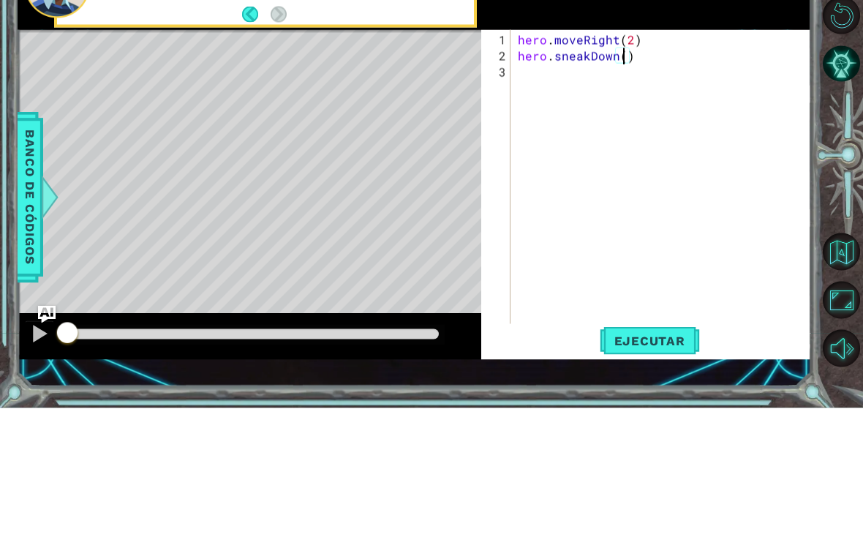
type textarea "hero.sneakDown(1)"
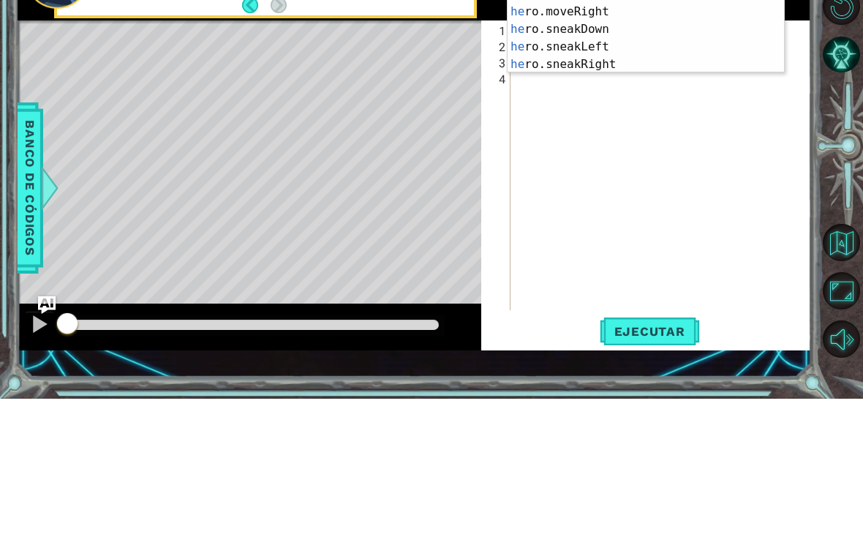
scroll to position [0, 1]
click at [601, 71] on div "hero .moveUp Toca enter hero .sneakUp Toca enter hero .moveDown Toca enter hero…" at bounding box center [646, 159] width 277 height 176
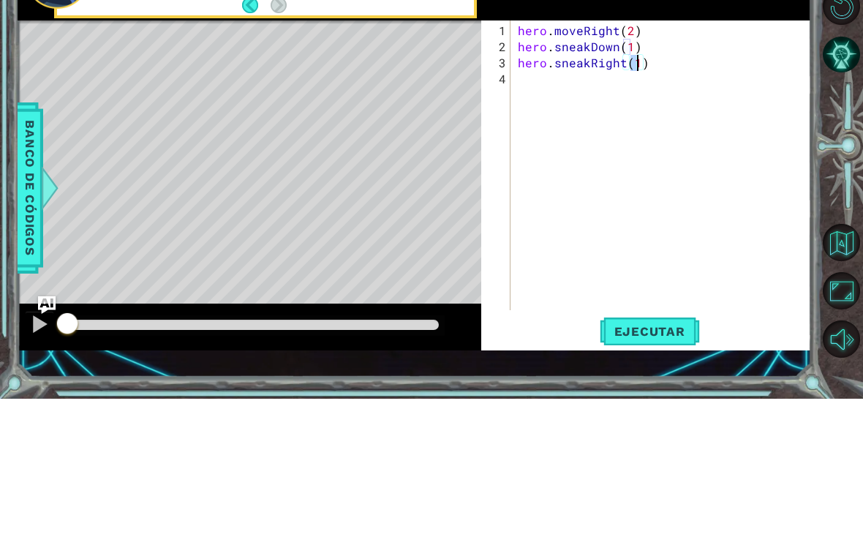
type textarea "hero.sneakRight(3)"
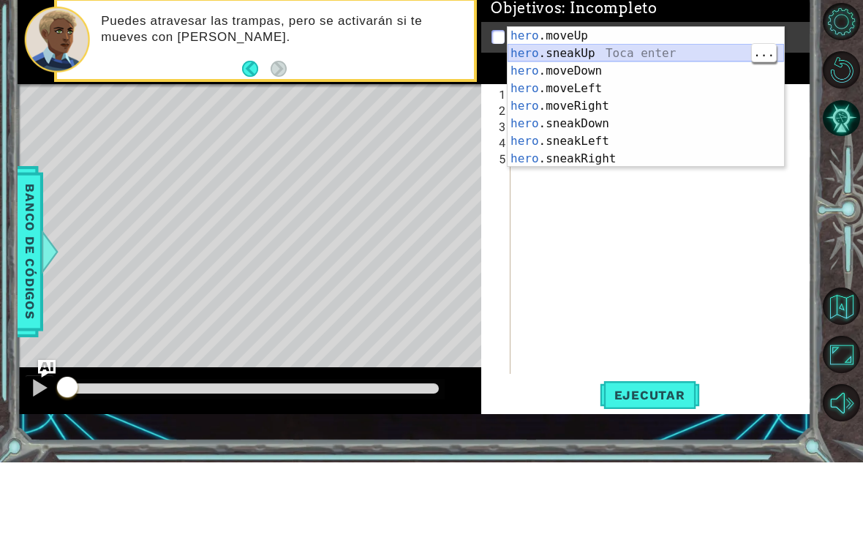
click at [666, 102] on div "hero .moveUp Toca enter hero .sneakUp Toca enter hero .moveDown Toca enter hero…" at bounding box center [646, 190] width 277 height 176
type textarea "hero.sneakUp(1)"
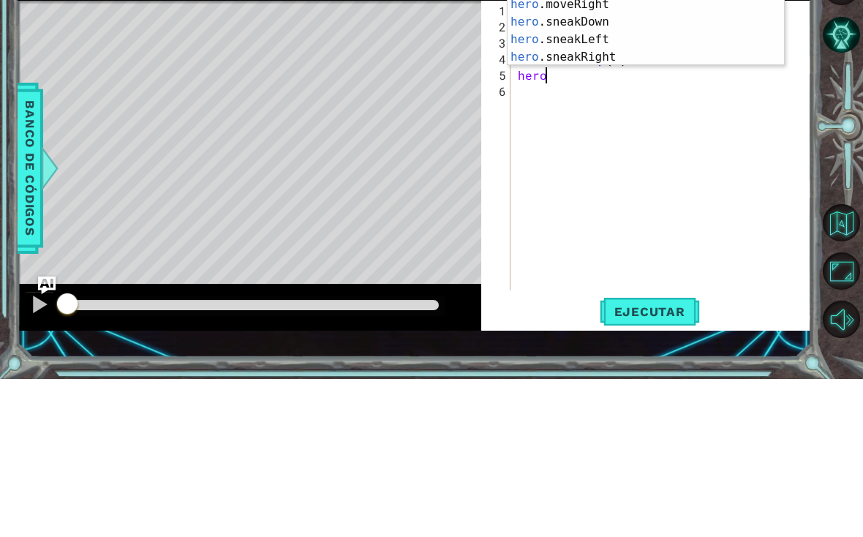
type textarea "hero."
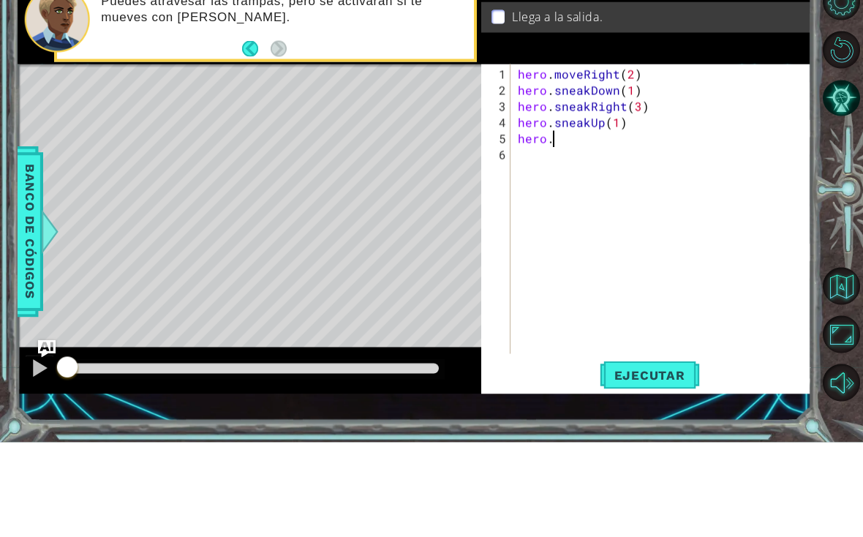
scroll to position [0, 0]
click at [599, 161] on div "hero . moveRight ( 2 ) hero . sneakDown ( 1 ) hero . sneakRight ( 3 ) hero . sn…" at bounding box center [665, 322] width 301 height 322
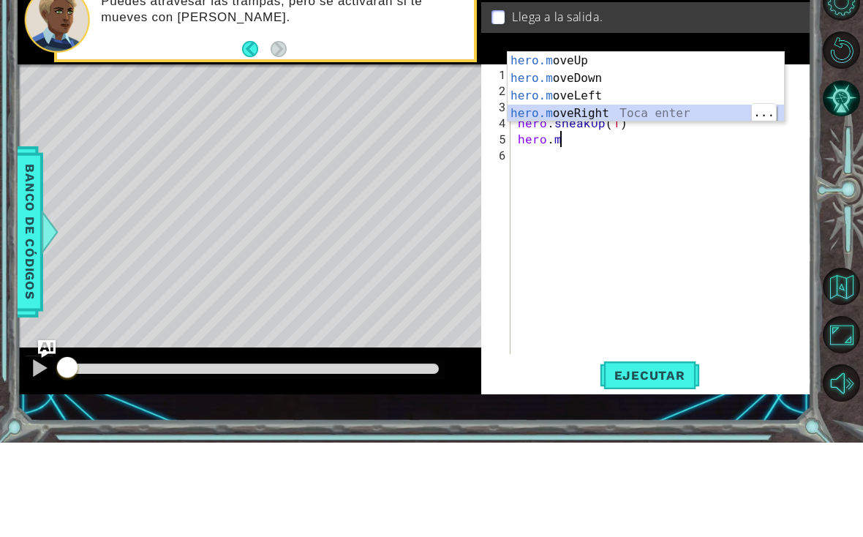
click at [695, 146] on div "hero.m oveUp Toca enter hero.m oveDown Toca enter hero.m oveLeft Toca enter her…" at bounding box center [646, 198] width 277 height 105
type textarea "hero.moveRight(1)"
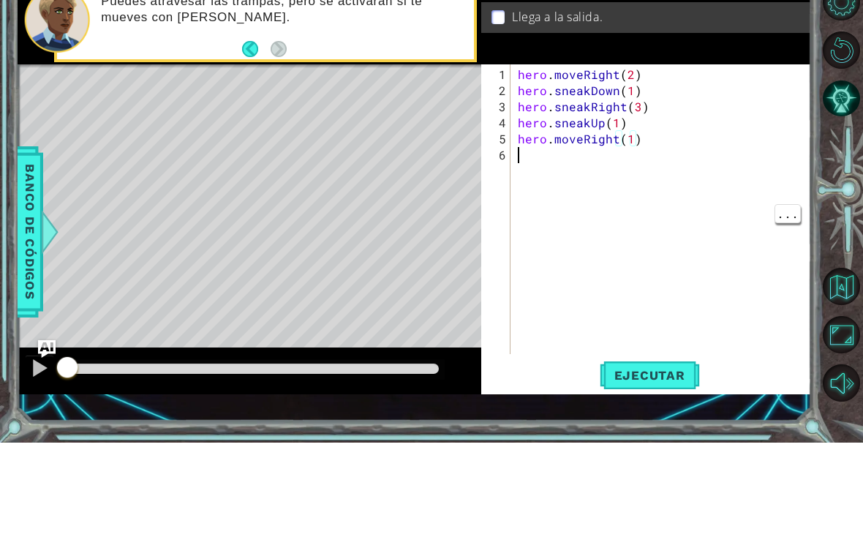
scroll to position [0, 0]
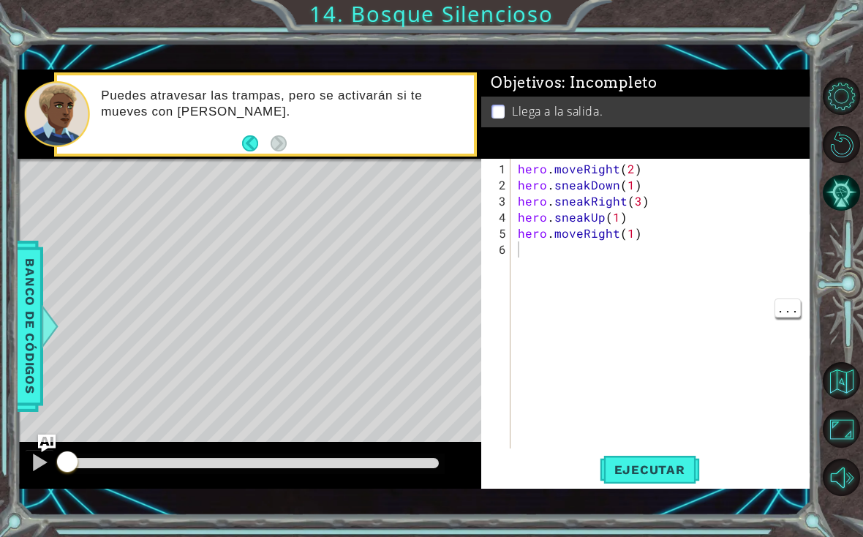
click at [625, 481] on button "Ejecutar" at bounding box center [650, 469] width 100 height 33
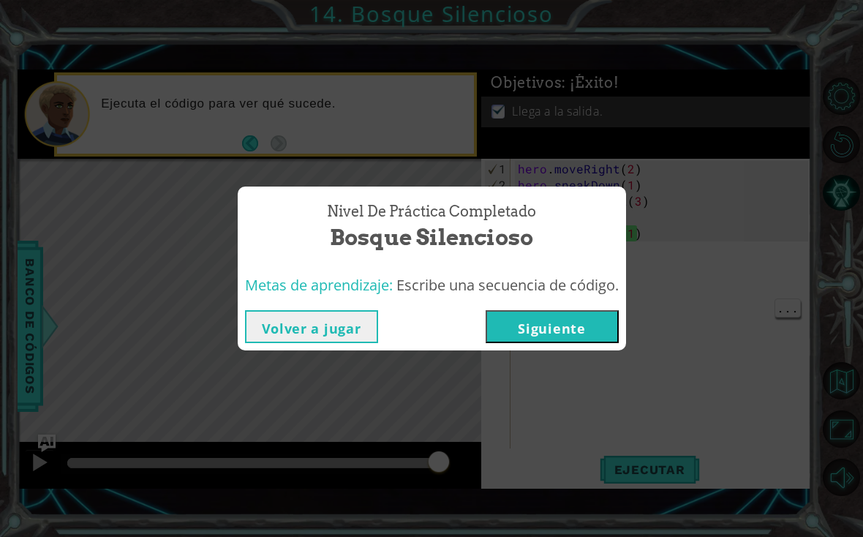
click at [579, 358] on div "Nivel de práctica Completado Bosque Silencioso Metas de aprendizaje: Escribe un…" at bounding box center [431, 268] width 863 height 537
click at [565, 340] on button "Siguiente" at bounding box center [552, 326] width 133 height 33
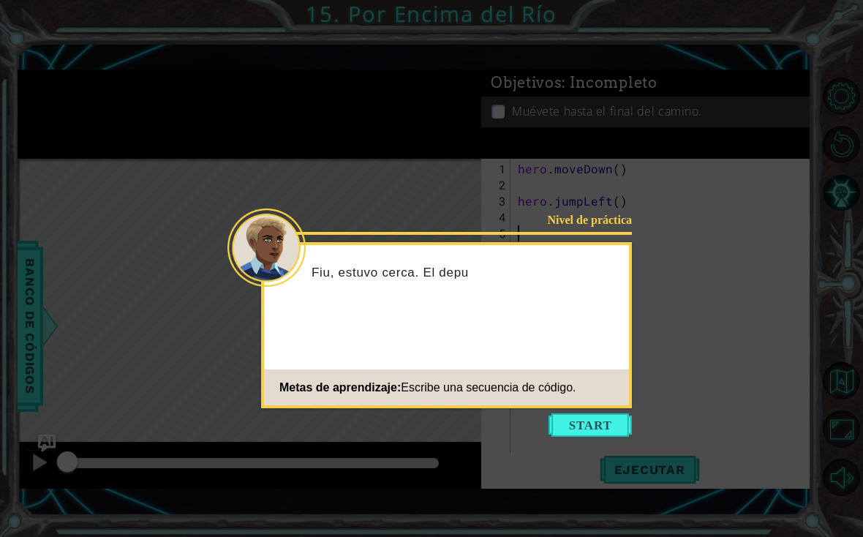
click at [603, 436] on button "Start" at bounding box center [590, 424] width 83 height 23
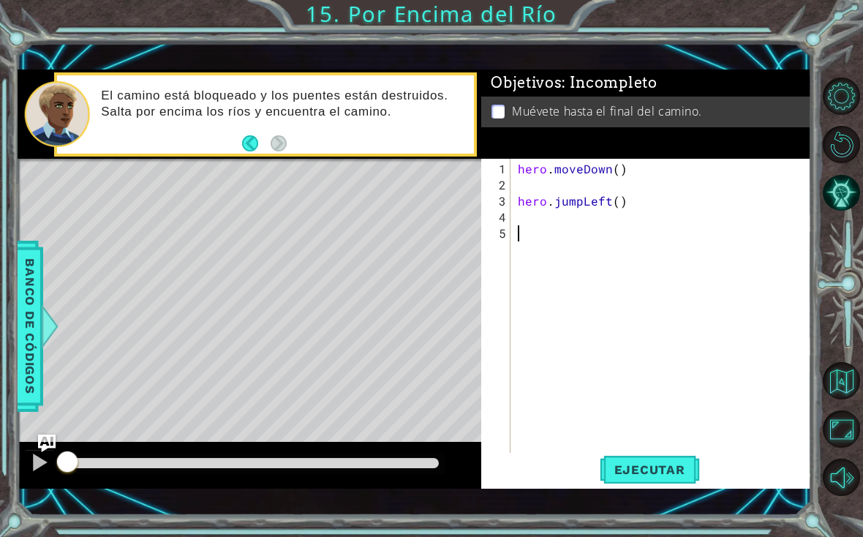
click at [662, 481] on button "Ejecutar" at bounding box center [650, 469] width 100 height 33
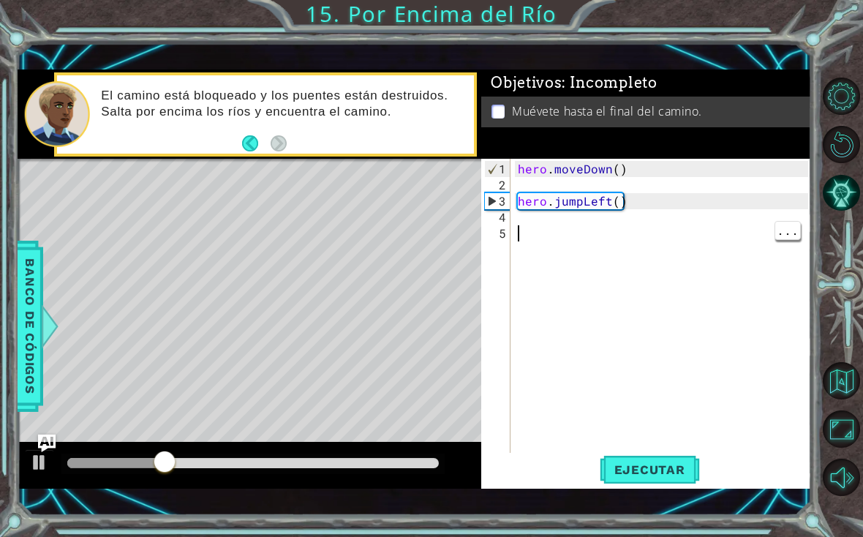
click at [599, 238] on div "hero . moveDown ( ) hero . jumpLeft ( )" at bounding box center [665, 330] width 301 height 338
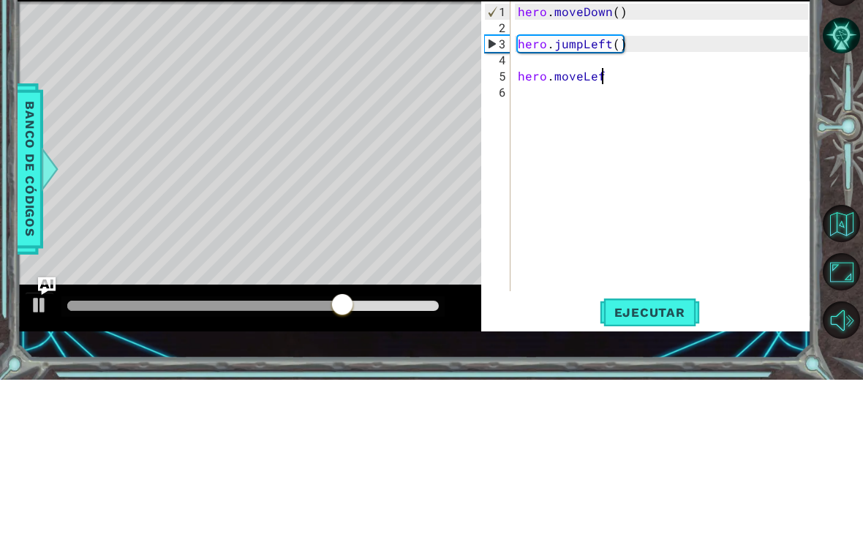
scroll to position [0, 5]
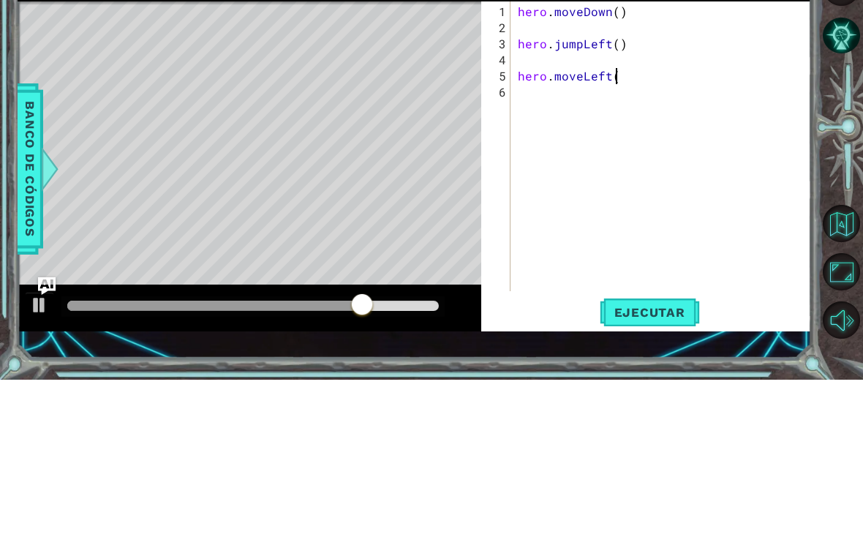
type textarea "hero.moveLeft()"
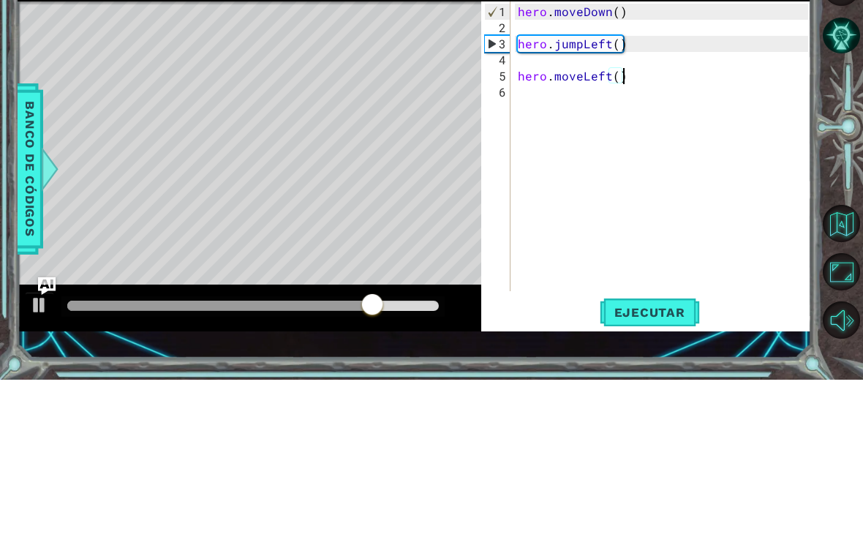
scroll to position [0, 0]
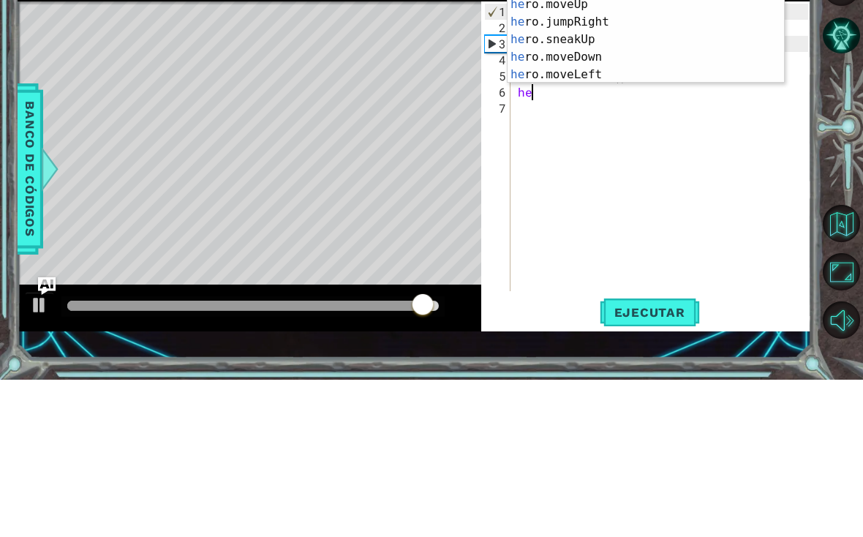
type textarea "hero"
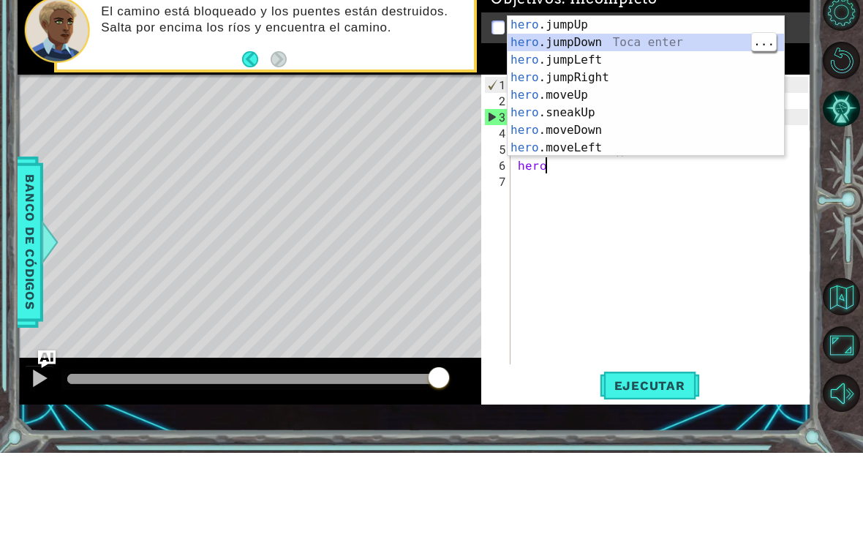
click at [640, 100] on div "hero .jumpUp Toca enter hero .jumpDown Toca enter hero .jumpLeft Toca enter her…" at bounding box center [646, 188] width 277 height 176
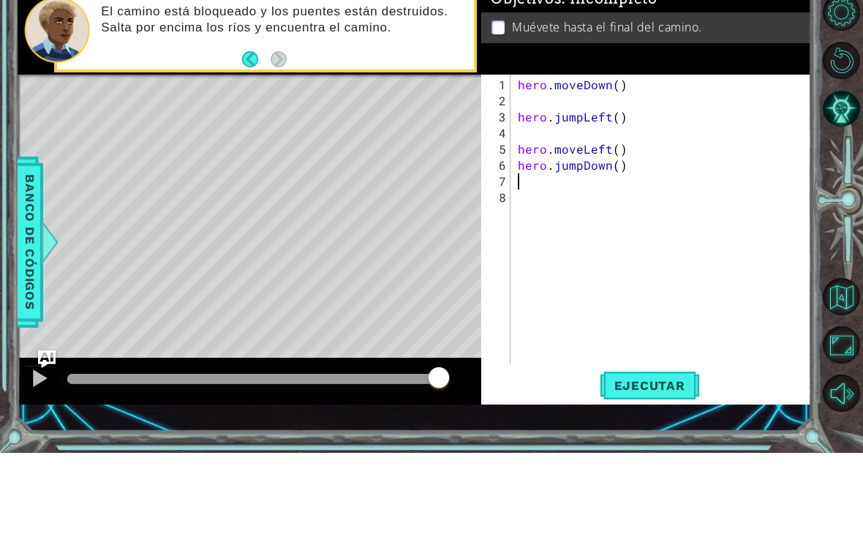
scroll to position [0, 0]
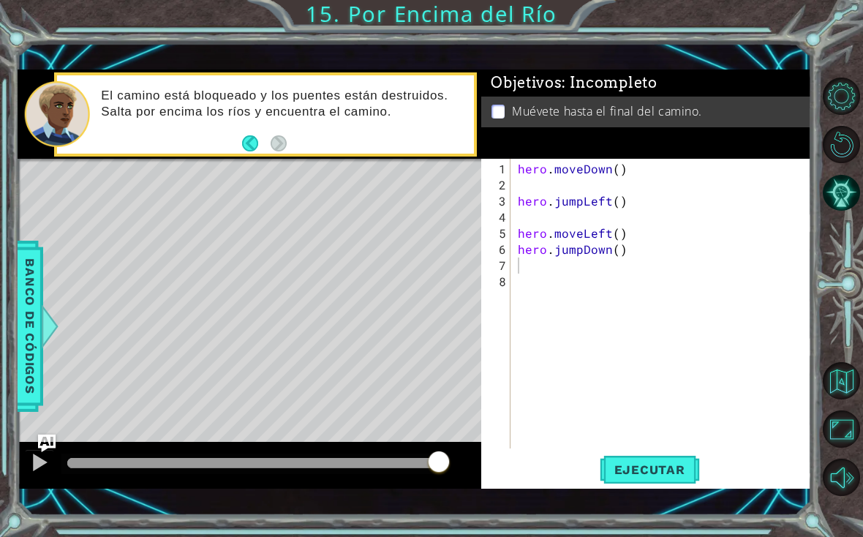
click at [655, 476] on span "Ejecutar" at bounding box center [650, 469] width 100 height 15
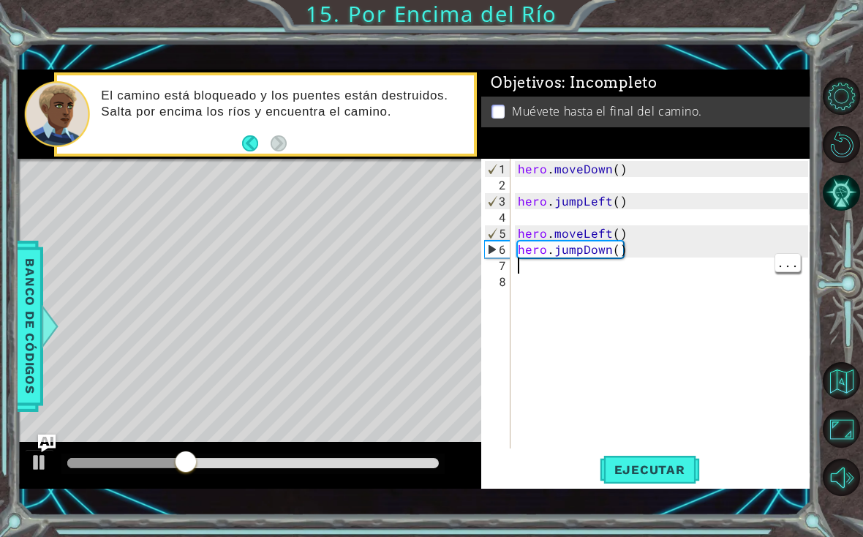
click at [566, 269] on div "hero . moveDown ( ) hero . jumpLeft ( ) hero . moveLeft ( ) hero . jumpDown ( )" at bounding box center [665, 322] width 301 height 322
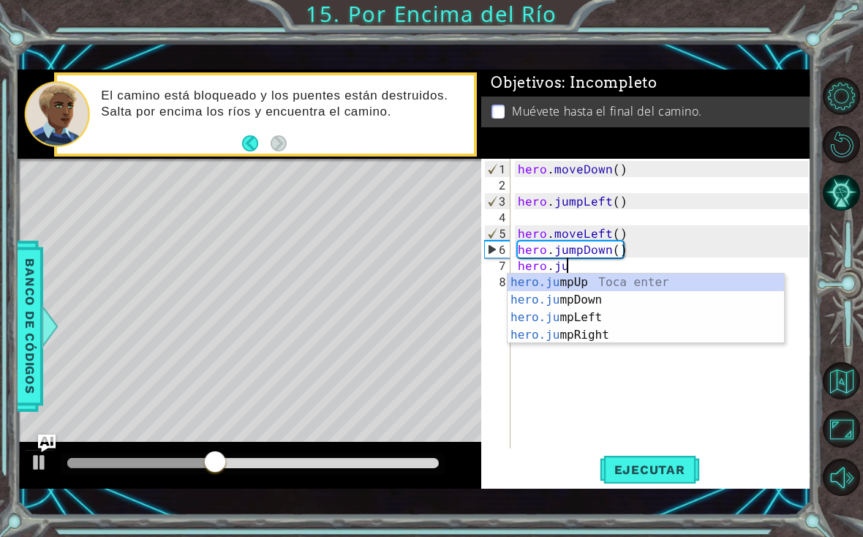
scroll to position [0, 3]
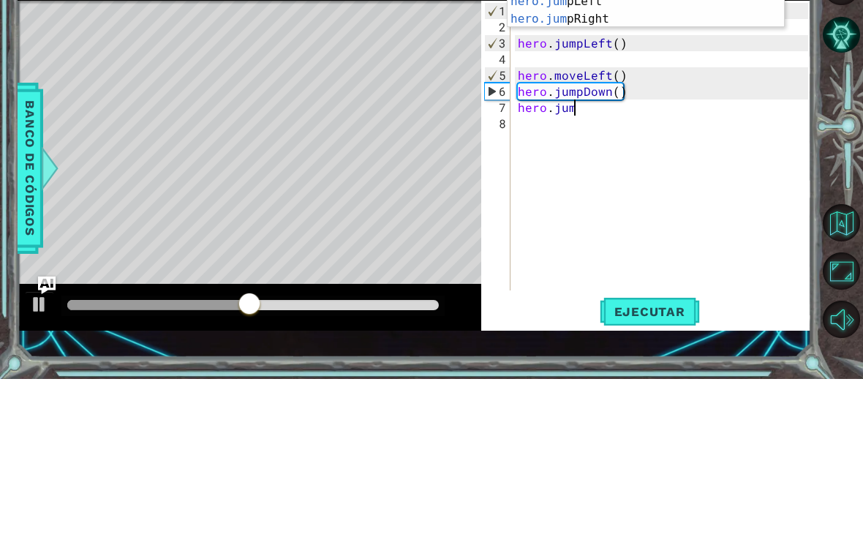
type textarea "hero.jump"
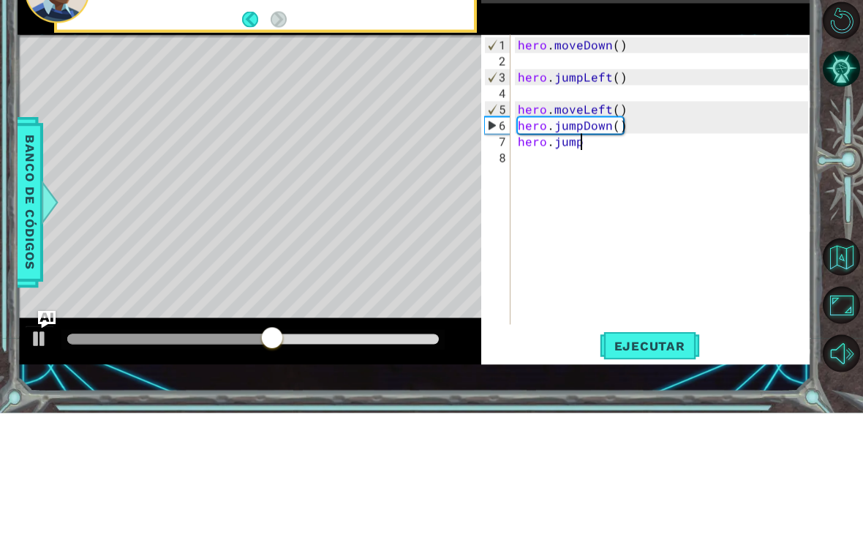
scroll to position [0, 0]
click at [634, 161] on div "hero . moveDown ( ) hero . jumpLeft ( ) hero . moveLeft ( ) hero . jumpDown ( )…" at bounding box center [665, 322] width 301 height 322
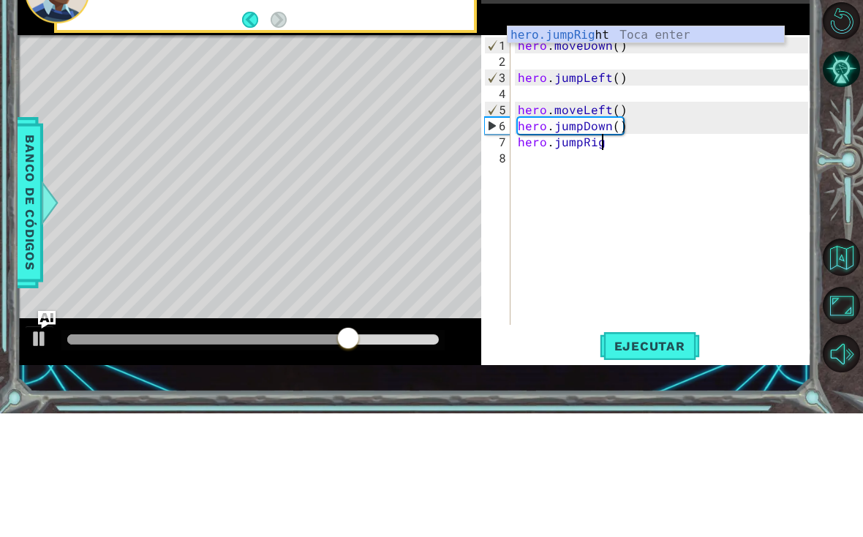
scroll to position [0, 5]
type textarea "hero.jumpRight"
click at [678, 150] on div "hero.jumpRight Toca enter" at bounding box center [646, 176] width 277 height 53
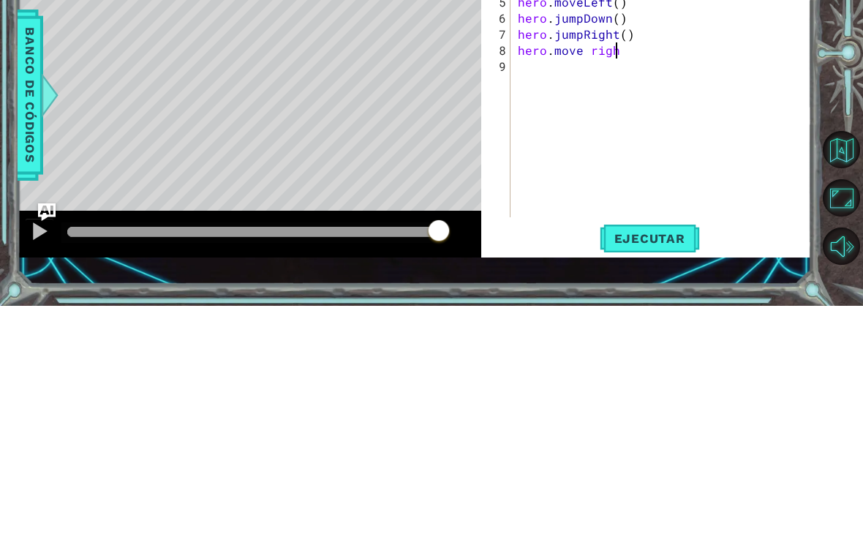
scroll to position [0, 6]
type textarea "hero.moveright"
click at [639, 161] on div "hero . moveDown ( ) hero . jumpLeft ( ) hero . moveLeft ( ) hero . jumpDown ( )…" at bounding box center [665, 322] width 301 height 322
type textarea "hero.moveright()"
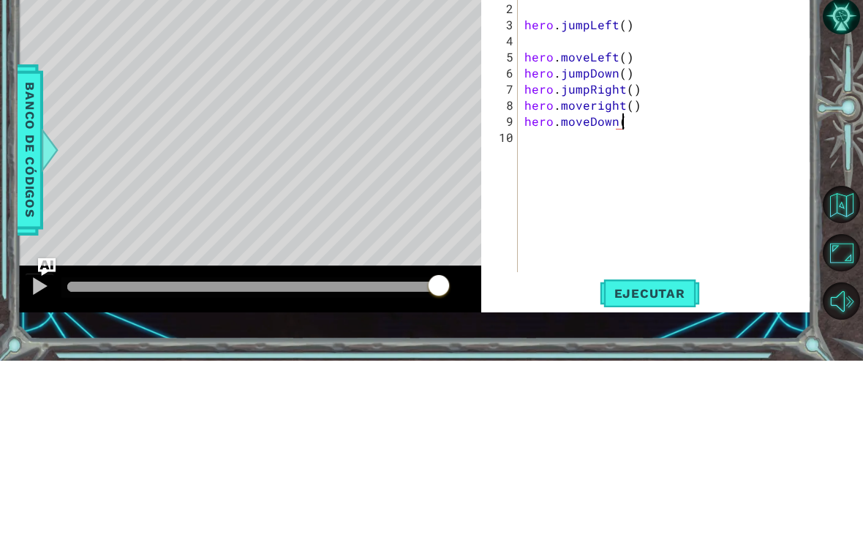
scroll to position [0, 6]
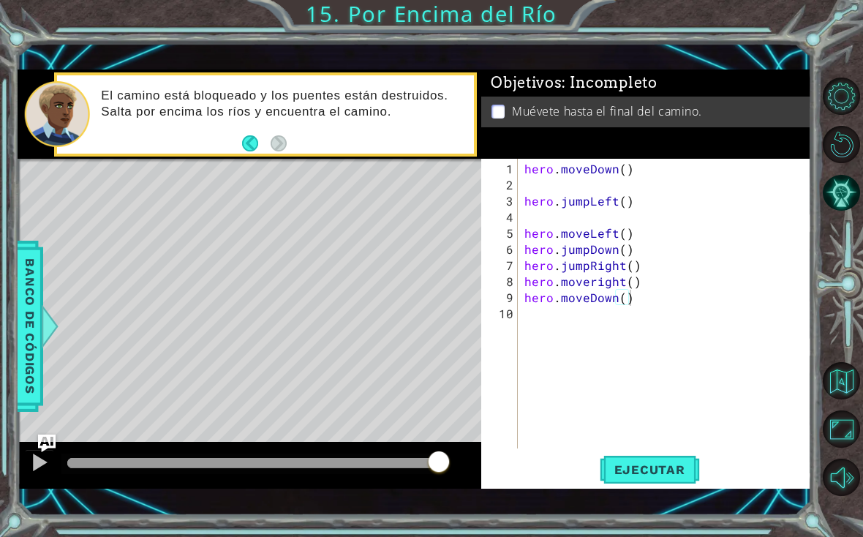
type textarea "hero.moveDown()"
click at [678, 463] on span "Ejecutar" at bounding box center [650, 469] width 100 height 15
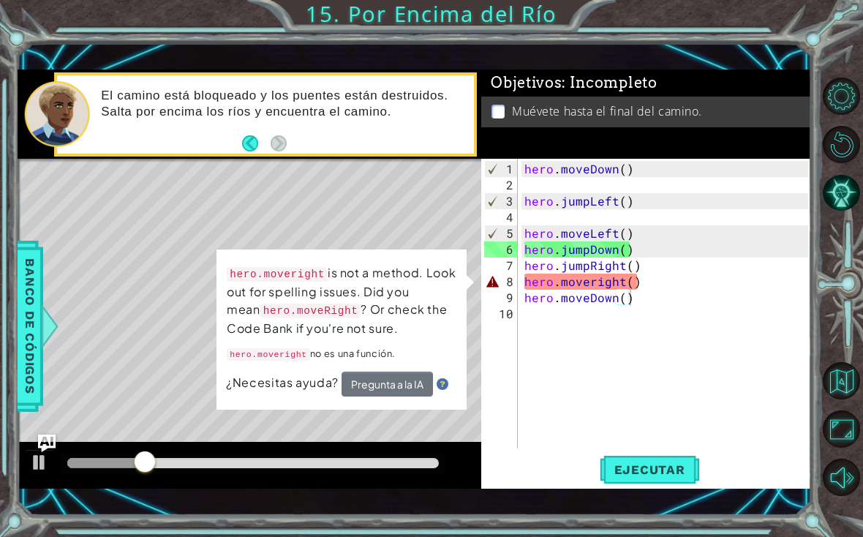
click at [214, 337] on div "Level Map" at bounding box center [356, 374] width 676 height 431
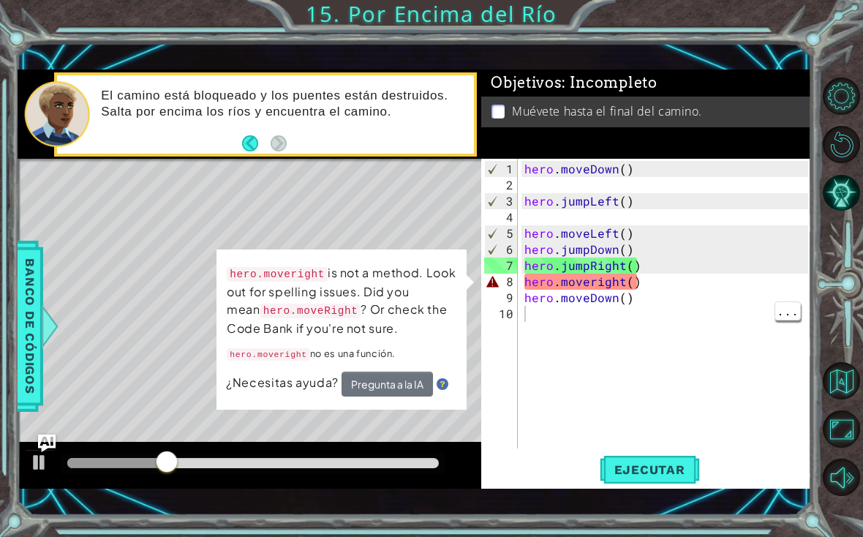
click at [679, 326] on div "hero . moveDown ( ) hero . jumpLeft ( ) hero . moveLeft ( ) hero . jumpDown ( )…" at bounding box center [669, 322] width 294 height 322
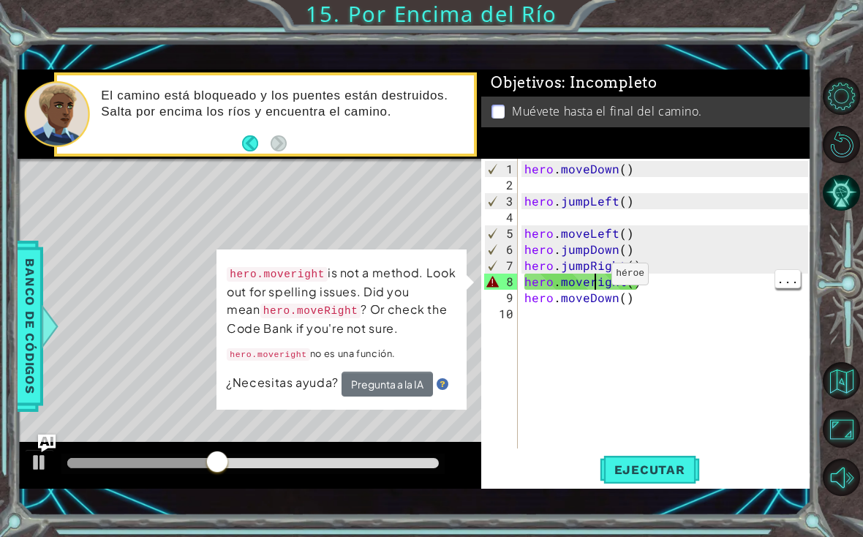
click at [593, 280] on div "hero . moveDown ( ) hero . jumpLeft ( ) hero . moveLeft ( ) hero . jumpDown ( )…" at bounding box center [669, 322] width 294 height 322
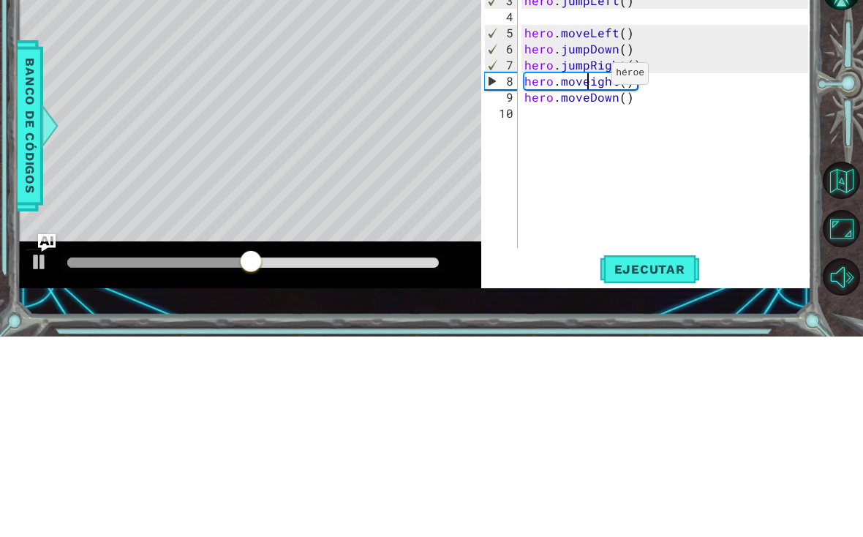
type textarea "hero.moveRight()"
click at [607, 161] on div "hero . moveDown ( ) hero . jumpLeft ( ) hero . moveLeft ( ) hero . jumpDown ( )…" at bounding box center [669, 322] width 294 height 322
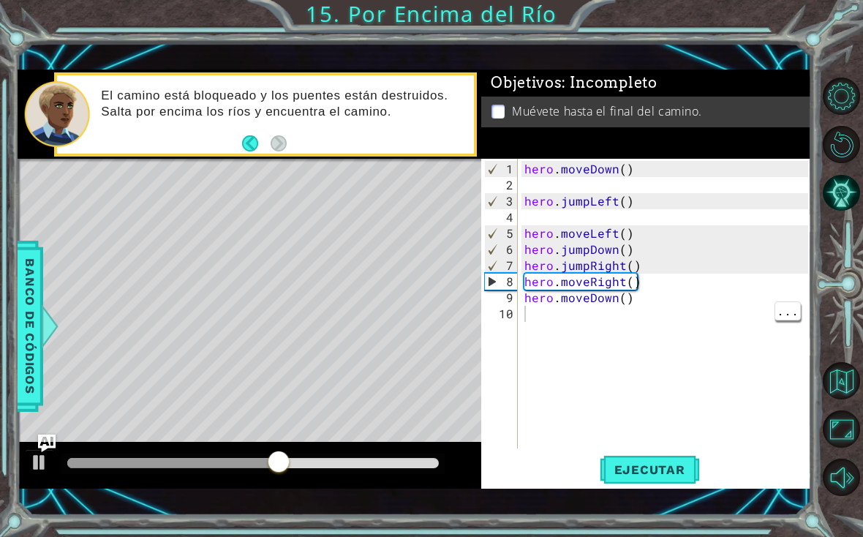
click at [628, 476] on span "Ejecutar" at bounding box center [650, 469] width 100 height 15
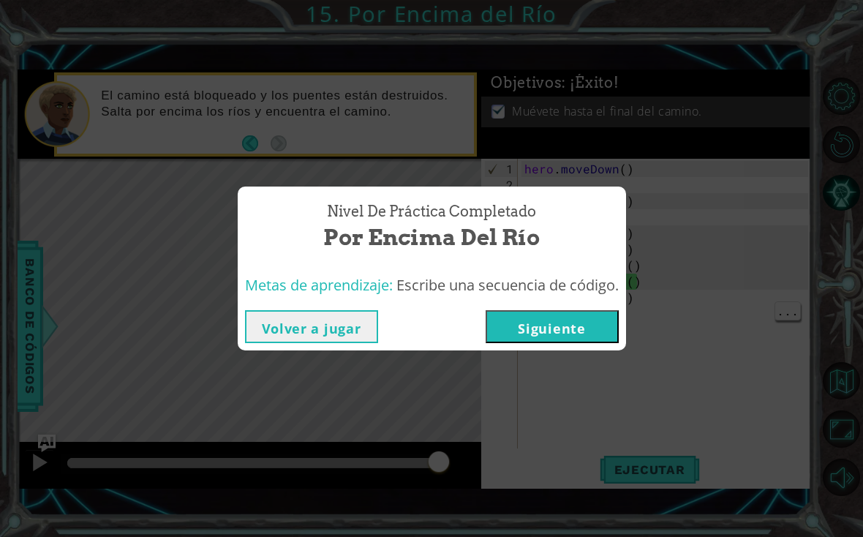
click at [569, 332] on button "Siguiente" at bounding box center [552, 326] width 133 height 33
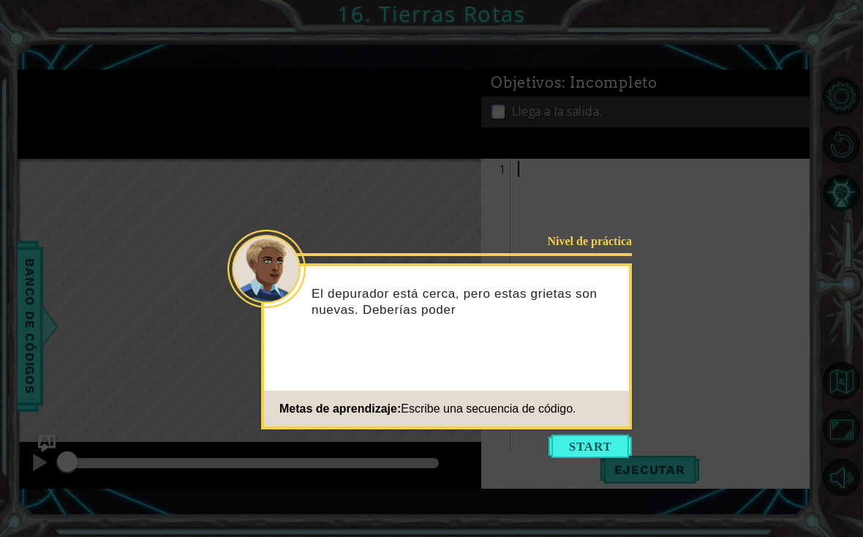
click at [577, 408] on div "Nivel de práctica El depurador está cerca, pero estas grietas son nuevas. Deber…" at bounding box center [446, 346] width 371 height 166
click at [590, 435] on button "Start" at bounding box center [590, 446] width 83 height 23
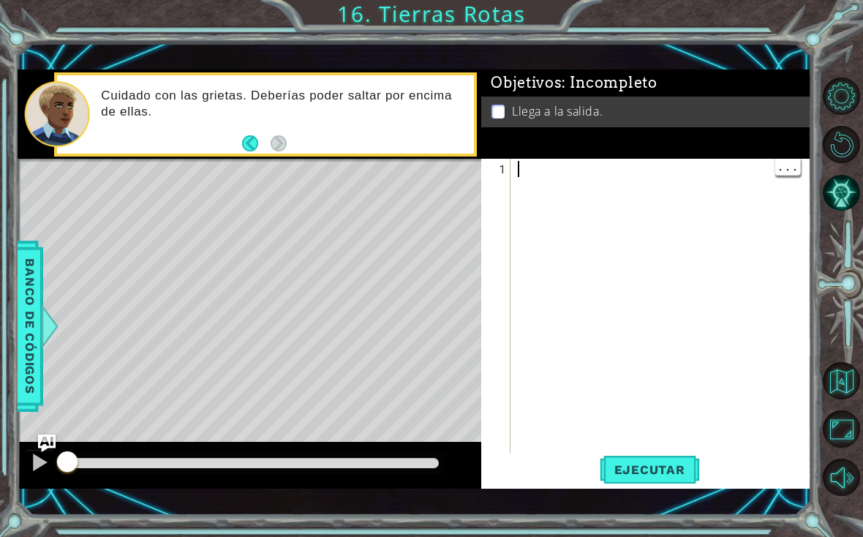
click at [637, 179] on div at bounding box center [665, 330] width 301 height 338
type textarea "e"
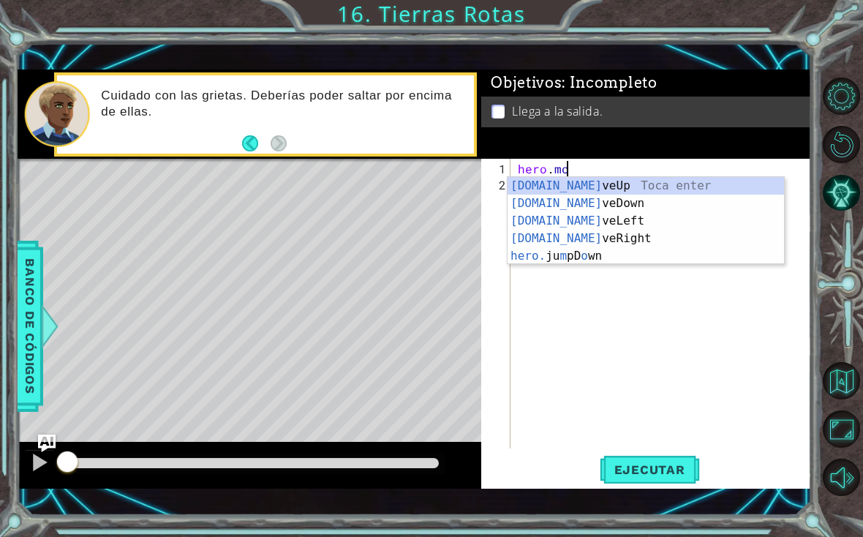
scroll to position [0, 3]
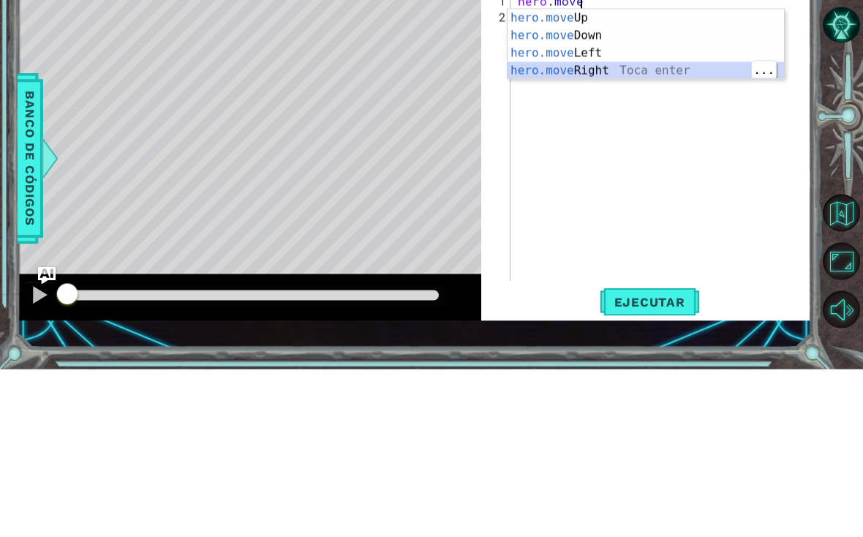
click at [653, 177] on div "hero.move Up Toca enter hero.move Down Toca enter hero.move Left Toca enter her…" at bounding box center [646, 229] width 277 height 105
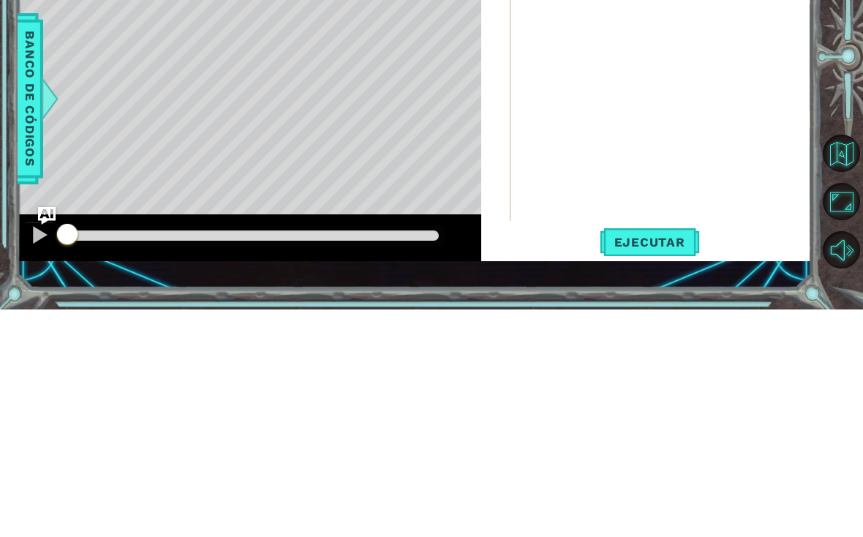
scroll to position [0, 10]
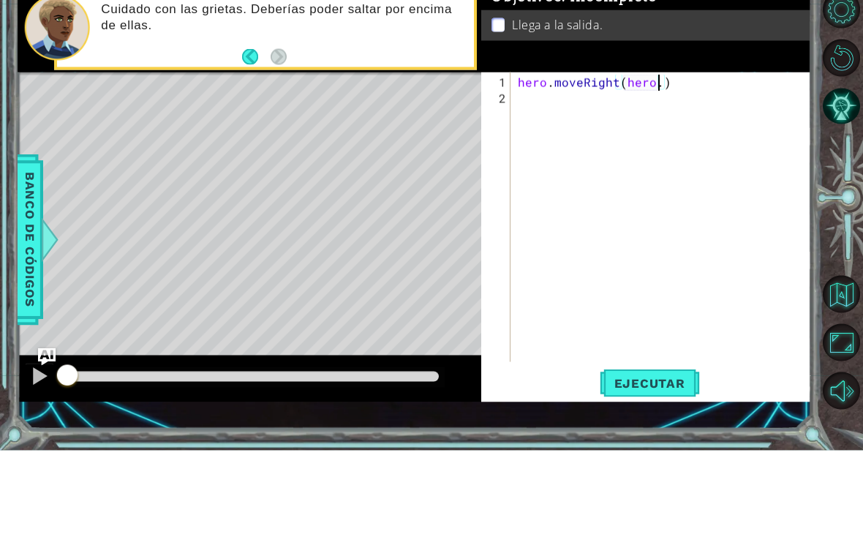
type textarea "hero.moveRight(her)"
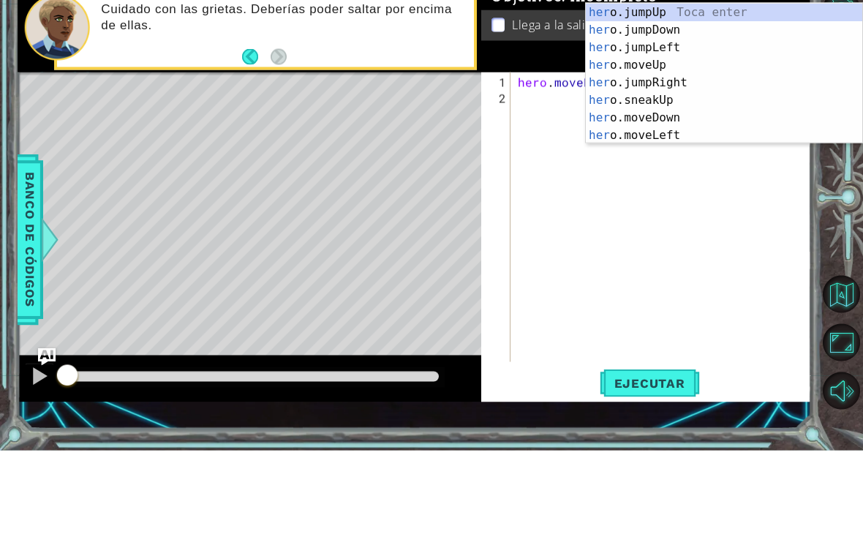
scroll to position [0, 0]
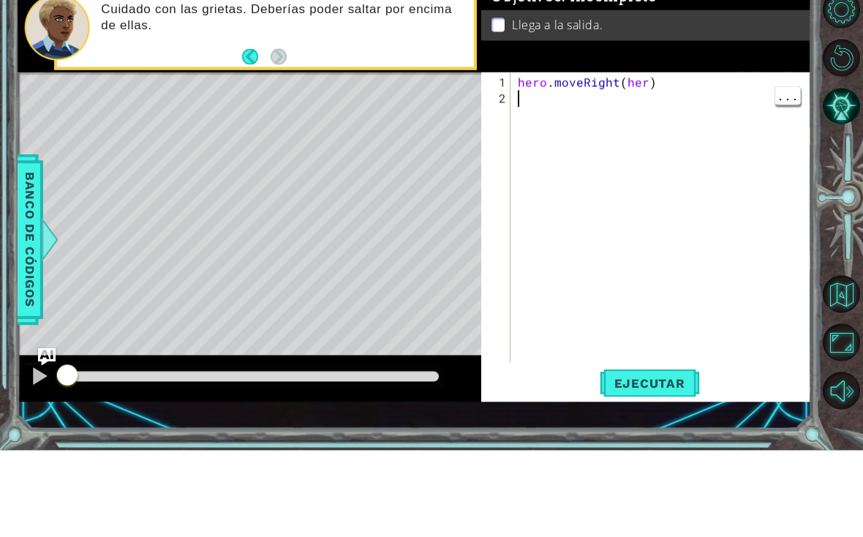
click at [632, 161] on div "hero . moveRight ( her )" at bounding box center [665, 322] width 301 height 322
type textarea "hero.moveRight()"
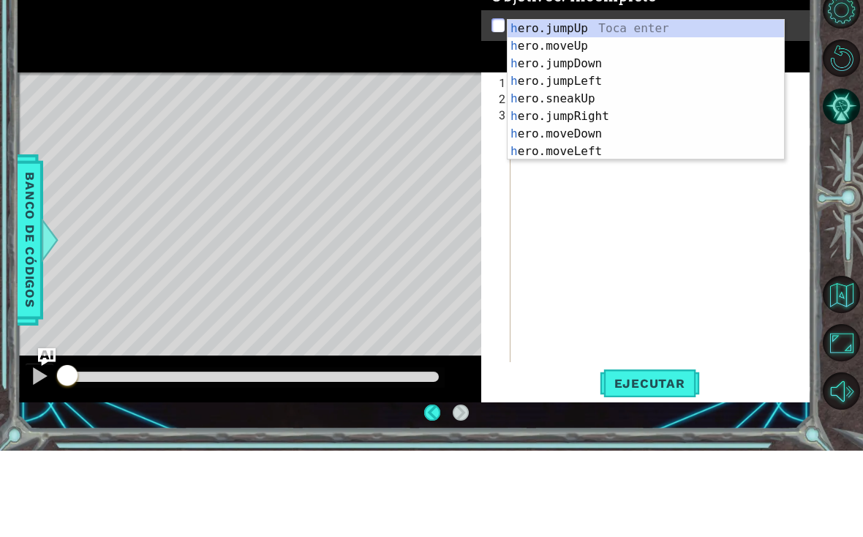
scroll to position [0, 1]
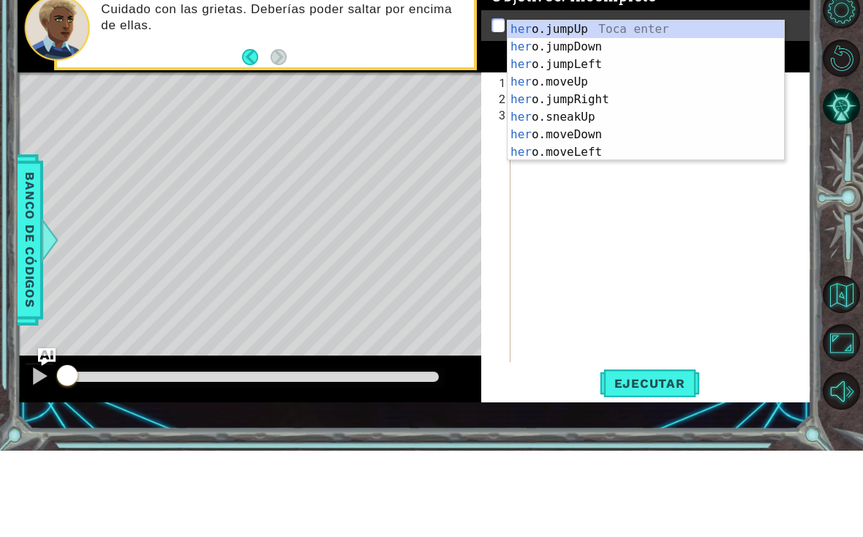
type textarea "hero"
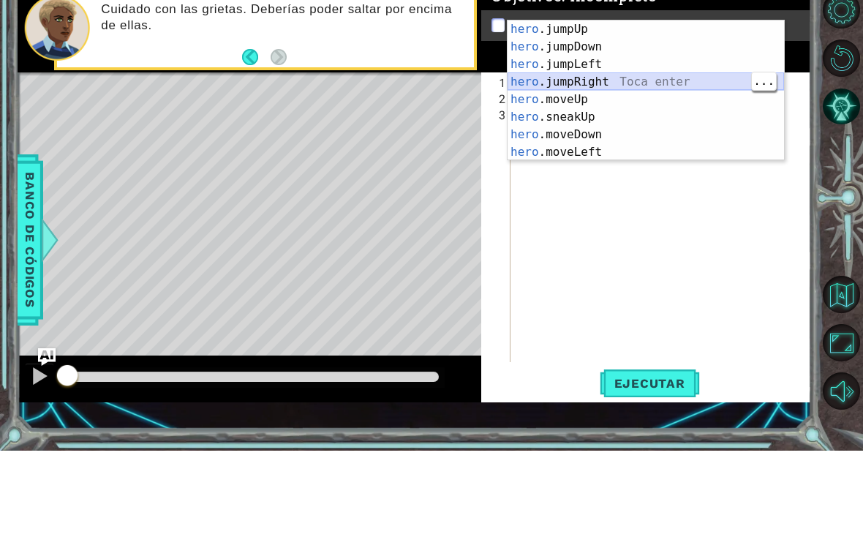
click at [646, 107] on div "hero .jumpUp Toca enter hero .jumpDown Toca enter hero .jumpLeft Toca enter her…" at bounding box center [646, 195] width 277 height 176
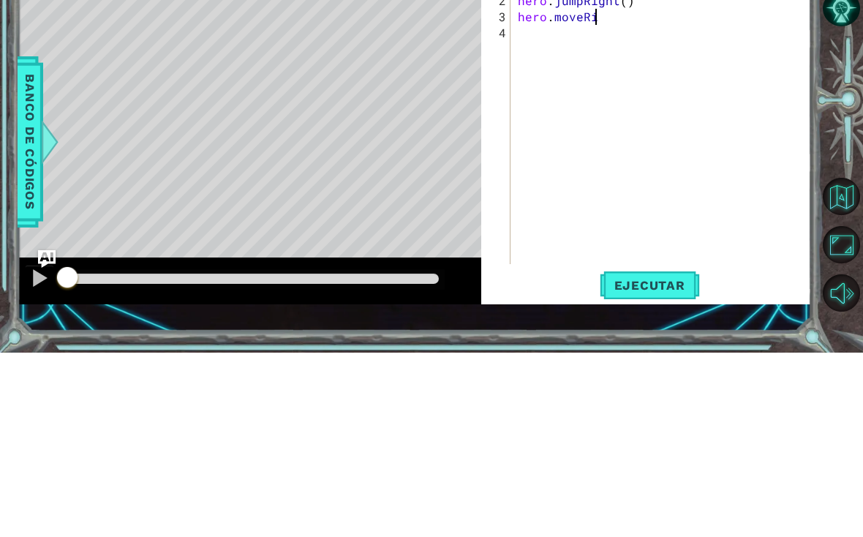
scroll to position [0, 5]
type textarea "hero.moveRight()"
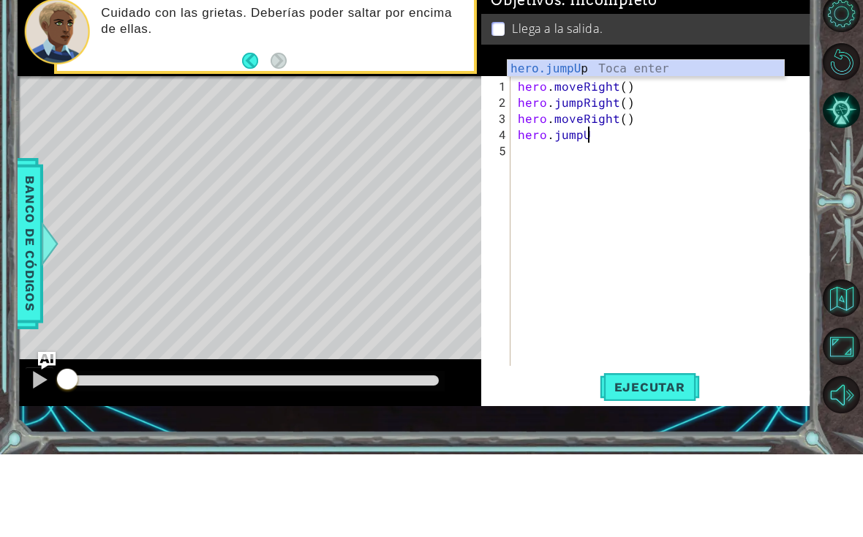
type textarea "hero.jumpUp"
click at [689, 143] on div "hero.jumpUp Toca enter" at bounding box center [646, 169] width 277 height 53
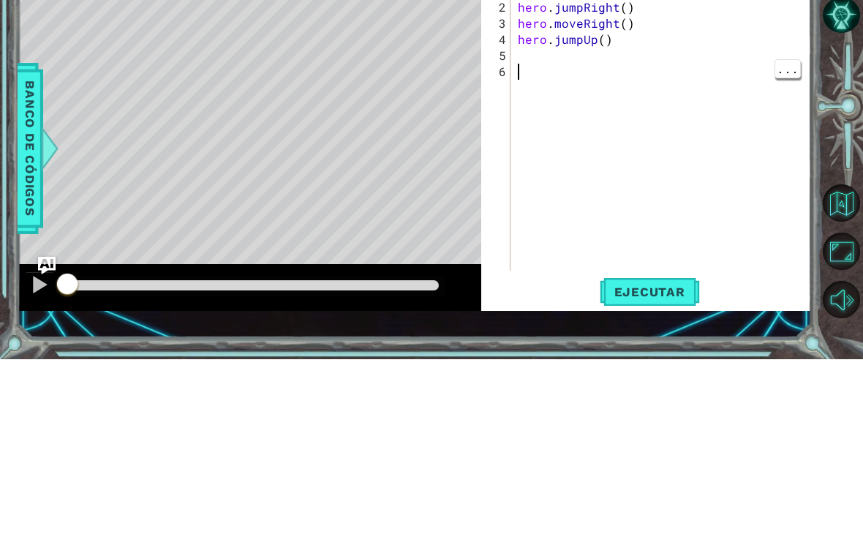
click at [578, 161] on div "hero . moveRight ( ) hero . jumpRight ( ) hero . moveRight ( ) hero . jumpUp ( )" at bounding box center [665, 322] width 301 height 322
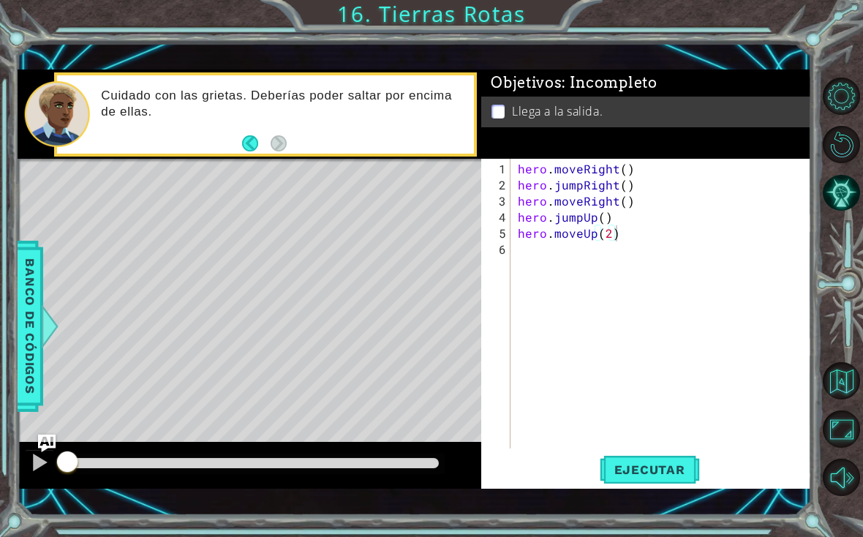
type textarea "hero.moveUp(2)"
click at [666, 466] on span "Ejecutar" at bounding box center [650, 469] width 100 height 15
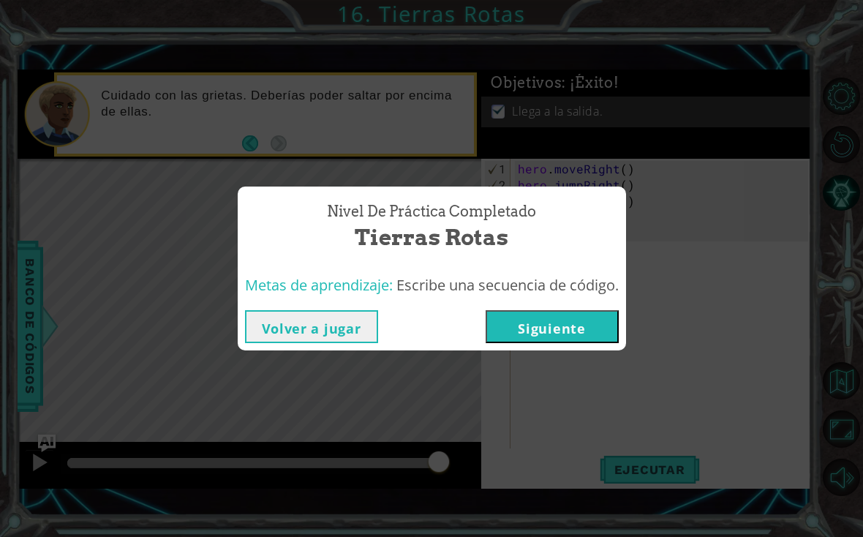
click at [581, 330] on button "Siguiente" at bounding box center [552, 326] width 133 height 33
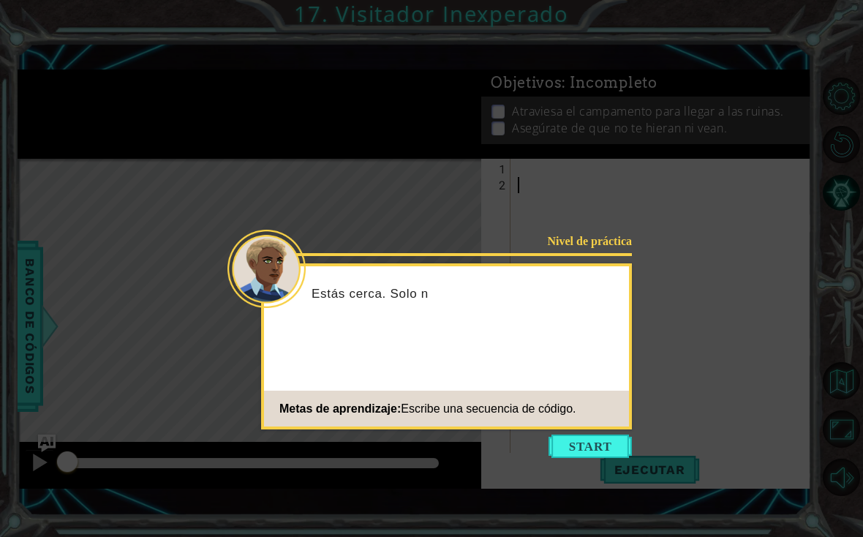
click at [609, 435] on button "Start" at bounding box center [590, 446] width 83 height 23
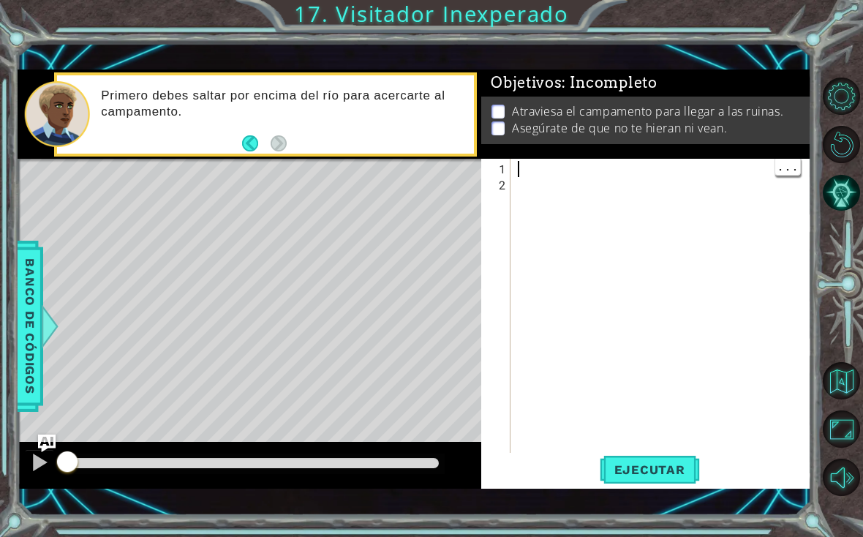
click at [579, 173] on div at bounding box center [665, 330] width 301 height 338
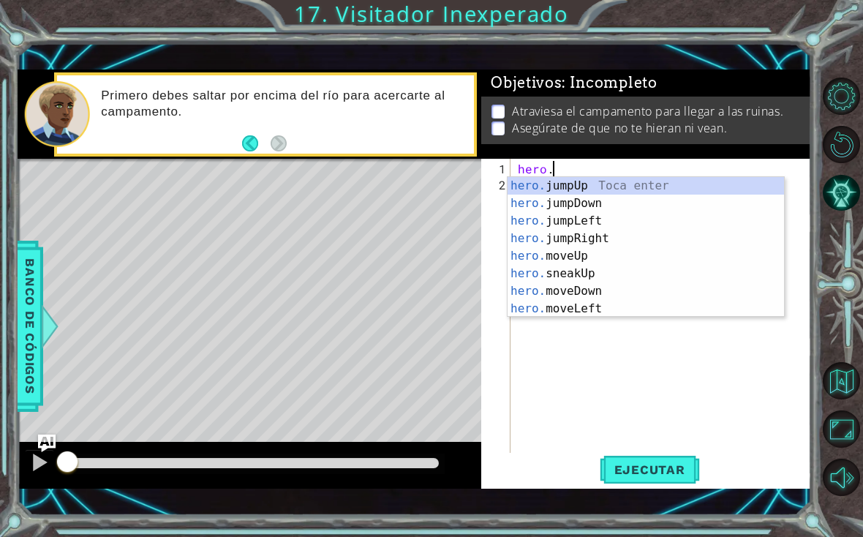
scroll to position [0, 2]
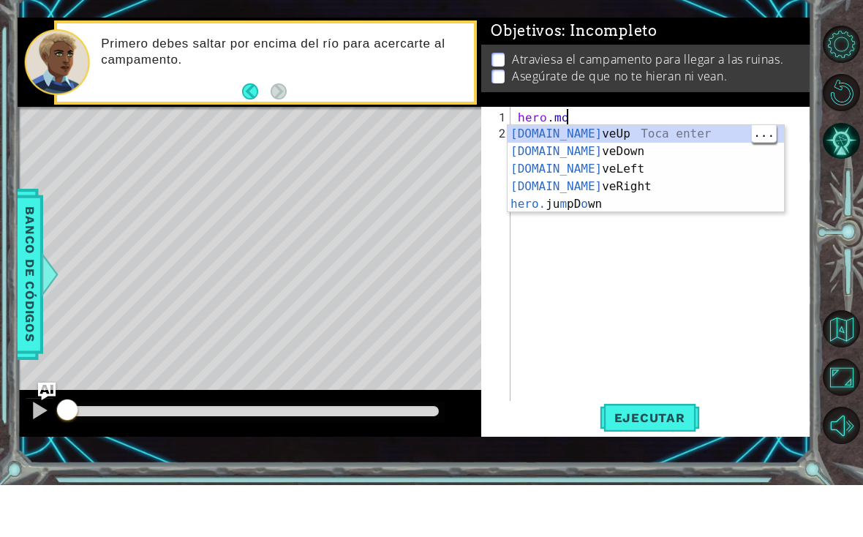
click at [663, 177] on div "[DOMAIN_NAME] veUp Toca enter [DOMAIN_NAME] veDown Toca enter [DOMAIN_NAME] veL…" at bounding box center [646, 238] width 277 height 123
type textarea "hero.moveUp(1)"
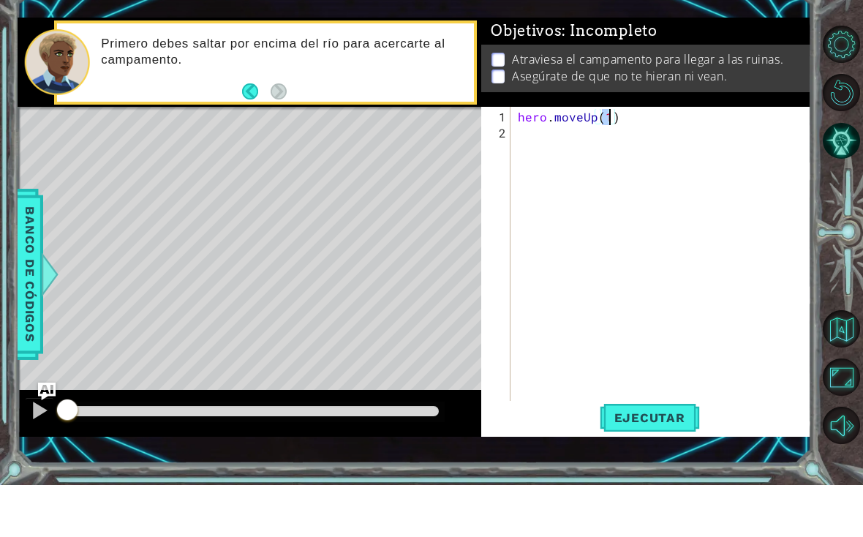
scroll to position [0, 0]
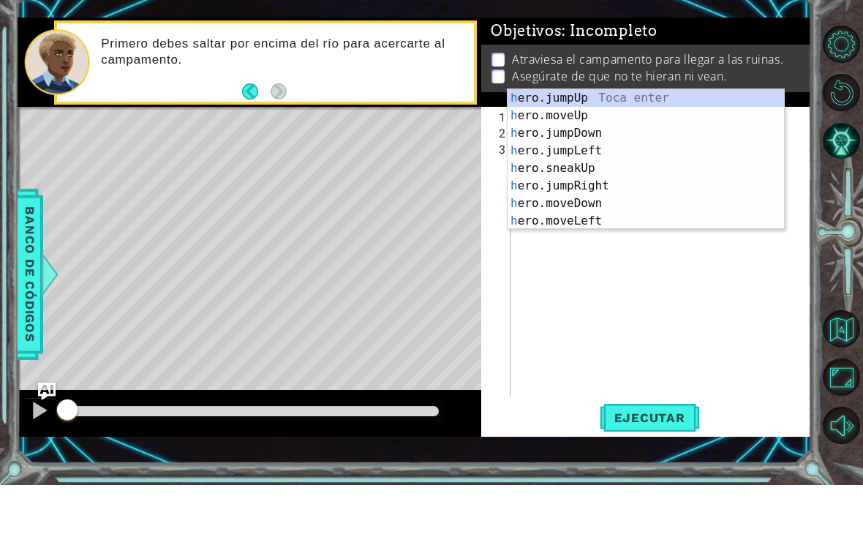
type textarea "her"
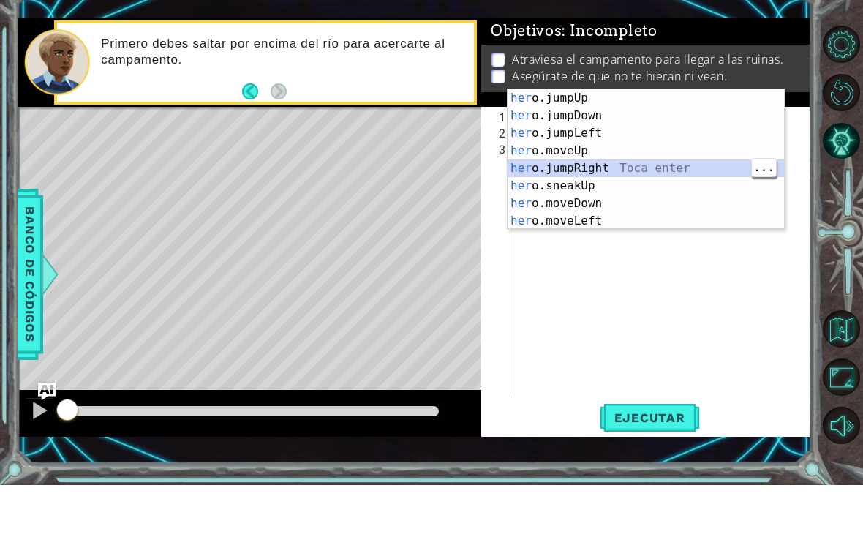
click at [648, 170] on div "her o.jumpUp Toca enter her o.jumpDown Toca enter her o.jumpLeft Toca enter her…" at bounding box center [646, 229] width 277 height 176
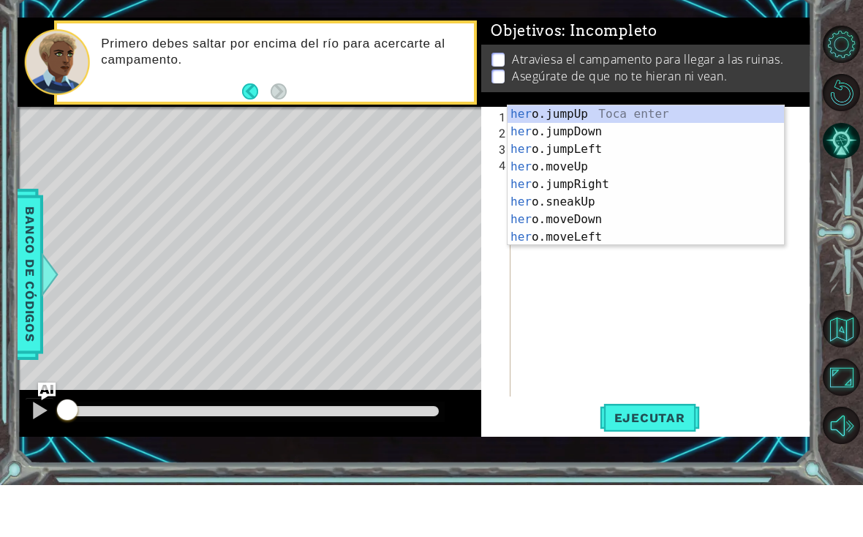
type textarea "herp"
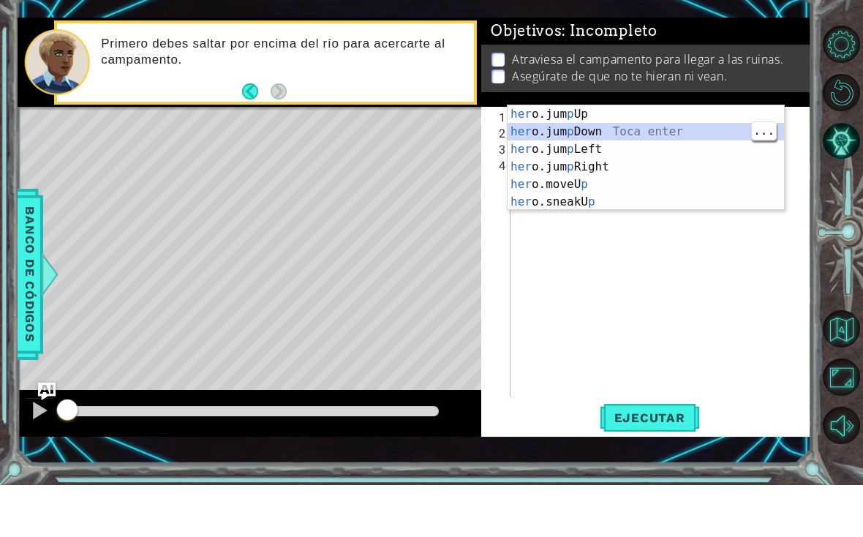
click at [642, 157] on div "her o.jum p Up Toca enter her o.jum p Down Toca enter her o.jum p Left Toca ent…" at bounding box center [646, 227] width 277 height 140
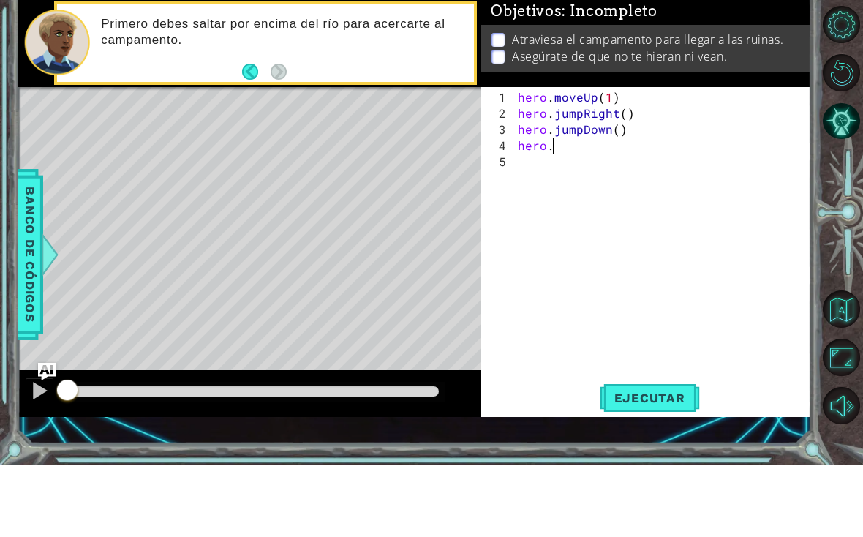
scroll to position [0, 2]
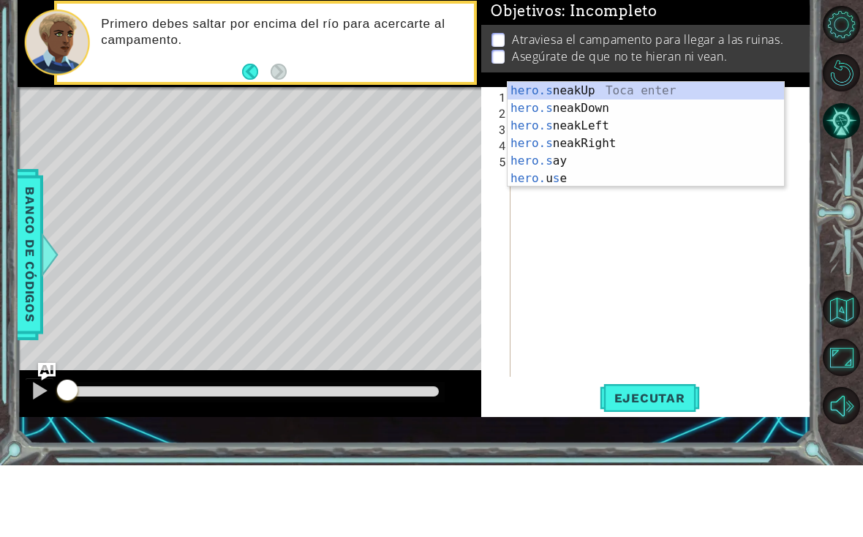
click at [622, 154] on div "hero.s neakUp Toca enter hero.s neakDown Toca enter hero.s neakLeft Toca enter …" at bounding box center [646, 224] width 277 height 140
type textarea "hero.sneakRight(1)"
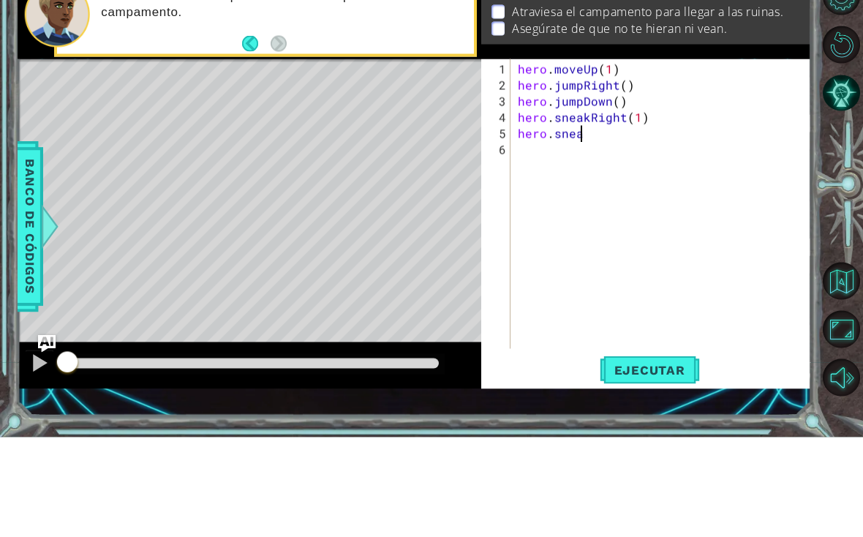
scroll to position [0, 4]
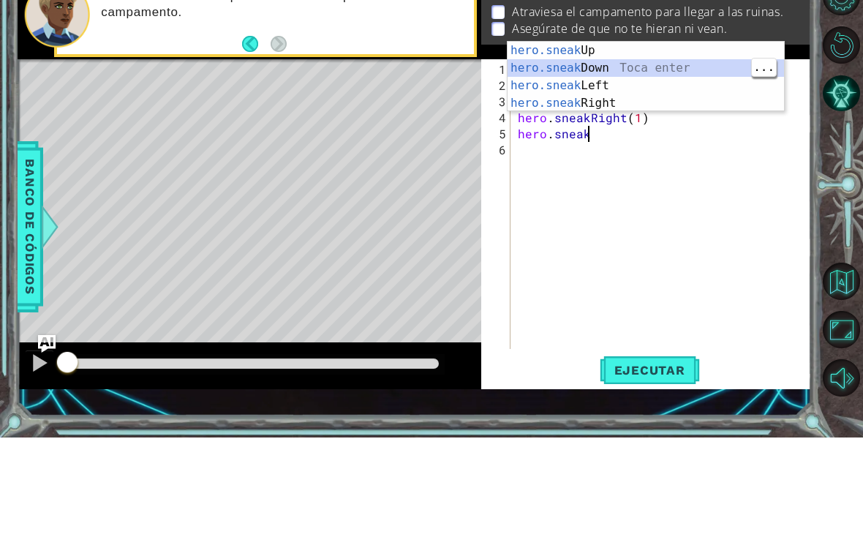
click at [657, 141] on div "hero.sneak Up Toca enter hero.sneak Down Toca enter hero.sneak Left Toca enter …" at bounding box center [646, 193] width 277 height 105
type textarea "hero.sneakDown(1)"
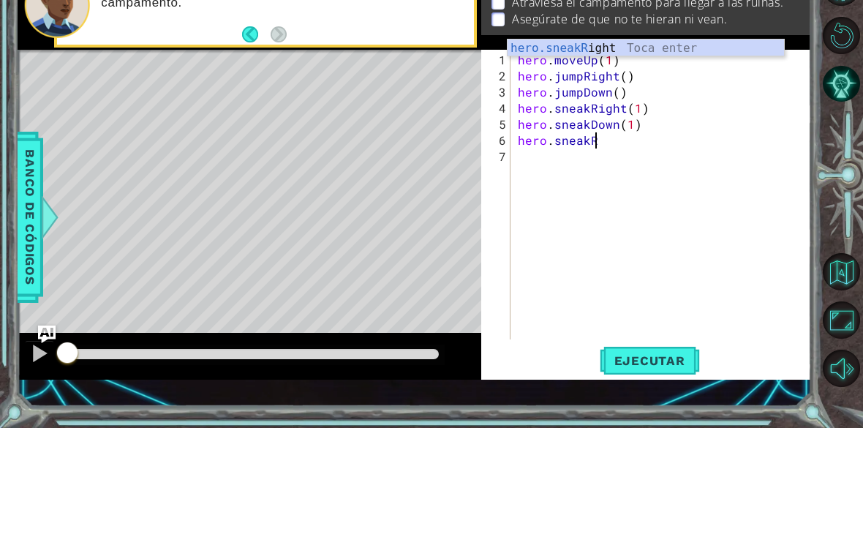
scroll to position [0, 4]
click at [671, 149] on div "hero.sneakR ight Toca enter" at bounding box center [646, 175] width 277 height 53
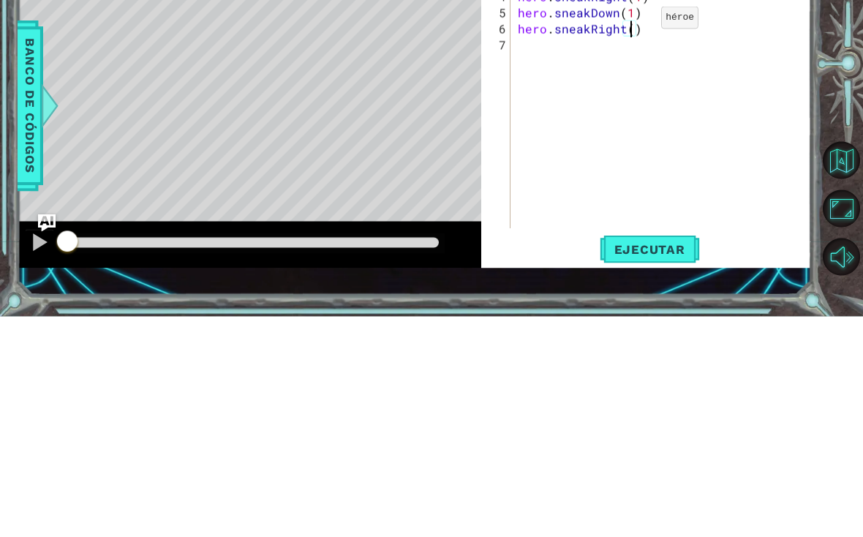
type textarea "hero.sneakRight(2)"
click at [561, 161] on div "hero . moveUp ( 1 ) hero . jumpRight ( ) hero . jumpDown ( ) hero . sneakRight …" at bounding box center [665, 322] width 301 height 322
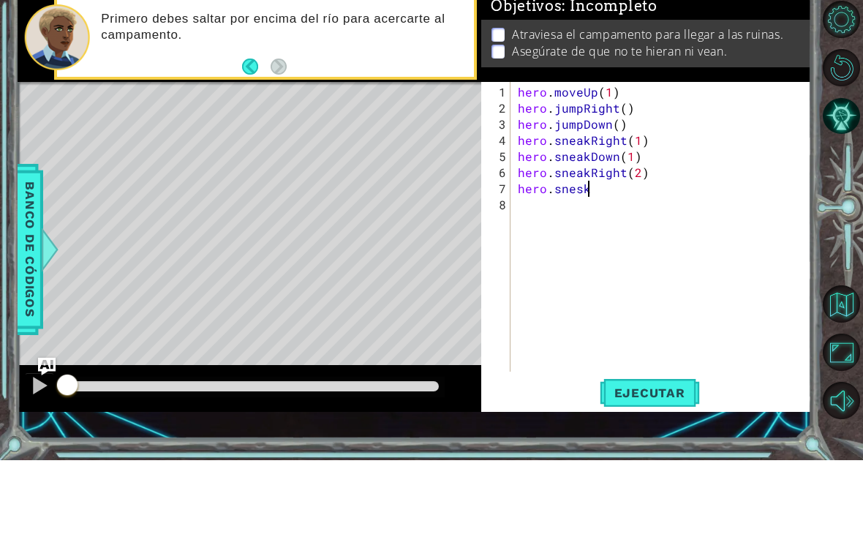
scroll to position [0, 3]
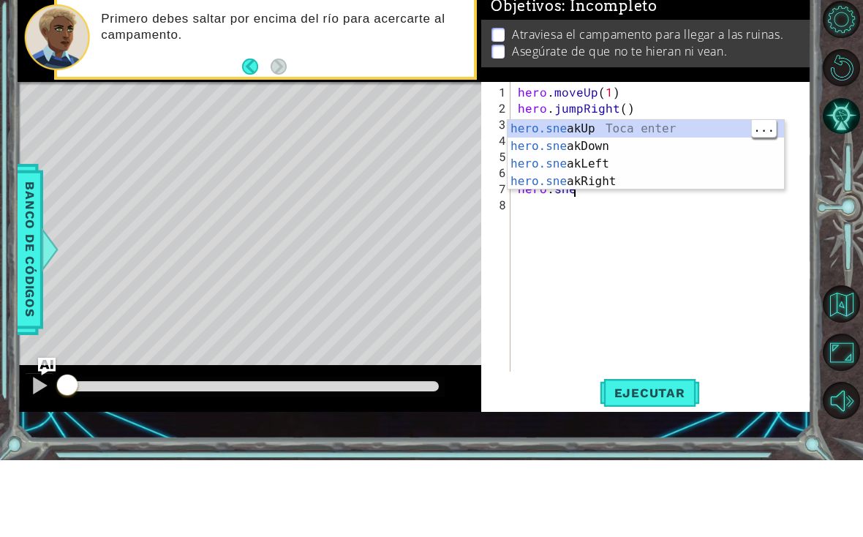
click at [651, 197] on div "hero.sne akUp Toca enter hero.sne akDown Toca enter hero.sne akLeft Toca enter …" at bounding box center [646, 249] width 277 height 105
type textarea "hero.sneakUp(1)"
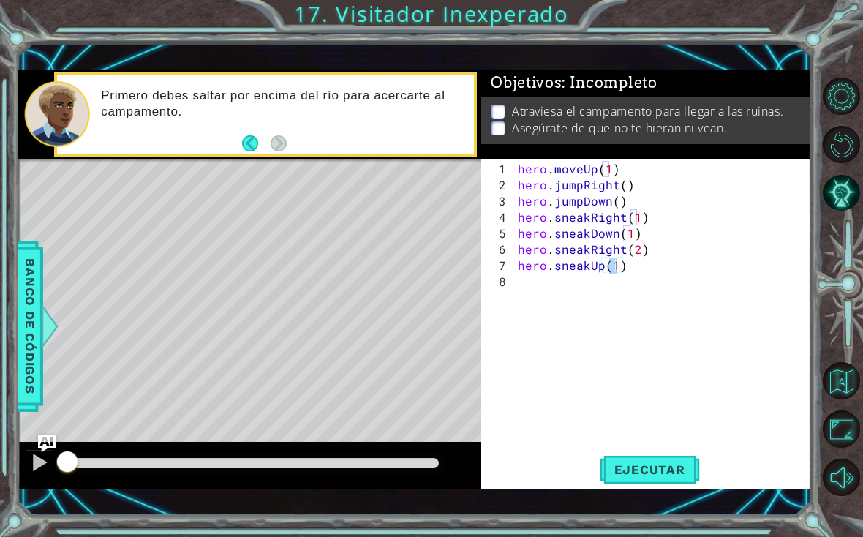
click at [653, 465] on span "Ejecutar" at bounding box center [650, 469] width 100 height 15
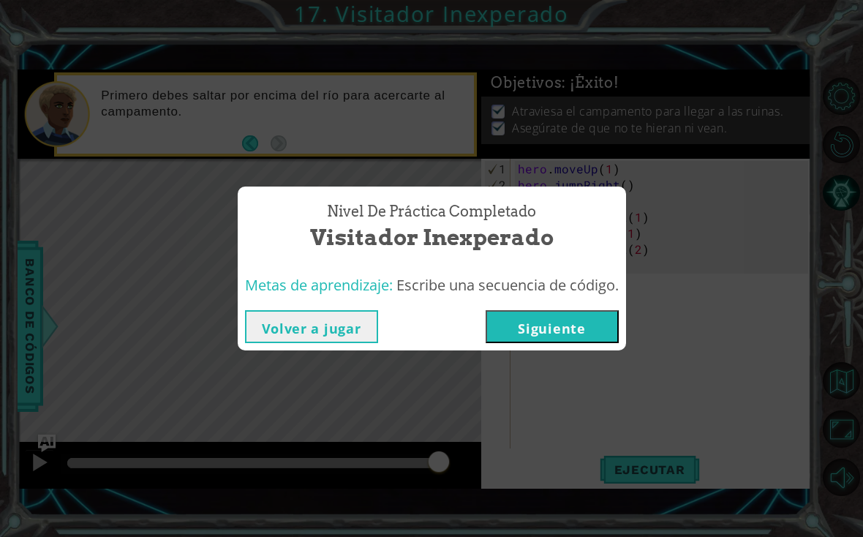
click at [590, 328] on button "Siguiente" at bounding box center [552, 326] width 133 height 33
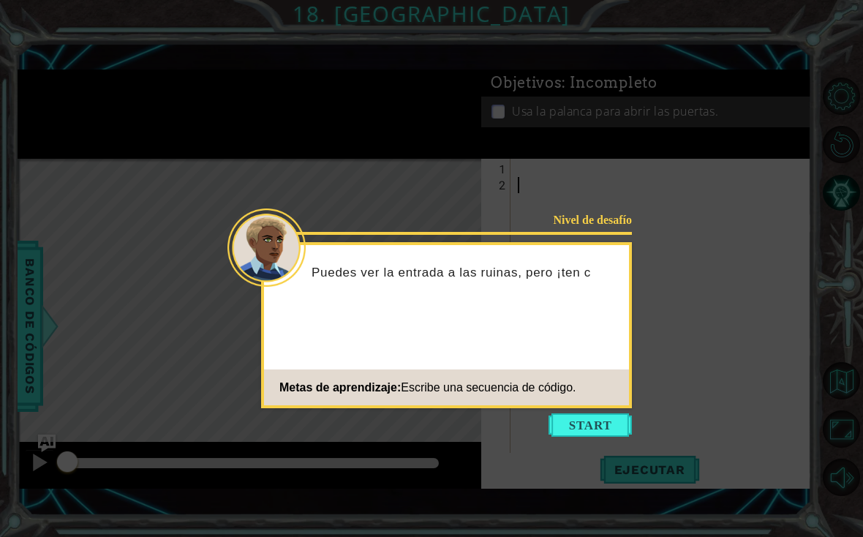
click at [619, 428] on button "Start" at bounding box center [590, 424] width 83 height 23
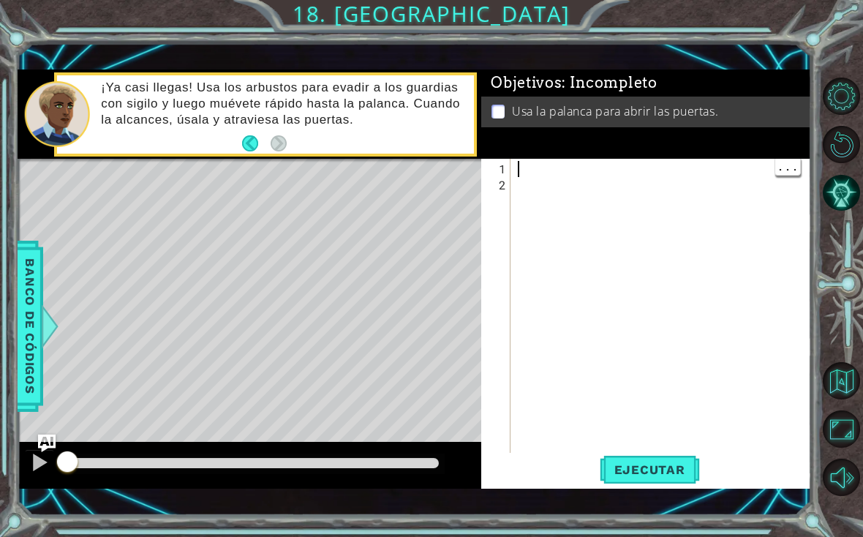
click at [566, 183] on div at bounding box center [665, 330] width 301 height 338
click at [595, 177] on div at bounding box center [665, 330] width 301 height 338
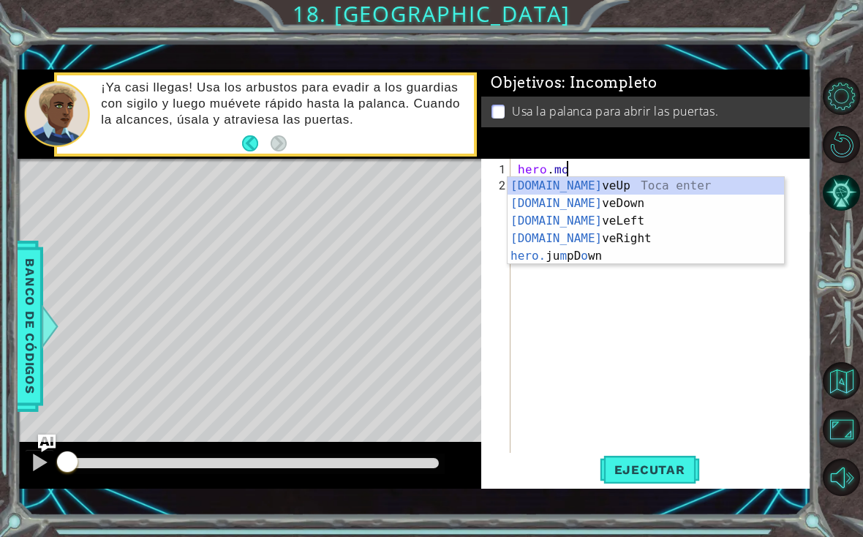
scroll to position [0, 3]
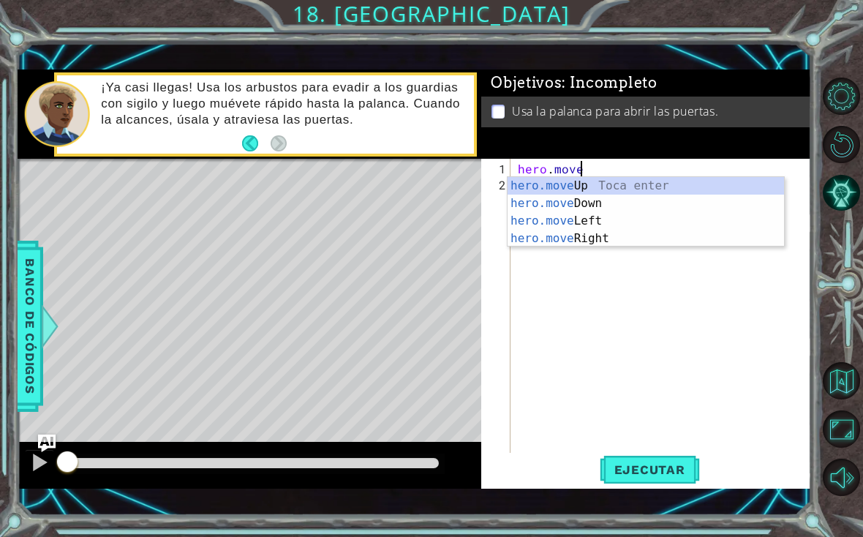
type textarea "hero.moveR"
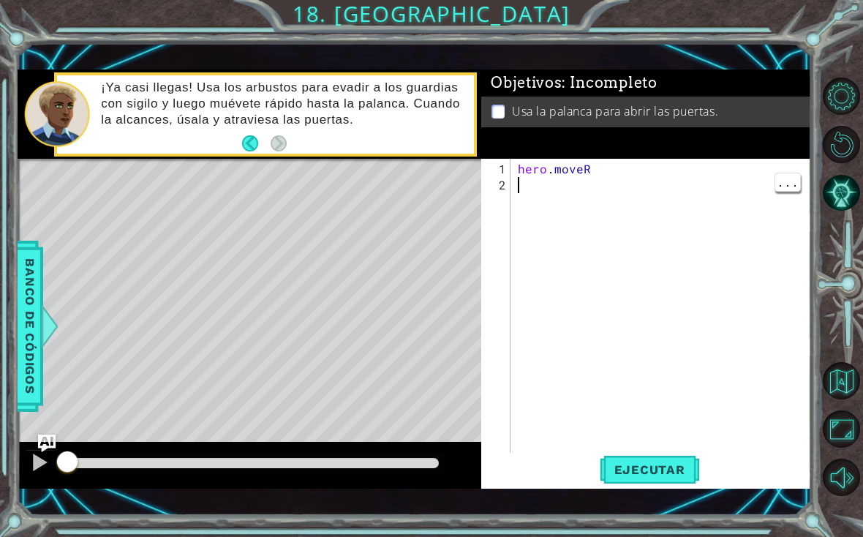
scroll to position [0, 0]
type textarea "hero.moveR"
click at [656, 166] on div "hero . moveR" at bounding box center [665, 330] width 301 height 338
click at [647, 176] on div "hero . moveR" at bounding box center [665, 330] width 301 height 338
click at [668, 173] on div "hero . moveR" at bounding box center [665, 330] width 301 height 338
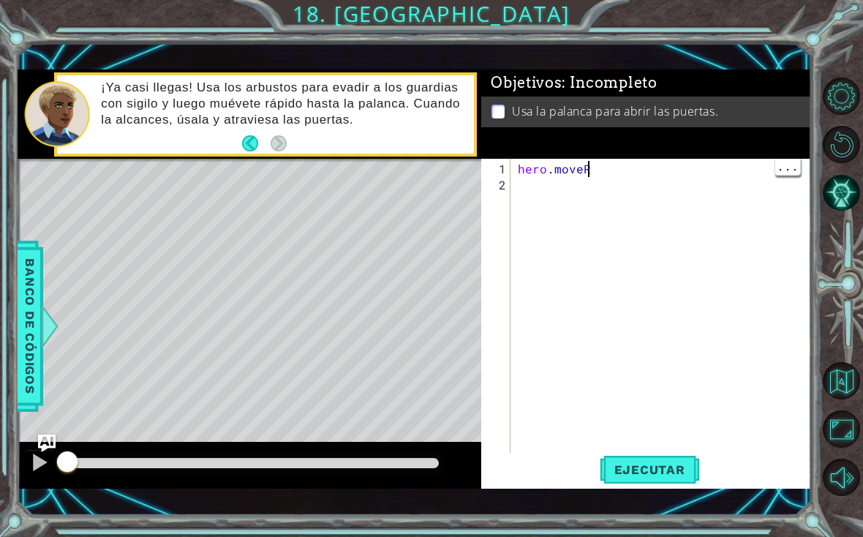
scroll to position [0, 4]
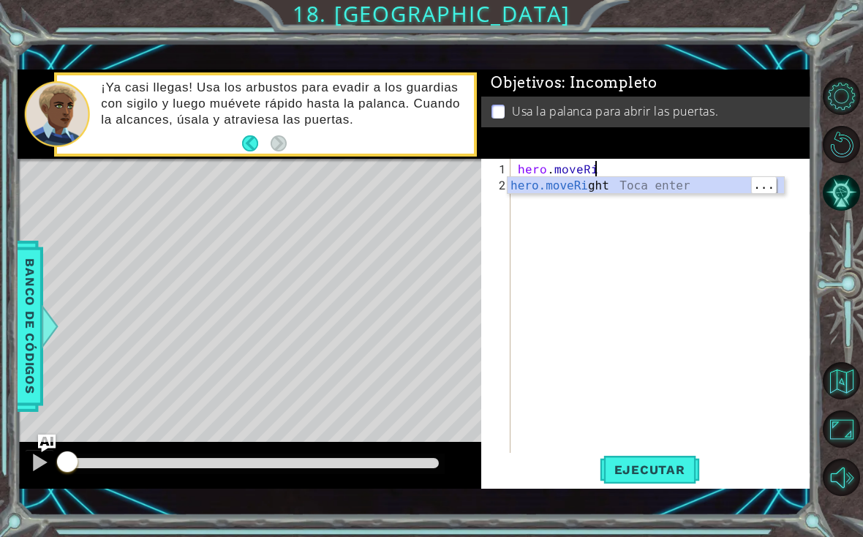
click at [664, 177] on div "hero.moveRi ght Toca enter" at bounding box center [646, 203] width 277 height 53
type textarea "hero.moveRight(1)"
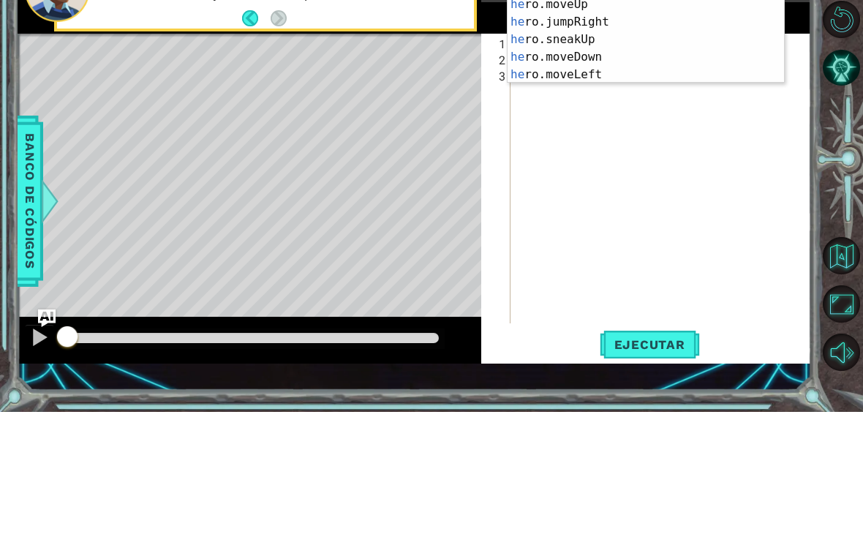
scroll to position [0, 1]
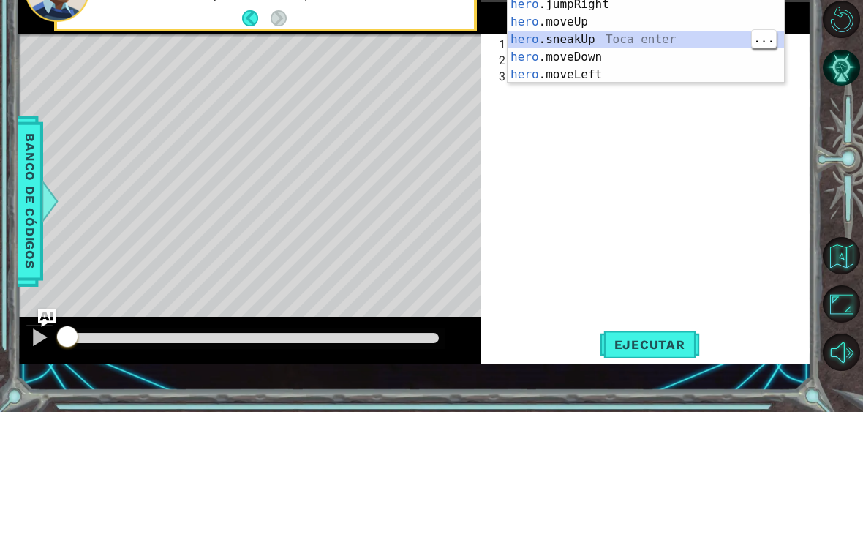
click at [702, 68] on div "hero .jumpUp Toca enter hero .jumpDown Toca enter hero .jumpLeft Toca enter her…" at bounding box center [646, 156] width 277 height 176
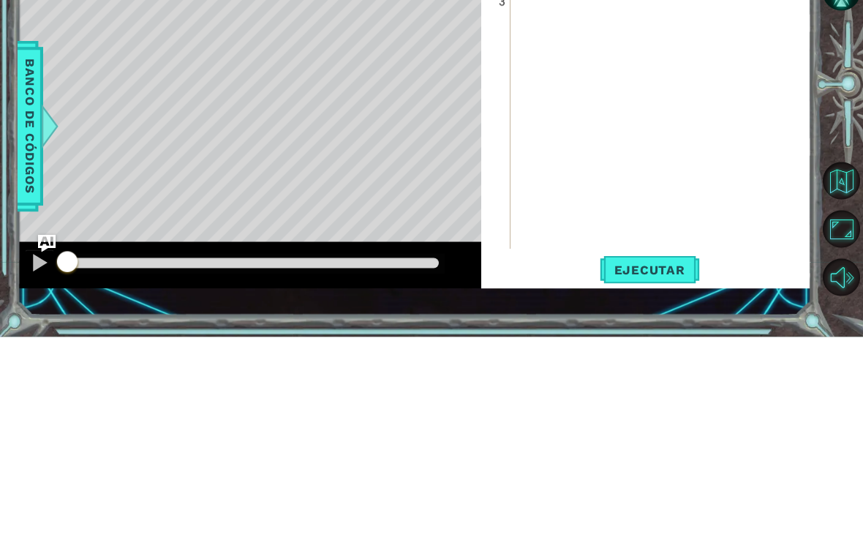
type textarea "hero.sneakUp(2)"
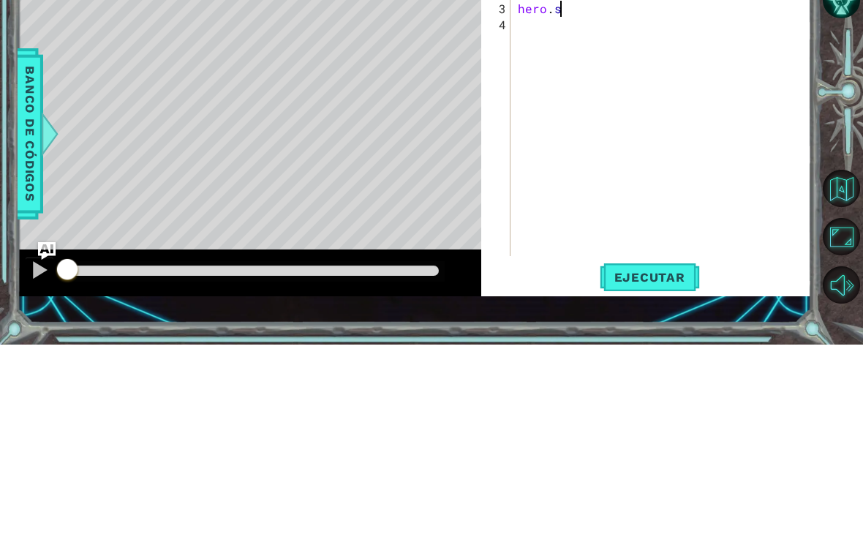
scroll to position [0, 2]
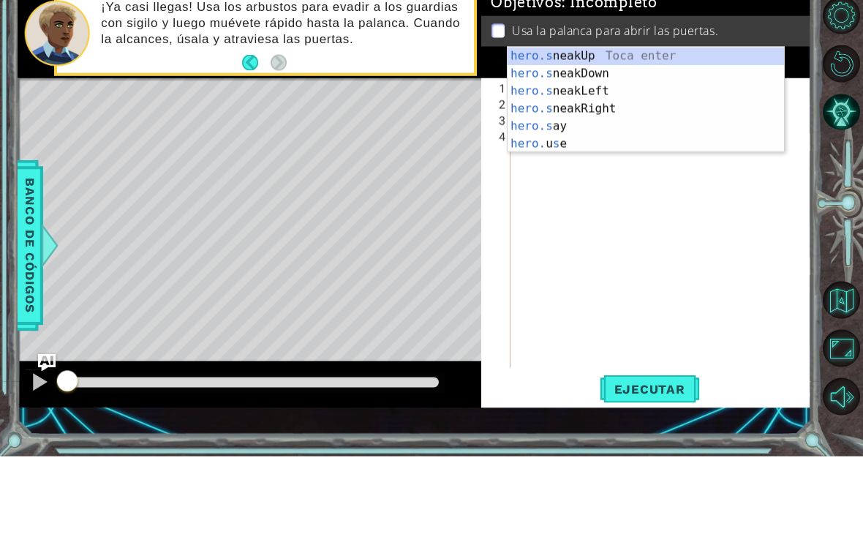
click at [627, 128] on div "hero.s neakUp Toca enter hero.s neakDown Toca enter hero.s neakLeft Toca enter …" at bounding box center [646, 198] width 277 height 140
type textarea "hero.sneakRight(1)"
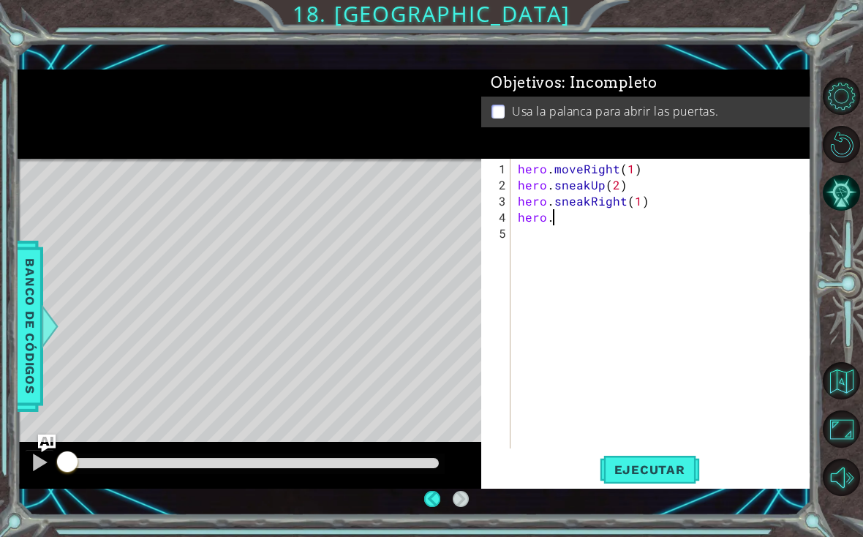
scroll to position [18, 0]
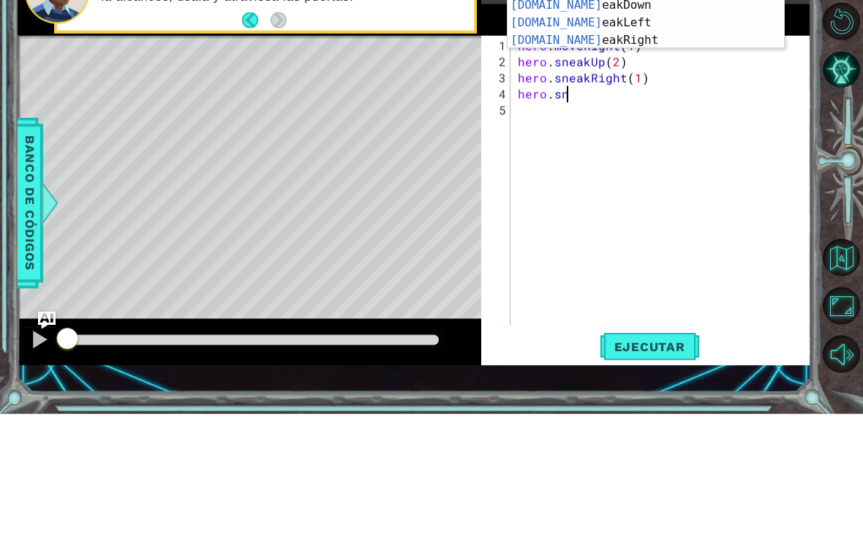
type textarea "hero.sne"
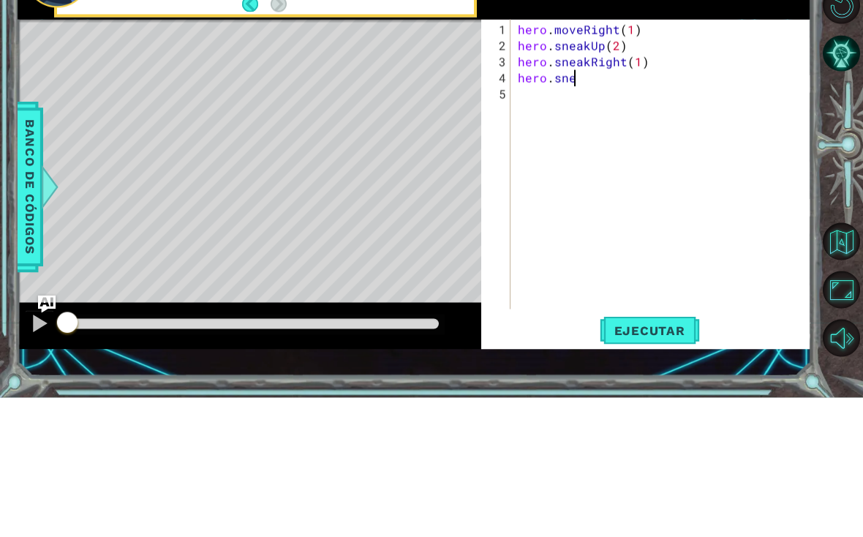
scroll to position [0, 0]
click at [620, 161] on div "hero . moveRight ( 1 ) hero . sneakUp ( 2 ) hero . sneakRight ( 1 ) hero . sne" at bounding box center [665, 322] width 301 height 322
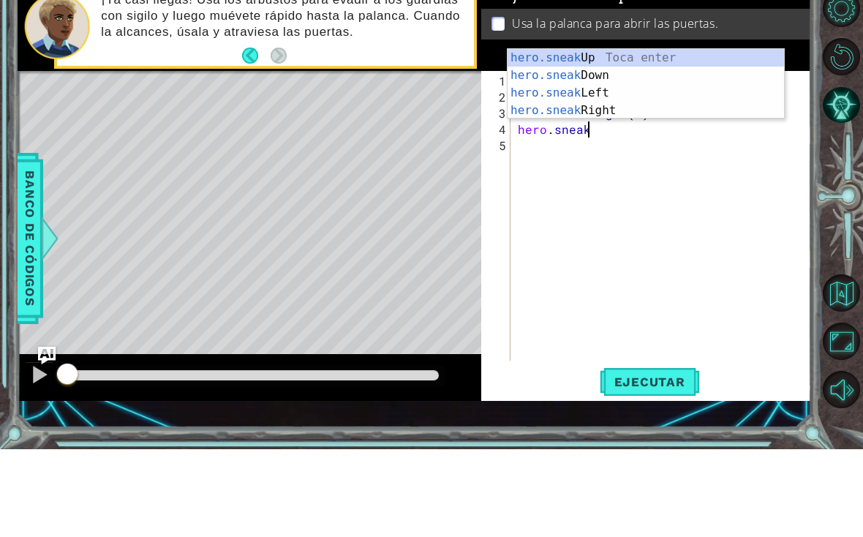
scroll to position [0, 4]
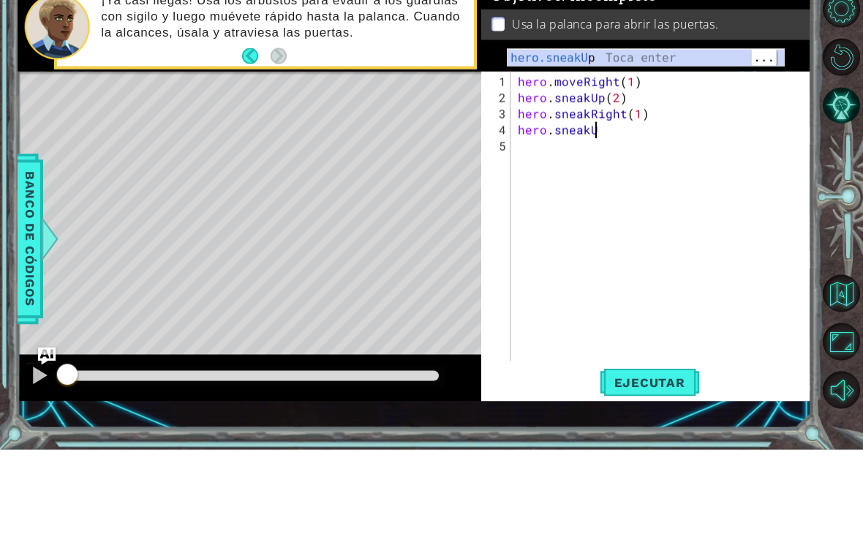
click at [698, 137] on div "hero.sneakU p Toca enter" at bounding box center [646, 163] width 277 height 53
type textarea "hero.sneakUp(1)"
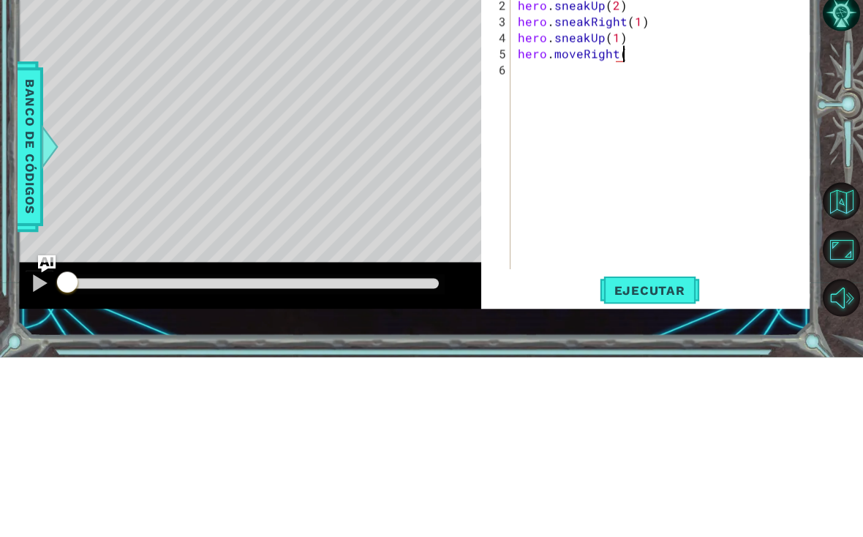
scroll to position [0, 7]
type textarea "hero.moveRight(2)"
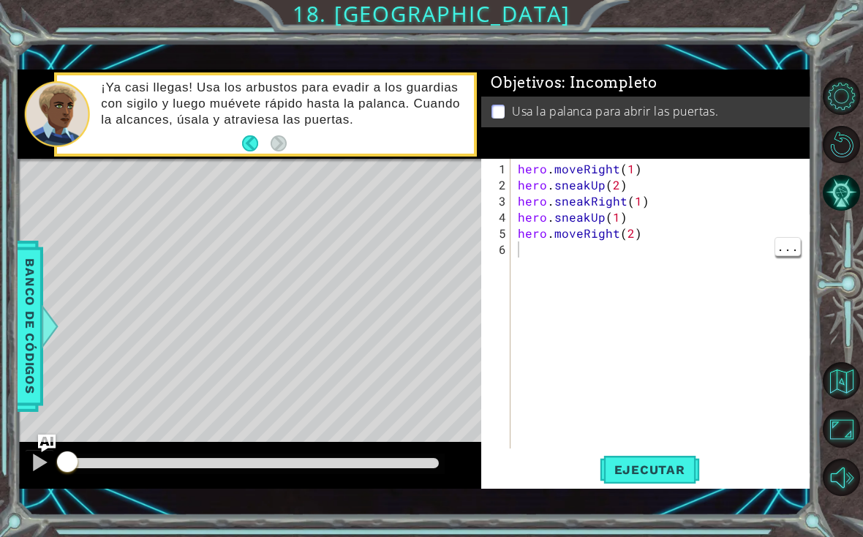
click at [571, 258] on div "hero . moveRight ( 1 ) hero . sneakUp ( 2 ) hero . sneakRight ( 1 ) hero . snea…" at bounding box center [665, 322] width 301 height 322
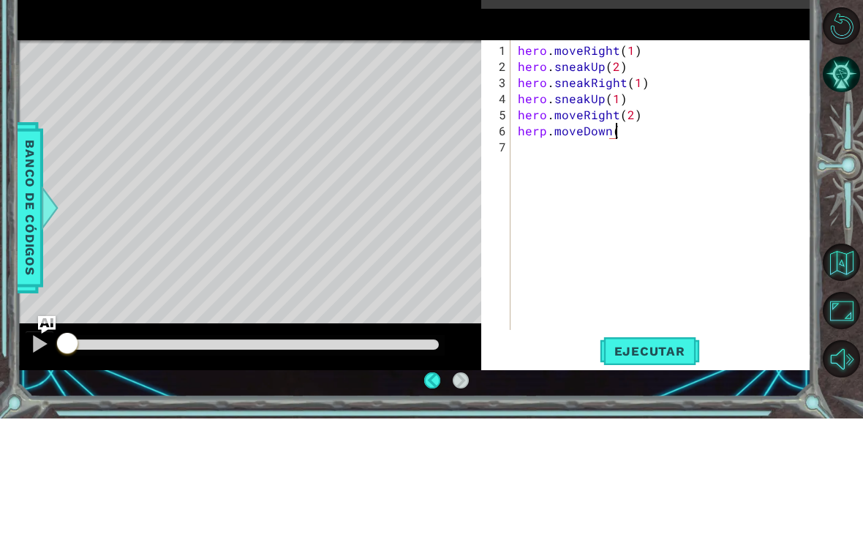
type textarea "herp.moveDown()"
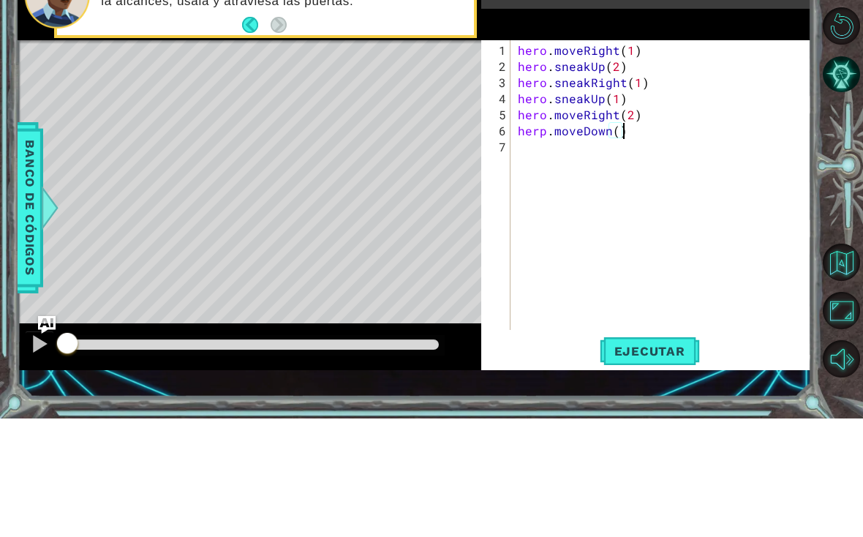
scroll to position [0, 0]
click at [544, 161] on div "hero . moveRight ( 1 ) hero . sneakUp ( 2 ) hero . sneakRight ( 1 ) hero . snea…" at bounding box center [665, 322] width 301 height 322
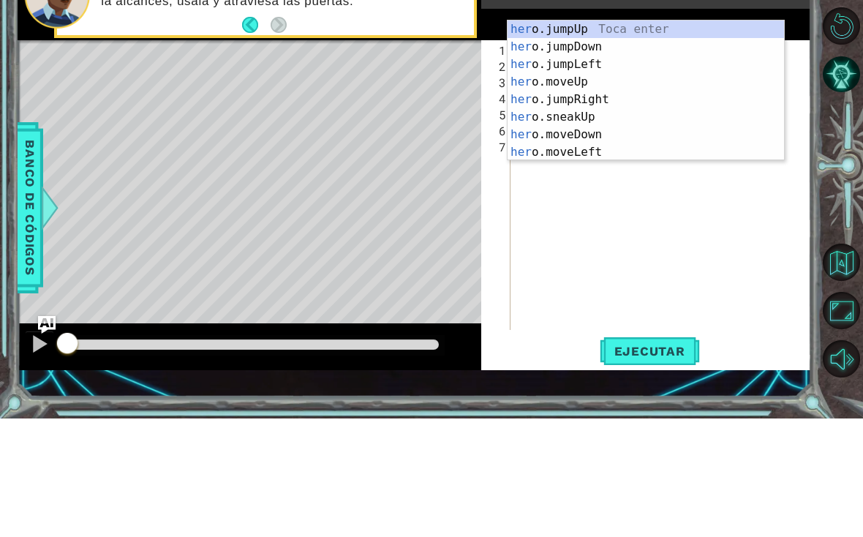
type textarea "hero.moveDown()"
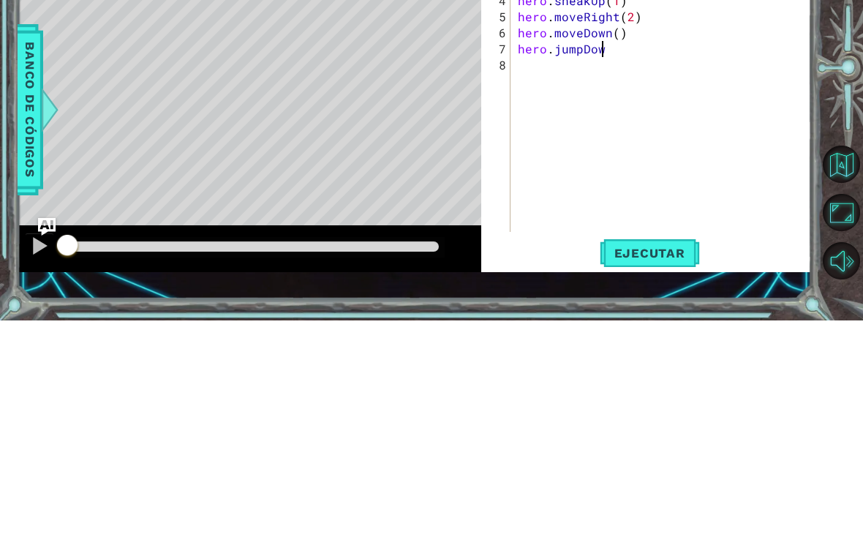
scroll to position [0, 5]
type textarea "hero.jumpDown()"
click at [610, 161] on div "hero . moveRight ( 1 ) hero . sneakUp ( 2 ) hero . sneakRight ( 1 ) hero . snea…" at bounding box center [665, 322] width 301 height 322
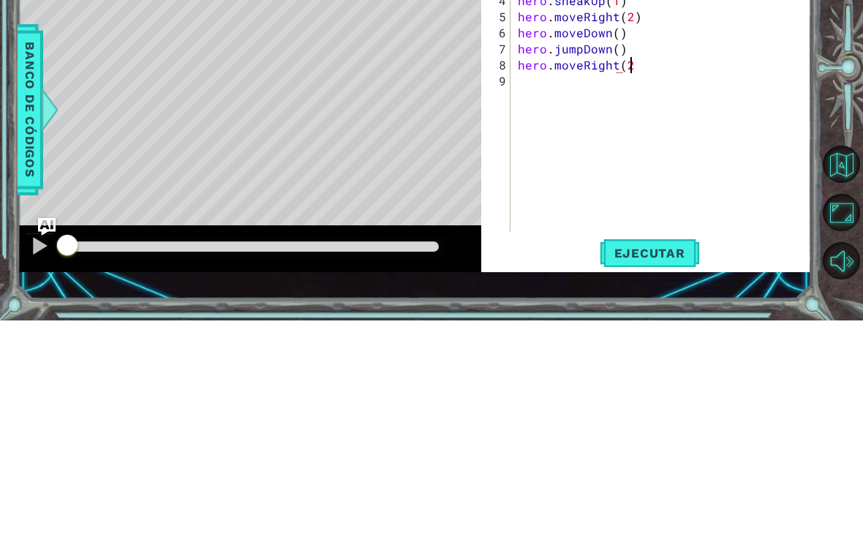
type textarea "hero.moveRight(2)"
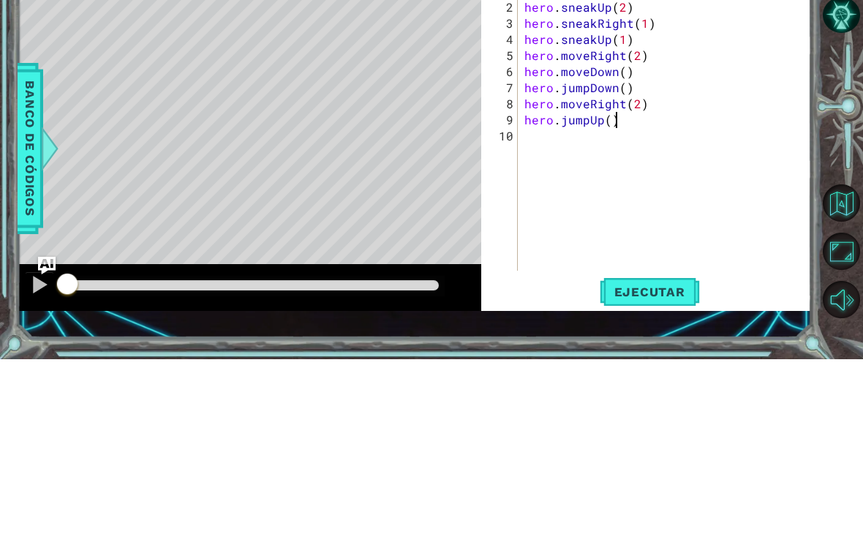
scroll to position [0, 4]
type textarea "hero.jumpUp()"
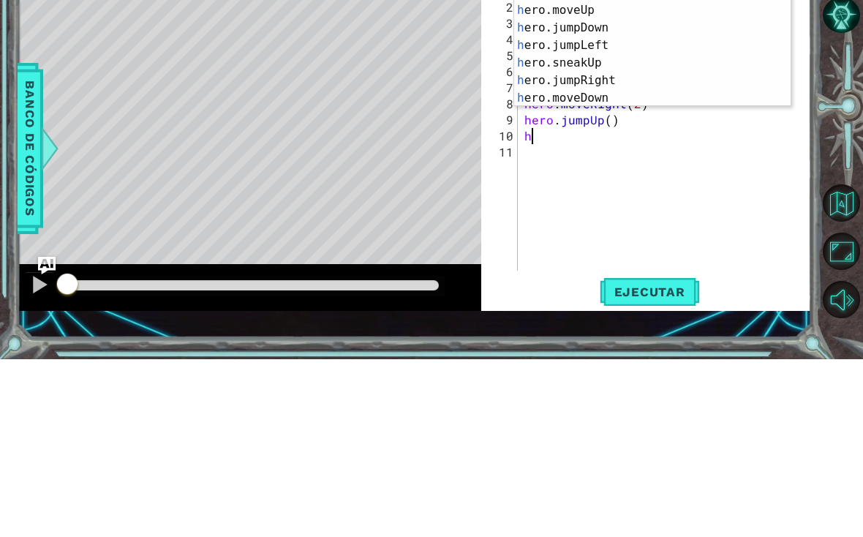
scroll to position [0, 1]
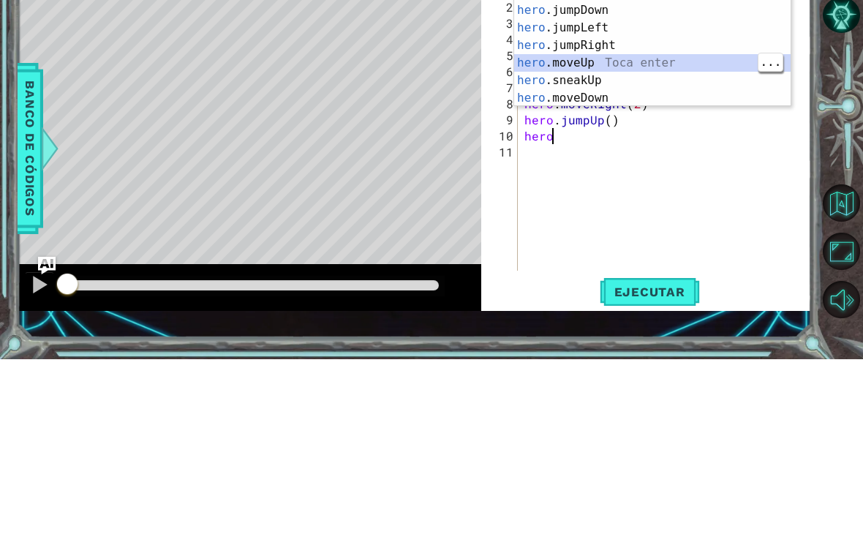
click at [683, 144] on div "hero Toca enter hero .jumpUp Toca enter hero .jumpDown Toca enter hero .jumpLef…" at bounding box center [652, 232] width 277 height 176
type textarea "hero.moveUp(1)"
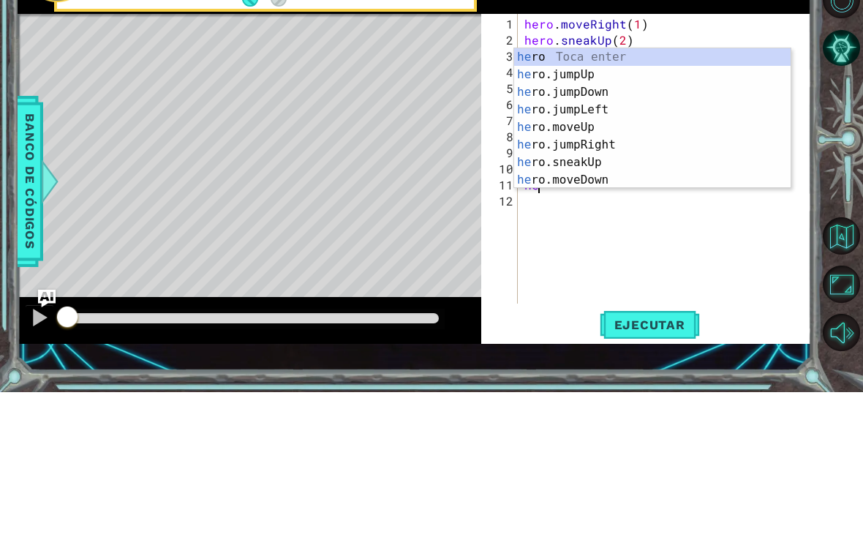
scroll to position [0, 0]
type textarea "h"
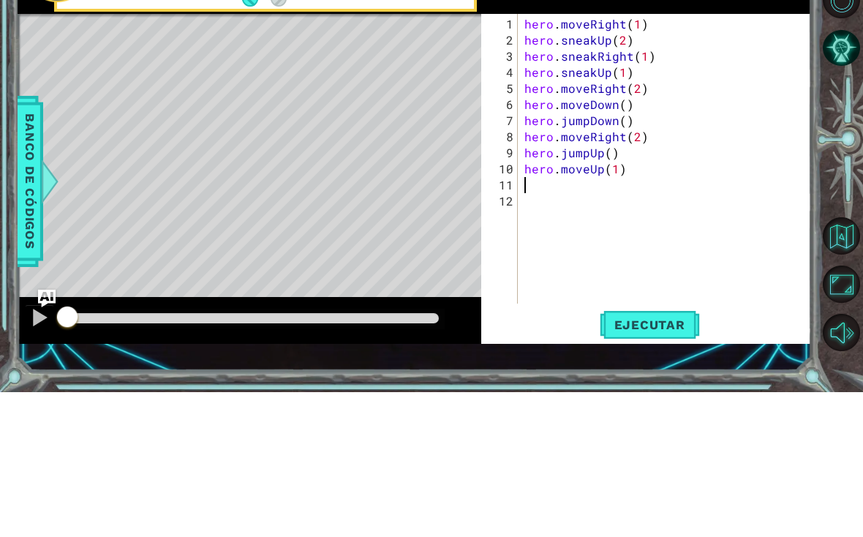
type textarea "hero.moveUp(1)"
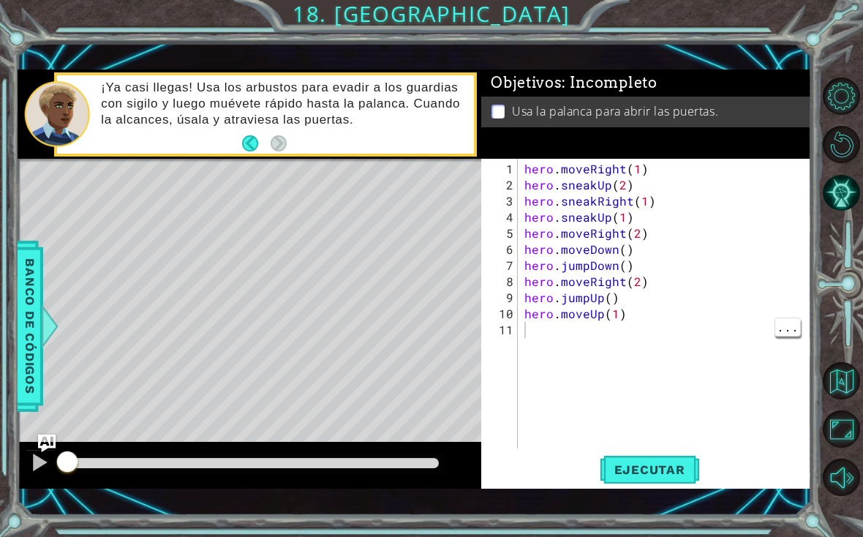
click at [661, 468] on span "Ejecutar" at bounding box center [650, 469] width 100 height 15
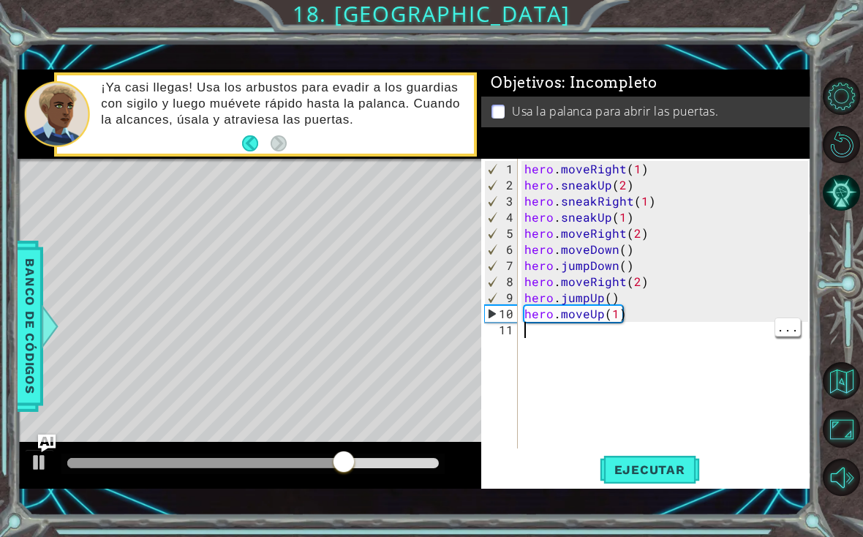
click at [555, 333] on div "hero . moveRight ( 1 ) hero . sneakUp ( 2 ) hero . sneakRight ( 1 ) hero . snea…" at bounding box center [669, 322] width 294 height 322
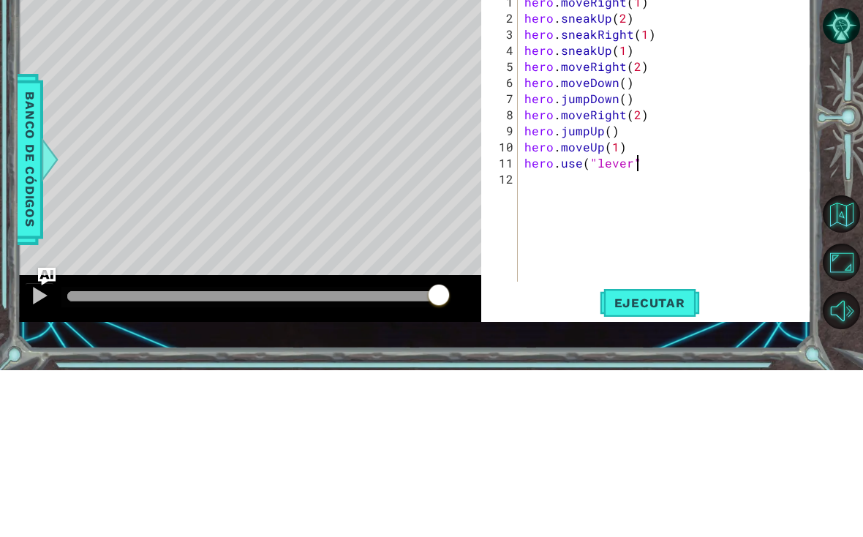
scroll to position [0, 7]
type textarea "hero.use("lever")"
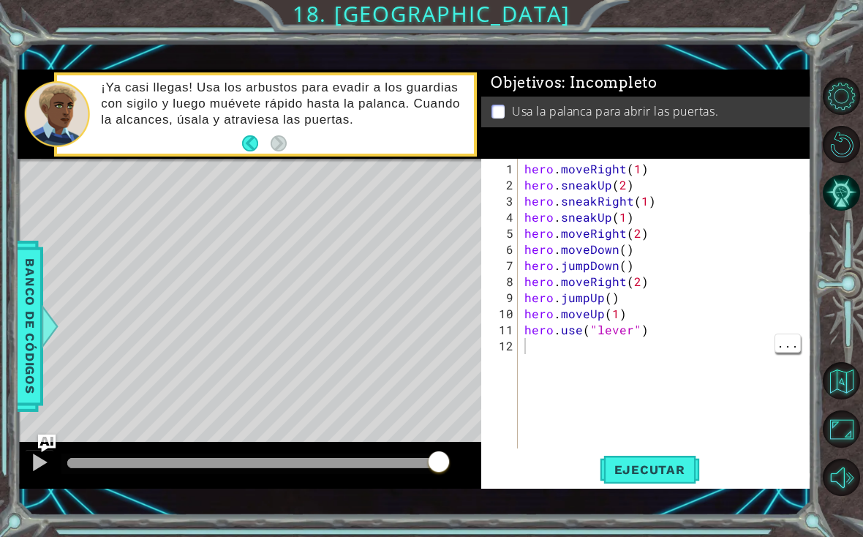
click at [674, 470] on span "Ejecutar" at bounding box center [650, 469] width 100 height 15
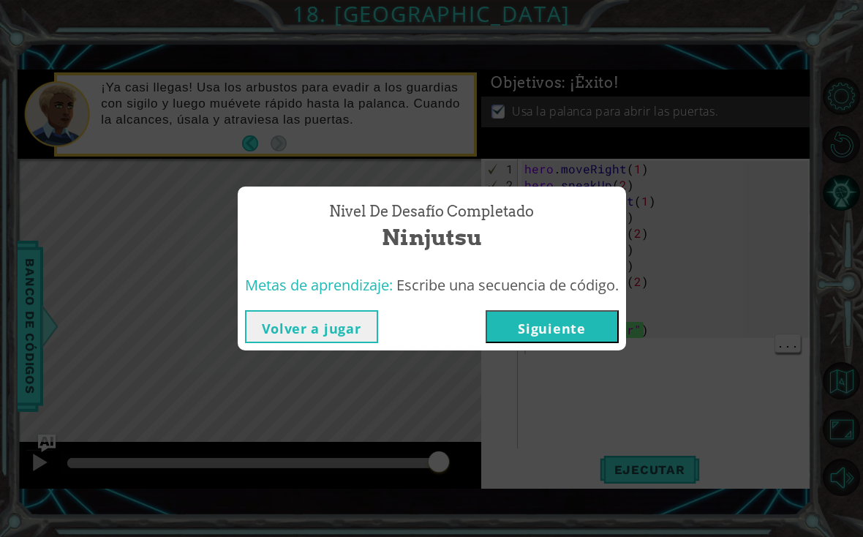
click at [566, 326] on button "Siguiente" at bounding box center [552, 326] width 133 height 33
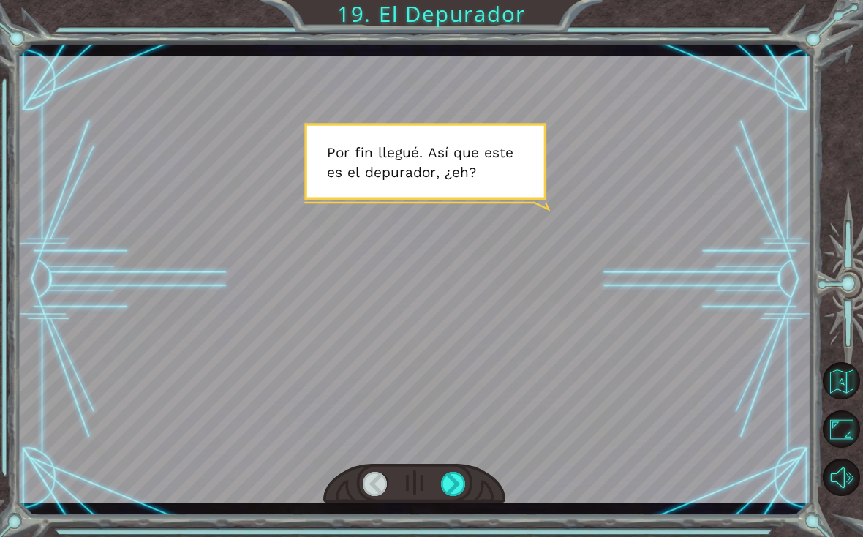
click at [458, 514] on div "Temporary Text P o r f i n l l e g u é . A s í q u e e s t e e s e l d e p u r …" at bounding box center [415, 279] width 795 height 473
click at [441, 495] on div at bounding box center [453, 484] width 25 height 24
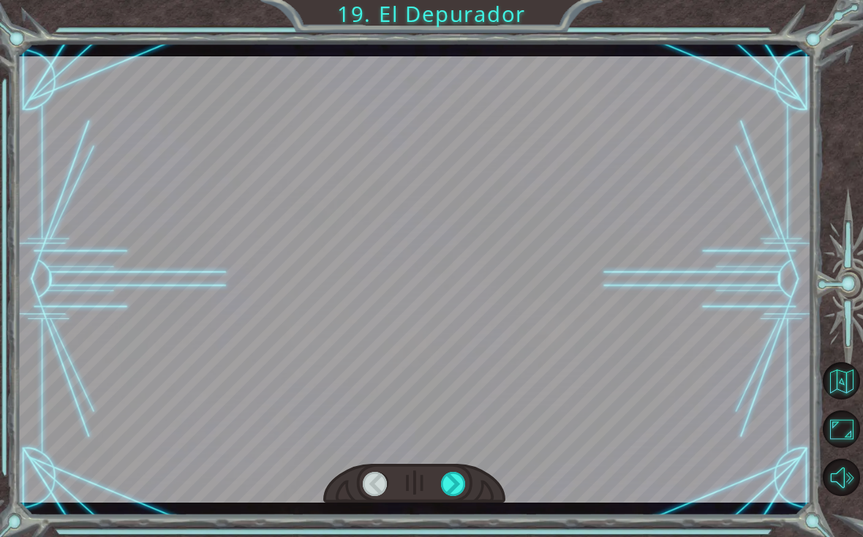
click at [453, 504] on div at bounding box center [414, 484] width 183 height 40
click at [454, 506] on div "Temporary Text P o r f i n l l e g u é . A s í q u e e s t e e s e l d e p u r …" at bounding box center [415, 279] width 795 height 473
click at [450, 495] on div at bounding box center [453, 484] width 25 height 24
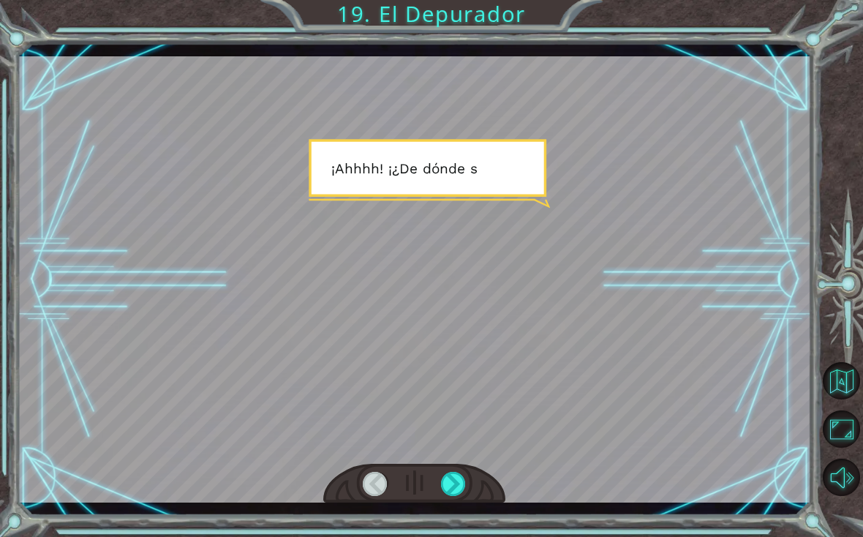
click at [449, 495] on div at bounding box center [453, 484] width 25 height 24
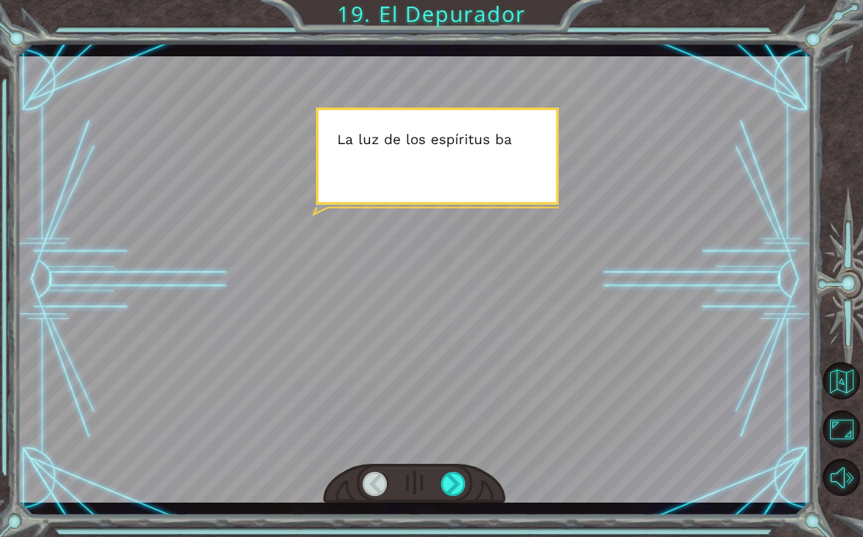
click at [449, 494] on div at bounding box center [453, 484] width 25 height 24
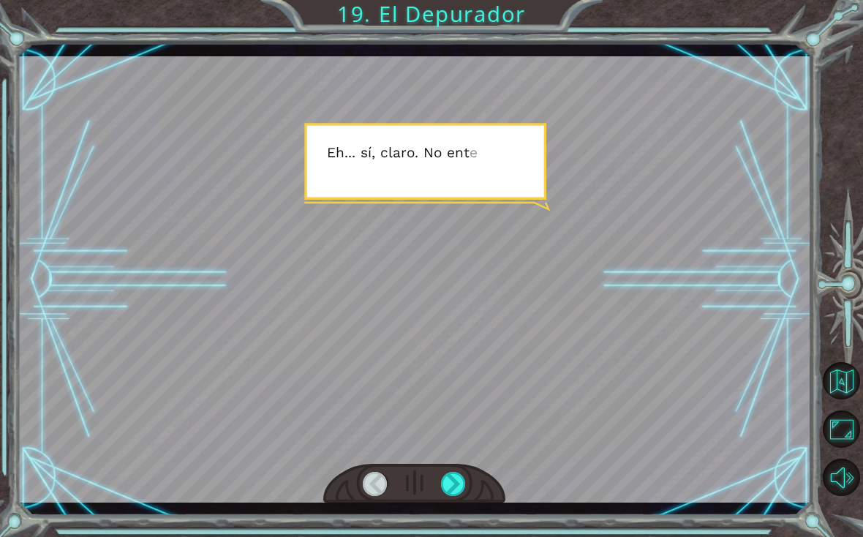
click at [446, 496] on div at bounding box center [453, 484] width 25 height 24
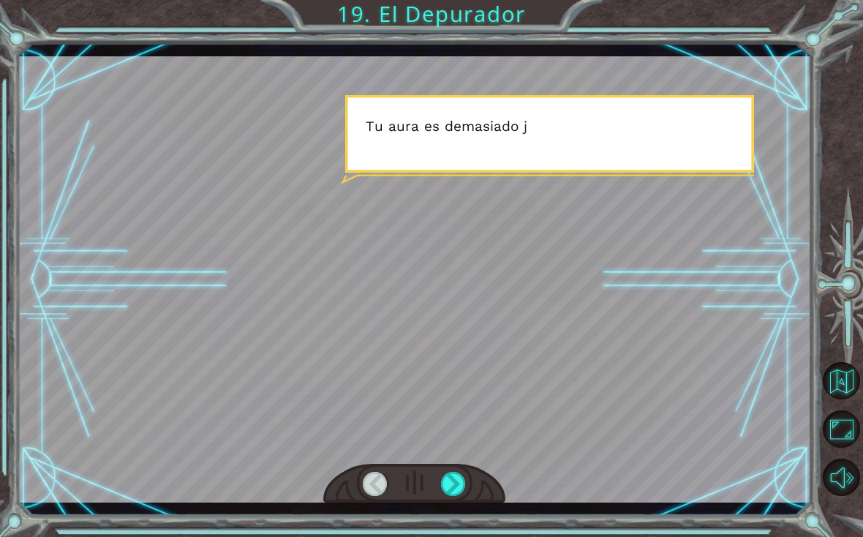
click at [457, 509] on div "Temporary Text P o r f i n l l e g u é . A s í q u e e s t e e s e l d e p u r …" at bounding box center [415, 279] width 795 height 473
click at [458, 509] on div "Temporary Text P o r f i n l l e g u é . A s í q u e e s t e e s e l d e p u r …" at bounding box center [415, 279] width 795 height 473
click at [460, 511] on div "Temporary Text P o r f i n l l e g u é . A s í q u e e s t e e s e l d e p u r …" at bounding box center [415, 279] width 795 height 473
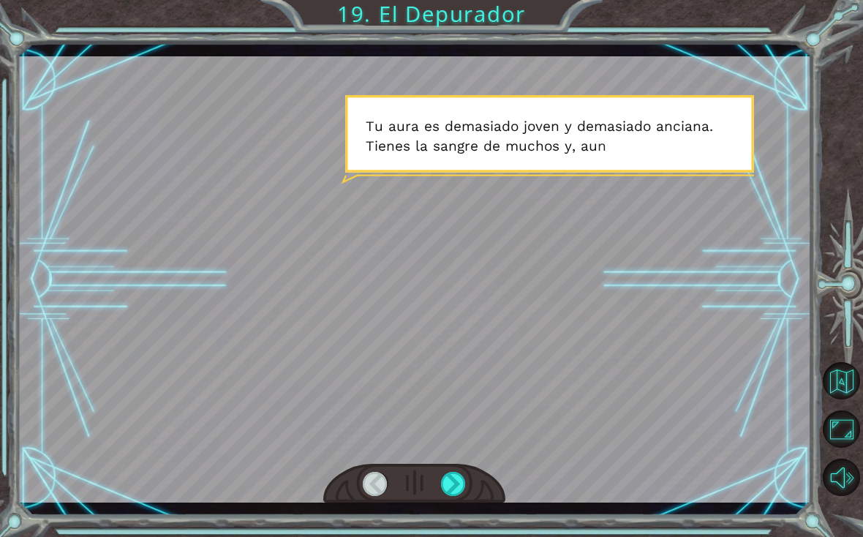
click at [457, 506] on div "Temporary Text P o r f i n l l e g u é . A s í q u e e s t e e s e l d e p u r …" at bounding box center [415, 279] width 795 height 473
click at [455, 509] on div "Temporary Text P o r f i n l l e g u é . A s í q u e e s t e e s e l d e p u r …" at bounding box center [415, 279] width 795 height 473
click at [454, 508] on div "Temporary Text P o r f i n l l e g u é . A s í q u e e s t e e s e l d e p u r …" at bounding box center [415, 279] width 795 height 473
click at [453, 505] on div "Temporary Text P o r f i n l l e g u é . A s í q u e e s t e e s e l d e p u r …" at bounding box center [415, 279] width 795 height 473
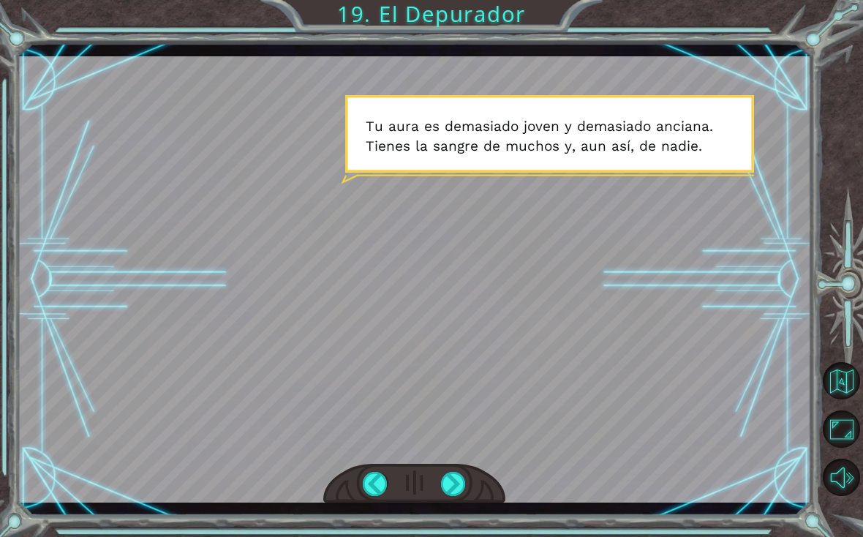
click at [690, 235] on div at bounding box center [415, 279] width 795 height 446
click at [451, 496] on div at bounding box center [453, 484] width 25 height 24
click at [457, 505] on div "Temporary Text P o r f i n l l e g u é . A s í q u e e s t e e s e l d e p u r …" at bounding box center [415, 279] width 795 height 473
click at [462, 509] on div "Temporary Text P o r f i n l l e g u é . A s í q u e e s t e e s e l d e p u r …" at bounding box center [415, 279] width 795 height 473
click at [454, 496] on div at bounding box center [453, 484] width 25 height 24
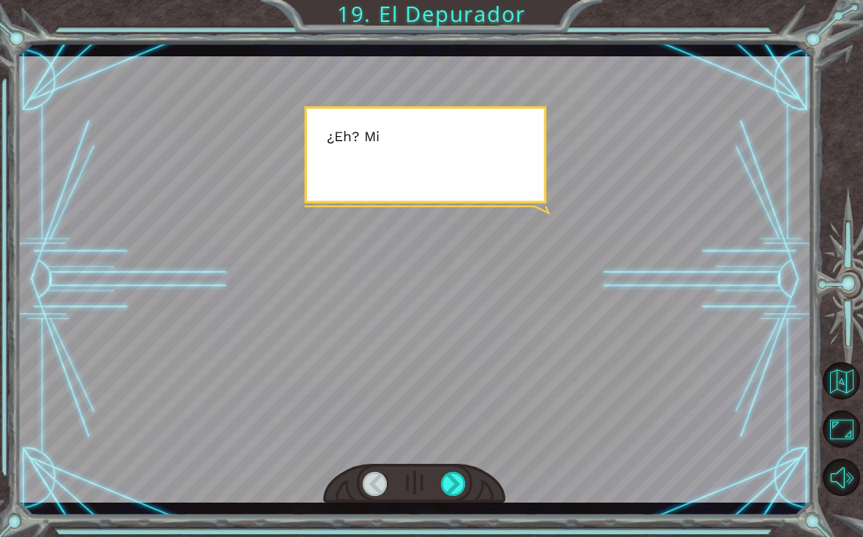
click at [460, 511] on div "Temporary Text P o r f i n l l e g u é . A s í q u e e s t e e s e l d e p u r …" at bounding box center [415, 279] width 795 height 473
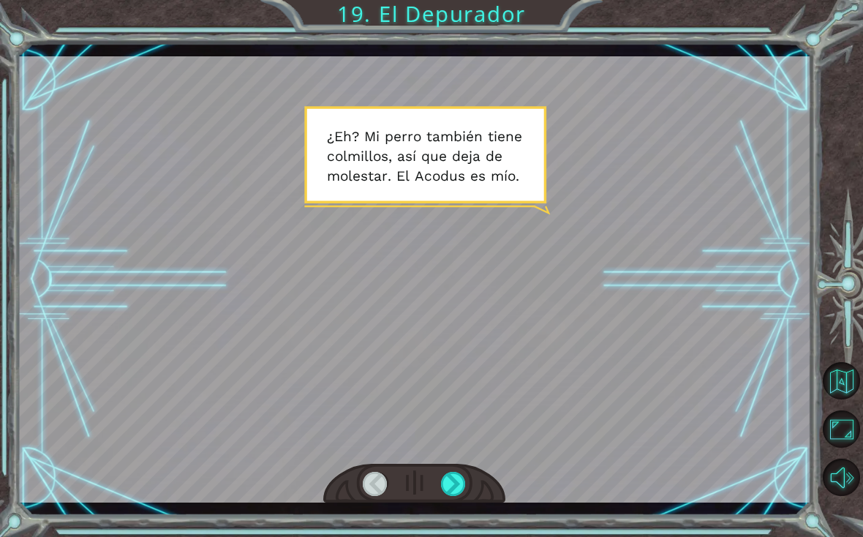
click at [441, 496] on div at bounding box center [453, 484] width 25 height 24
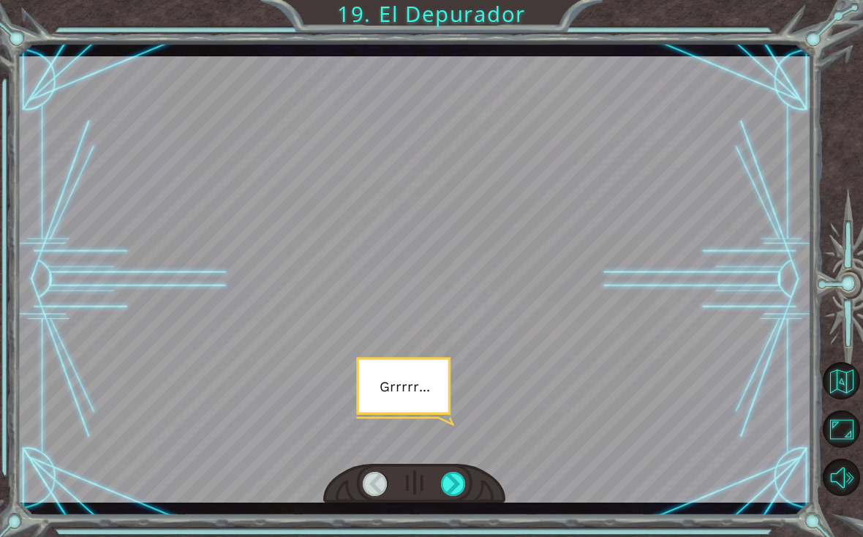
click at [460, 508] on div "Temporary Text P o r f i n l l e g u é . A s í q u e e s t e e s e l d e p u r …" at bounding box center [415, 279] width 795 height 473
click at [452, 496] on div at bounding box center [453, 484] width 25 height 24
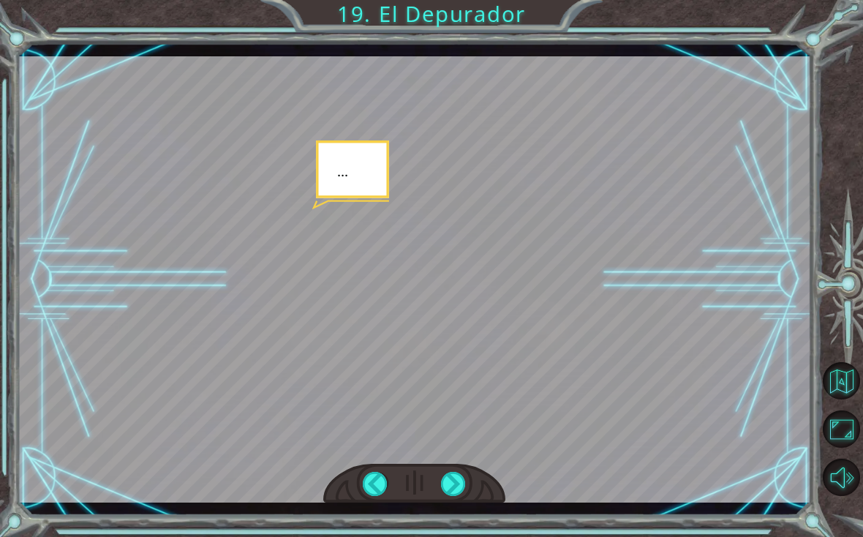
click at [458, 508] on div "Temporary Text P o r f i n l l e g u é . A s í q u e e s t e e s e l d e p u r …" at bounding box center [415, 279] width 795 height 473
click at [459, 514] on div "Temporary Text P o r f i n l l e g u é . A s í q u e e s t e e s e l d e p u r …" at bounding box center [415, 279] width 795 height 473
click at [458, 509] on div "Temporary Text P o r f i n l l e g u é . A s í q u e e s t e e s e l d e p u r …" at bounding box center [415, 279] width 795 height 473
click at [455, 505] on div "Temporary Text P o r f i n l l e g u é . A s í q u e e s t e e s e l d e p u r …" at bounding box center [415, 279] width 795 height 473
click at [452, 507] on div "Temporary Text P o r f i n l l e g u é . A s í q u e e s t e e s e l d e p u r …" at bounding box center [415, 279] width 795 height 473
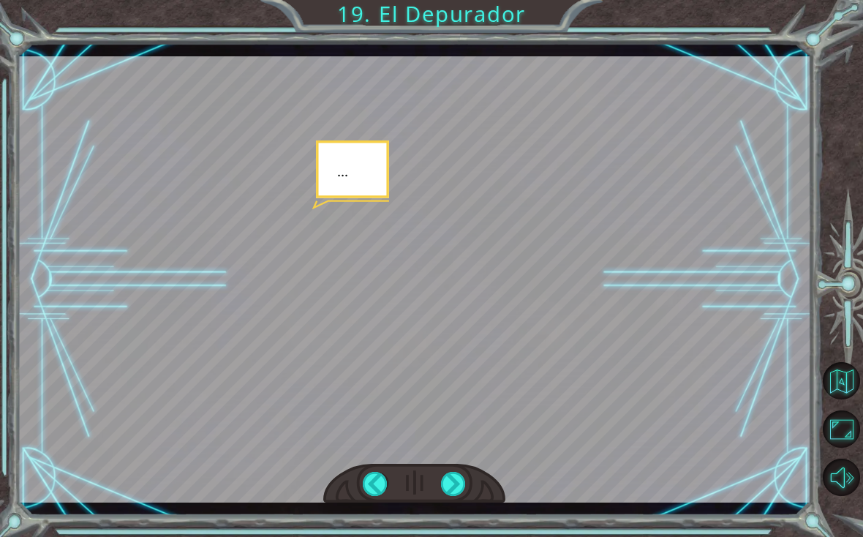
click at [454, 509] on div "Temporary Text P o r f i n l l e g u é . A s í q u e e s t e e s e l d e p u r …" at bounding box center [415, 279] width 795 height 473
click at [533, 311] on div at bounding box center [415, 279] width 795 height 446
click at [467, 509] on div "Temporary Text P o r f i n l l e g u é . A s í q u e e s t e e s e l d e p u r …" at bounding box center [415, 279] width 795 height 473
click at [482, 503] on div at bounding box center [414, 484] width 183 height 40
click at [449, 514] on div "Temporary Text P o r f i n l l e g u é . A s í q u e e s t e e s e l d e p u r …" at bounding box center [415, 279] width 795 height 473
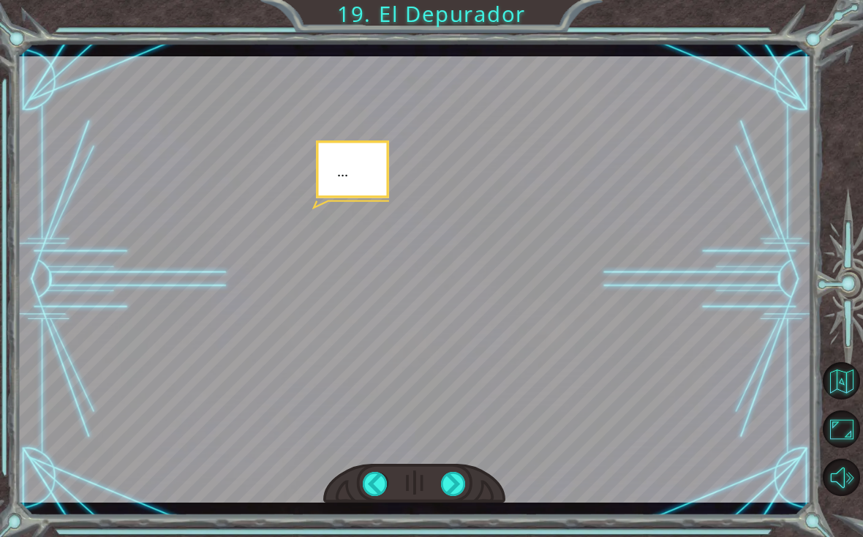
click at [450, 505] on div "Temporary Text P o r f i n l l e g u é . A s í q u e e s t e e s e l d e p u r …" at bounding box center [415, 279] width 795 height 473
click at [462, 509] on div "Temporary Text P o r f i n l l e g u é . A s í q u e e s t e e s e l d e p u r …" at bounding box center [415, 279] width 795 height 473
click at [493, 292] on div at bounding box center [415, 279] width 795 height 446
click at [386, 209] on div at bounding box center [415, 279] width 795 height 446
click at [768, 261] on div at bounding box center [415, 279] width 795 height 446
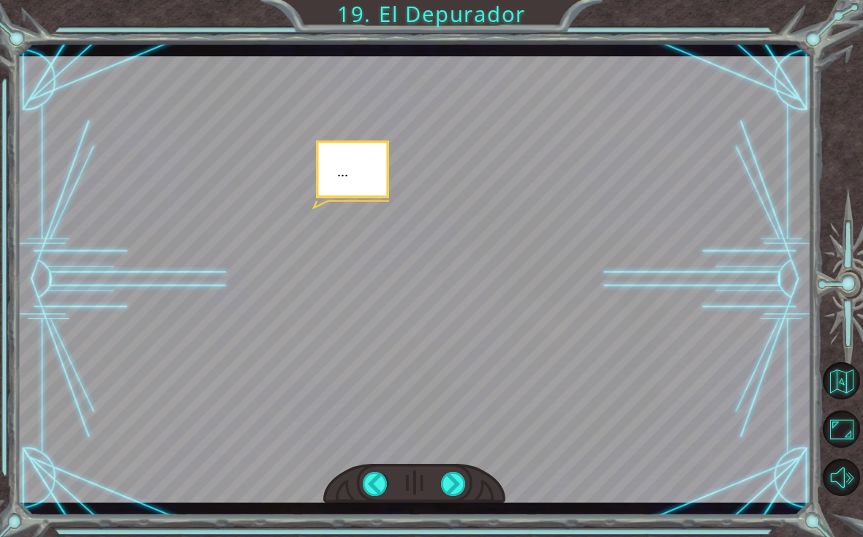
click at [778, 251] on div at bounding box center [415, 279] width 795 height 446
click at [446, 514] on div "Temporary Text P o r f i n l l e g u é . A s í q u e e s t e e s e l d e p u r …" at bounding box center [415, 279] width 795 height 473
click at [454, 507] on div "Temporary Text P o r f i n l l e g u é . A s í q u e e s t e e s e l d e p u r …" at bounding box center [415, 279] width 795 height 473
click at [441, 495] on div at bounding box center [453, 484] width 25 height 24
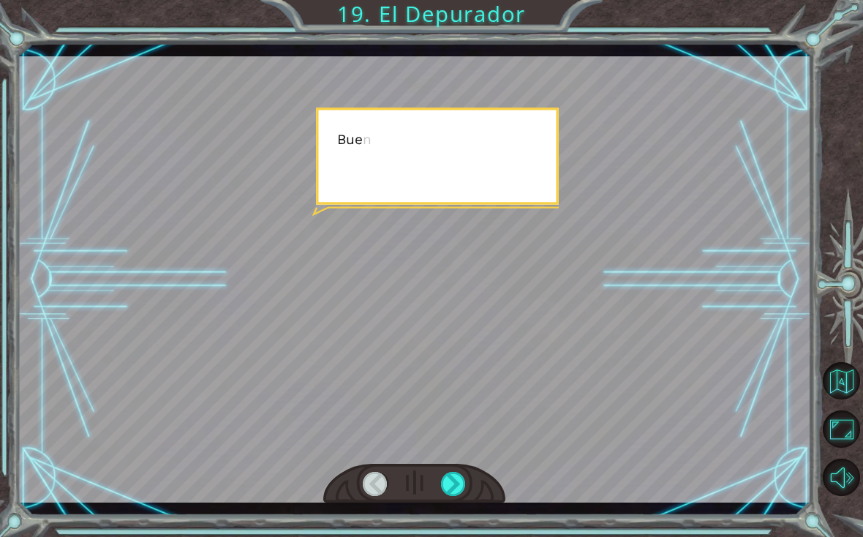
click at [462, 507] on div "Temporary Text P o r f i n l l e g u é . A s í q u e e s t e e s e l d e p u r …" at bounding box center [415, 279] width 795 height 473
click at [460, 492] on div at bounding box center [453, 484] width 25 height 24
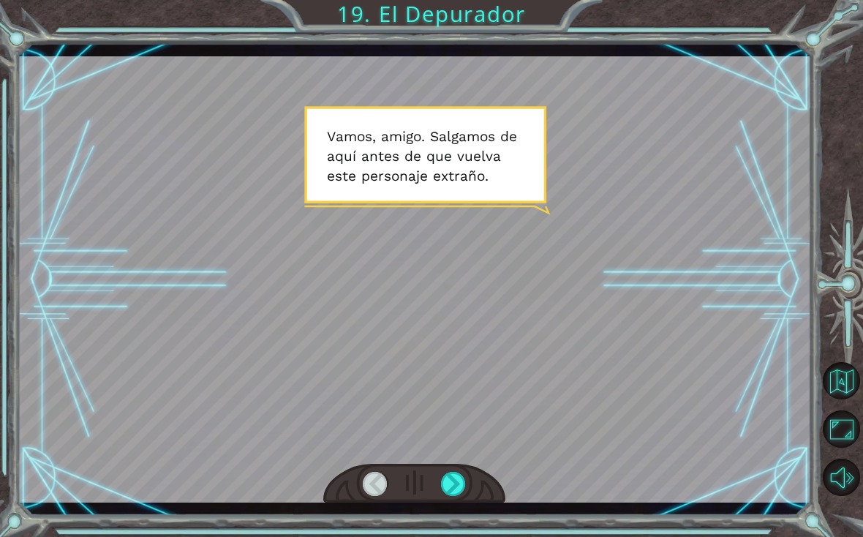
click at [457, 494] on div at bounding box center [453, 484] width 25 height 24
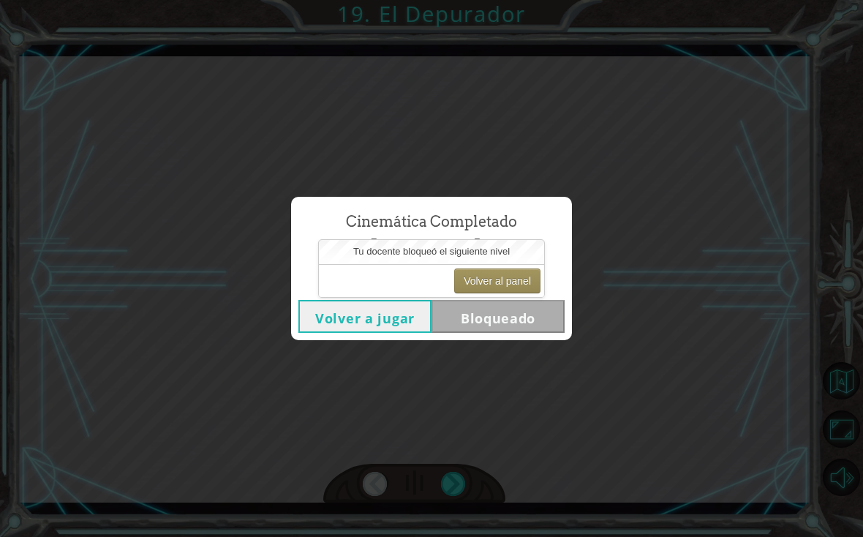
click at [511, 293] on button "Volver al panel" at bounding box center [497, 281] width 86 height 25
